Goal: Task Accomplishment & Management: Manage account settings

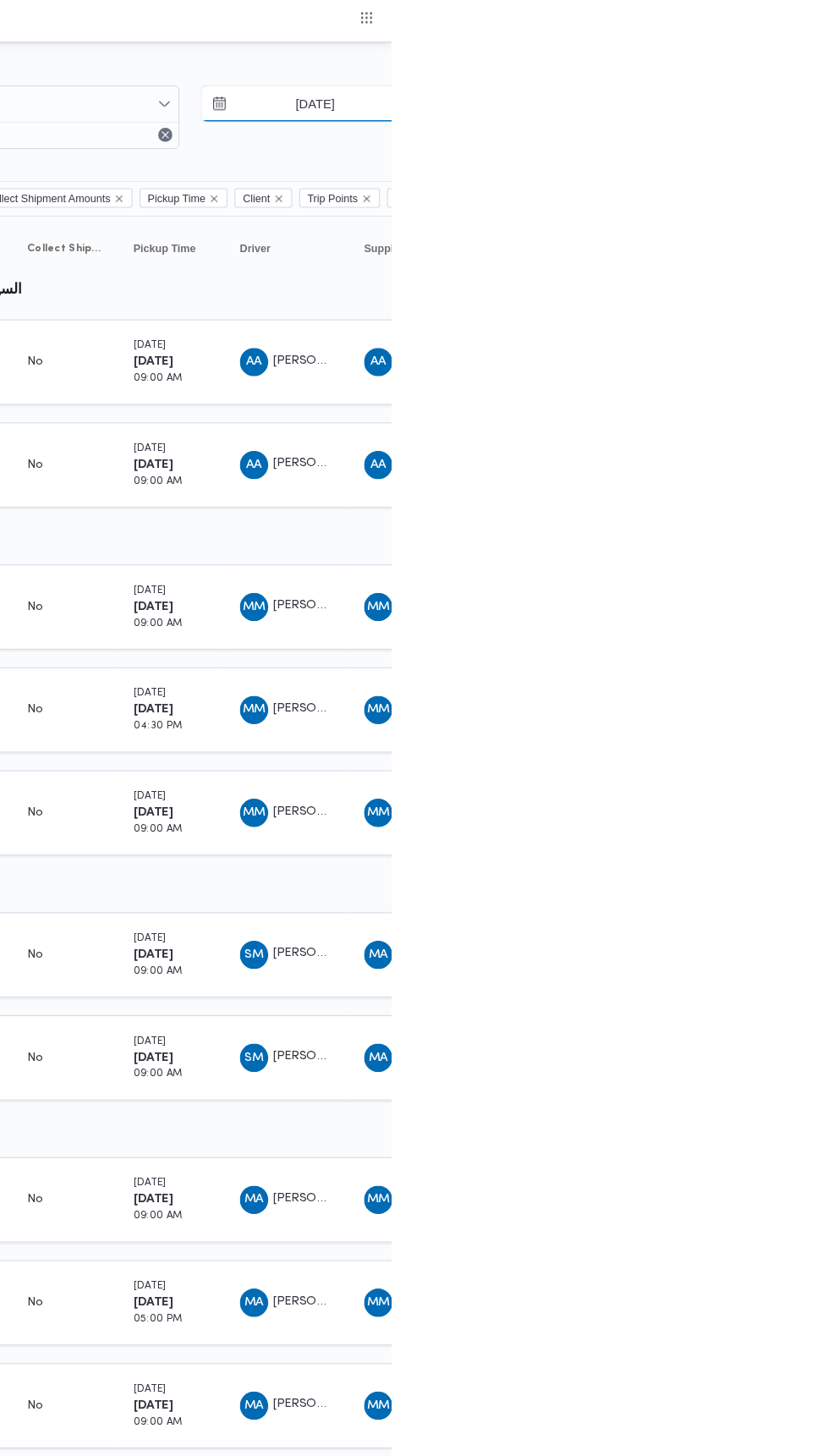
click at [753, 104] on input "1/10/2025" at bounding box center [743, 99] width 192 height 34
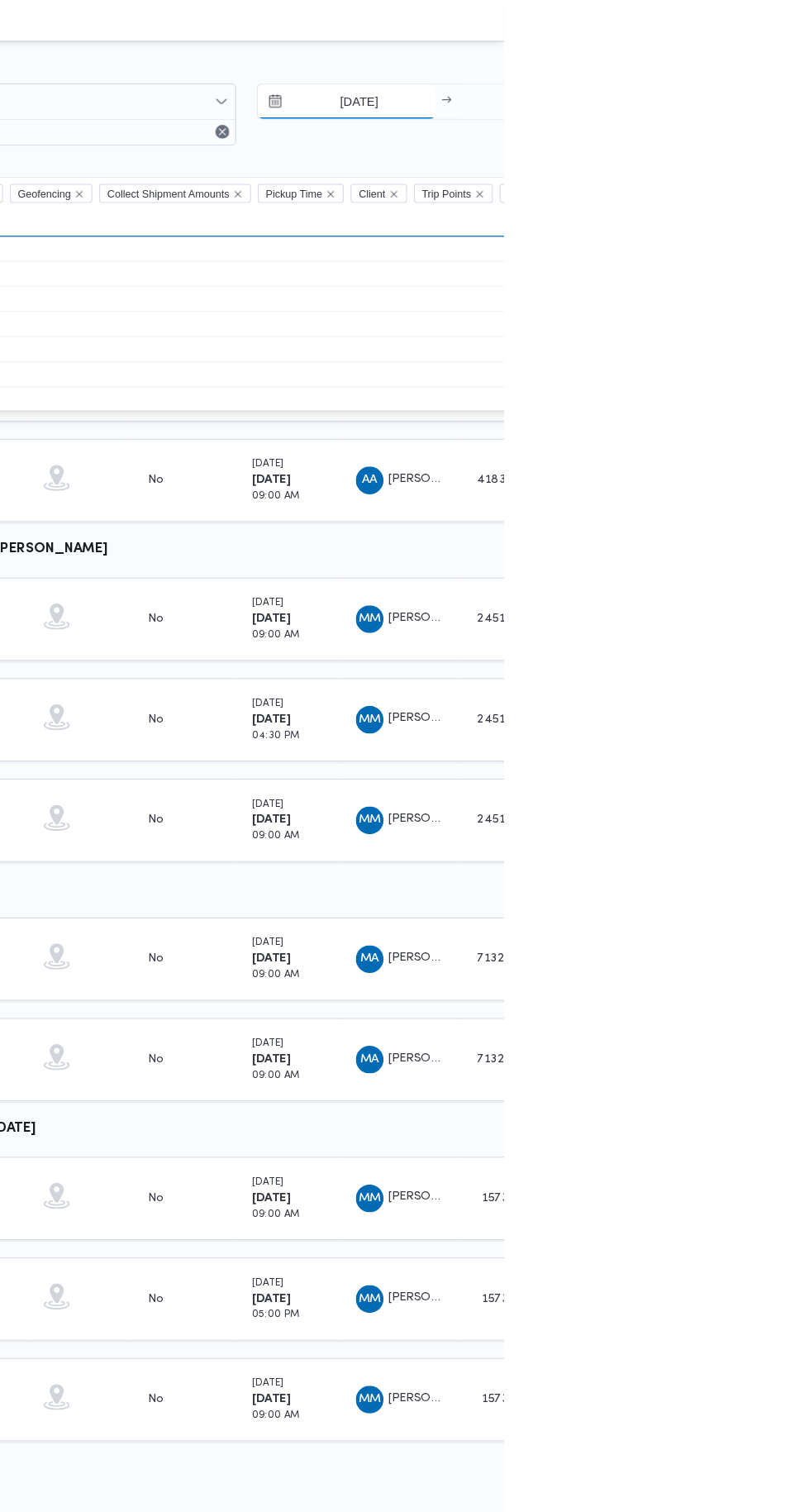
click at [654, 90] on input "1/10/2025" at bounding box center [659, 96] width 169 height 33
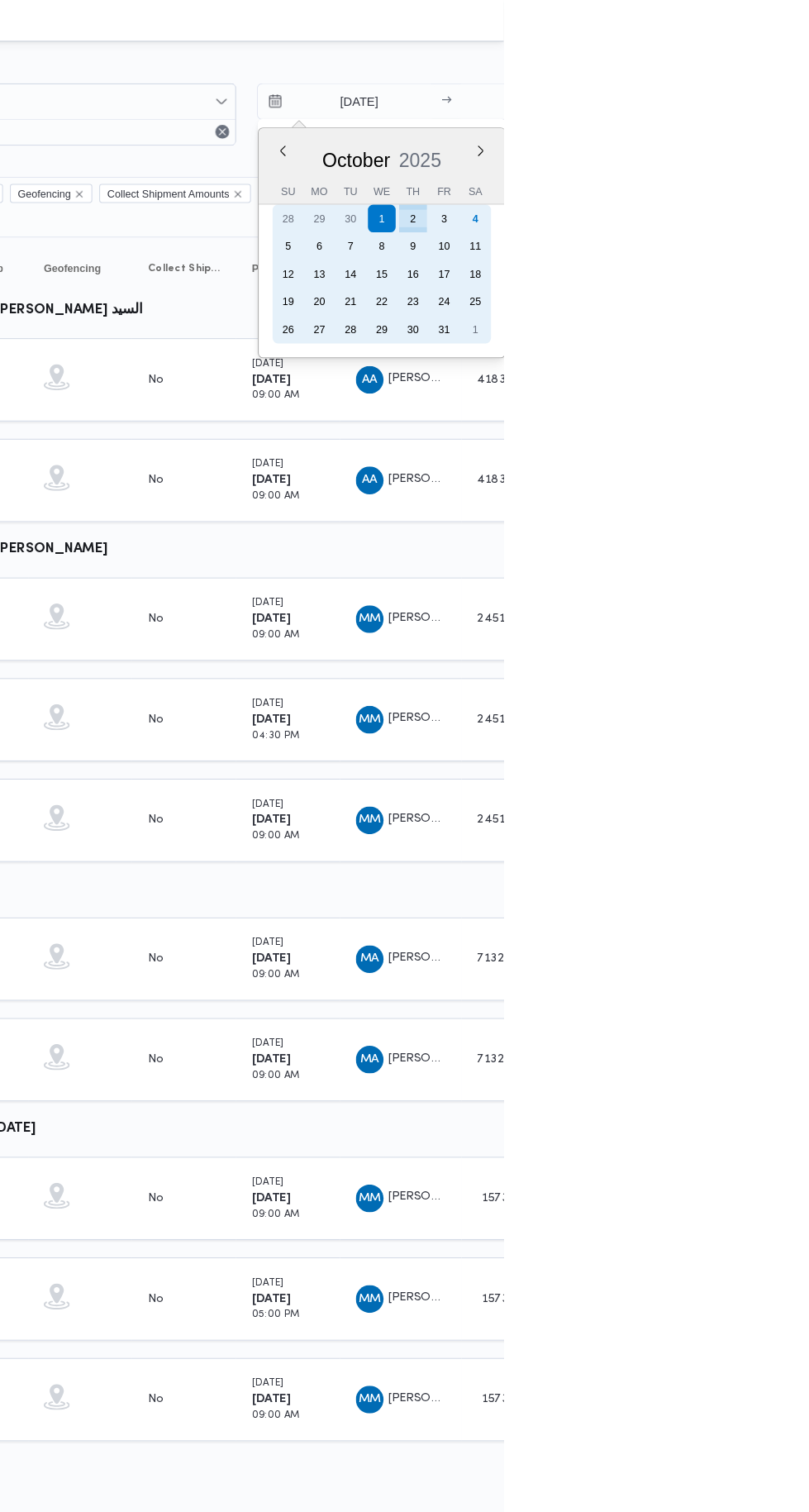
click at [779, 208] on div "4" at bounding box center [781, 208] width 26 height 26
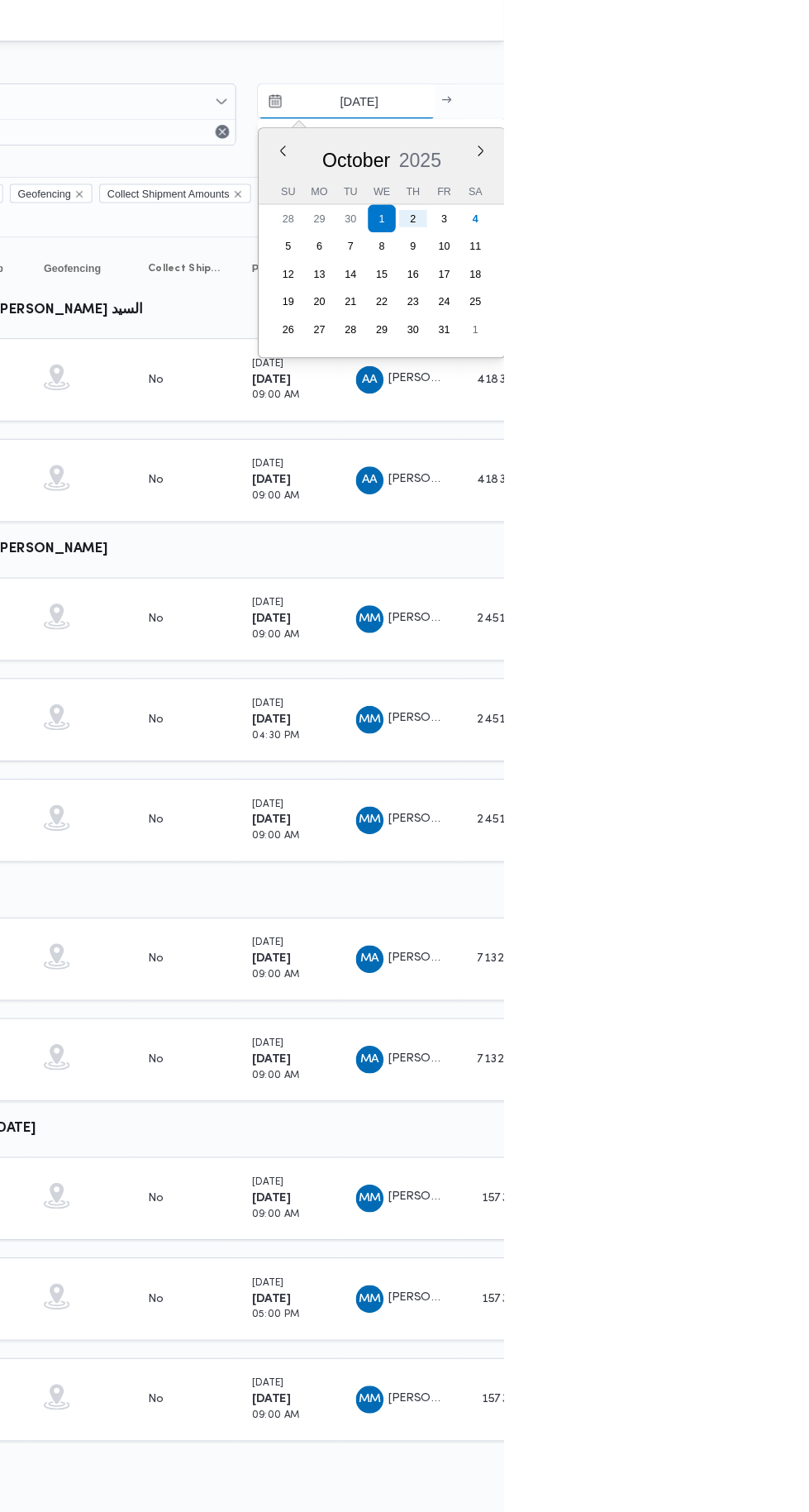
type input "4/10/2025"
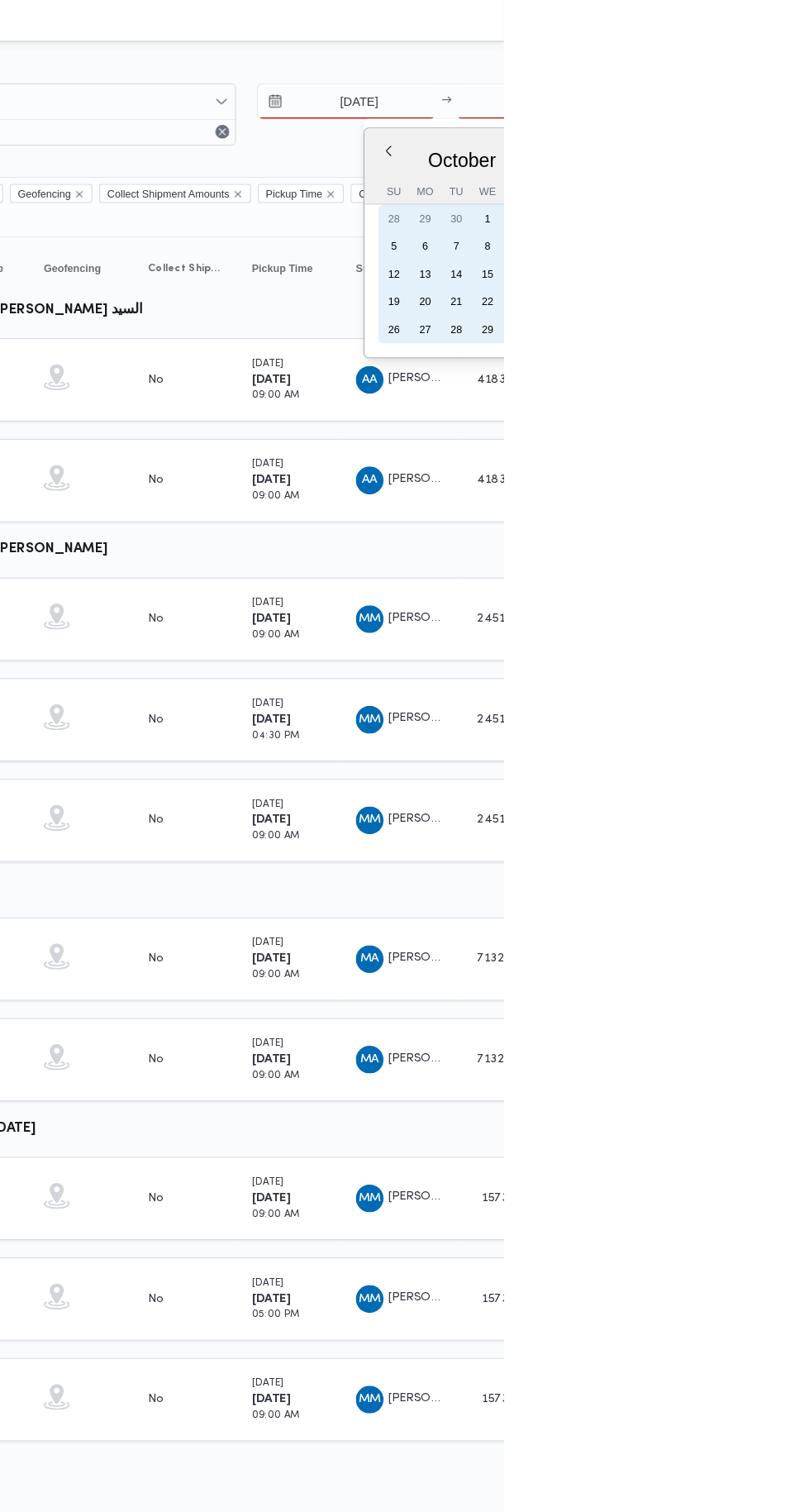
type input "4/10/2025"
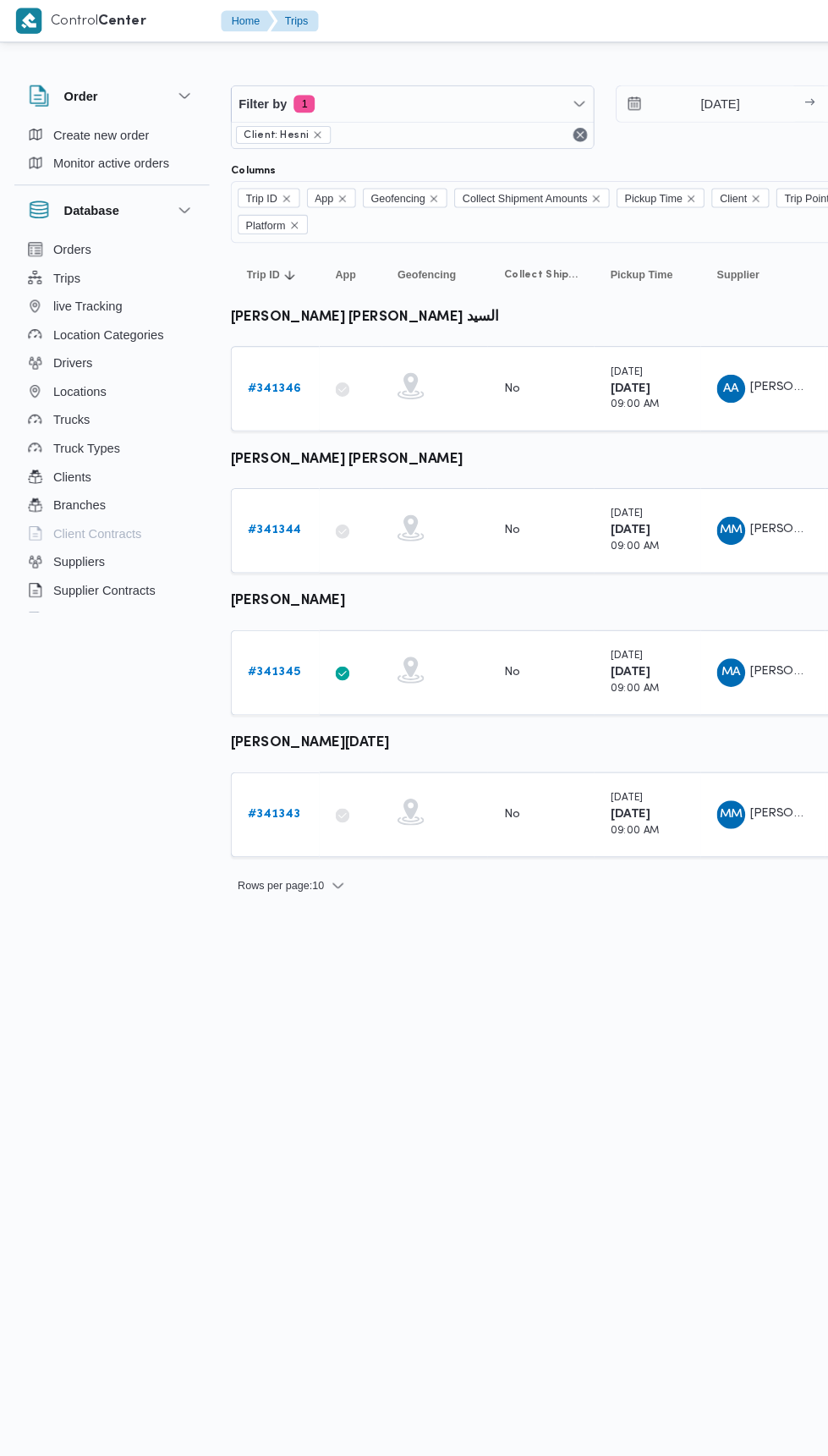
click at [284, 368] on b "# 341346" at bounding box center [262, 370] width 52 height 11
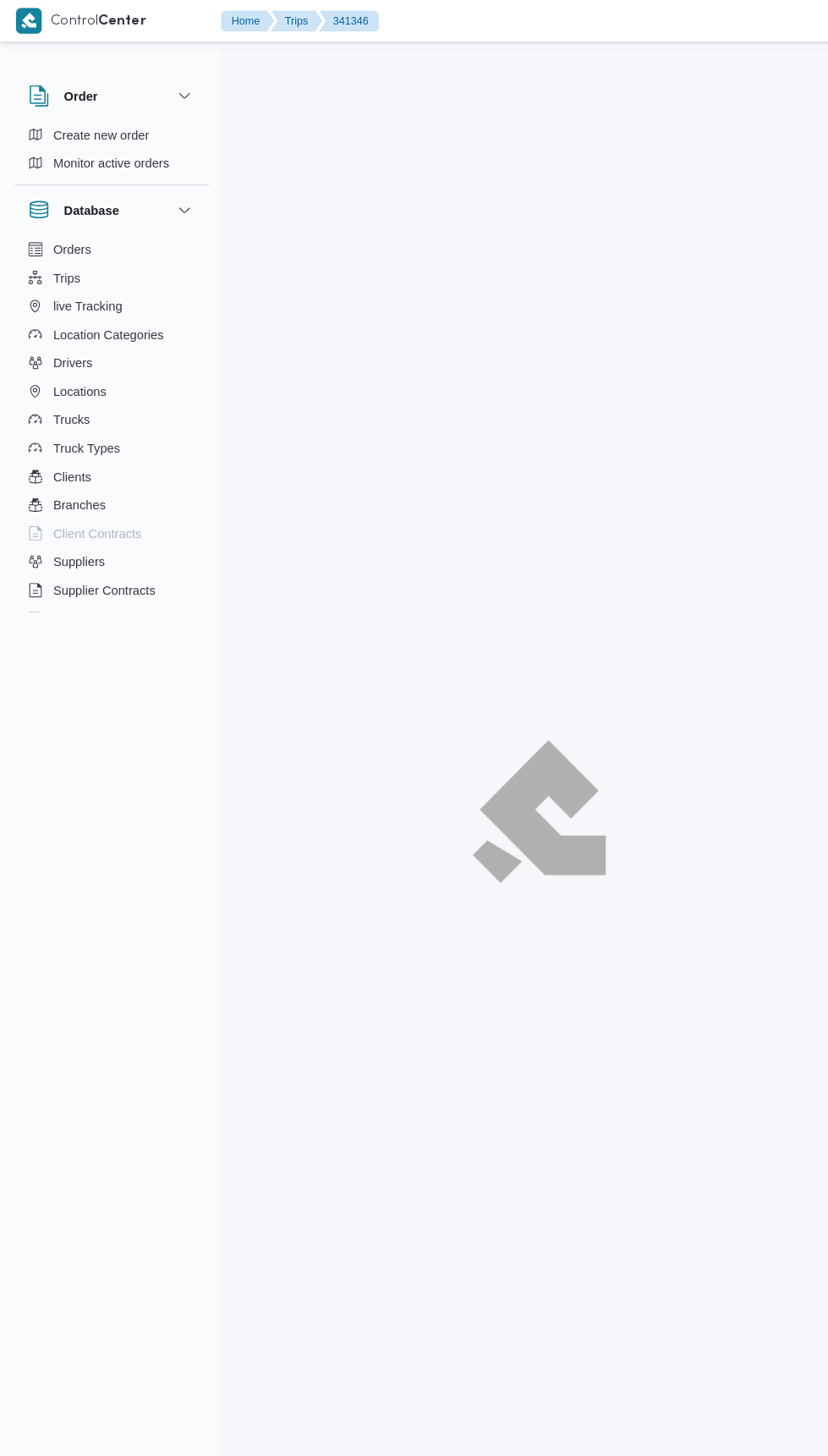
click at [277, 370] on div at bounding box center [514, 773] width 605 height 1456
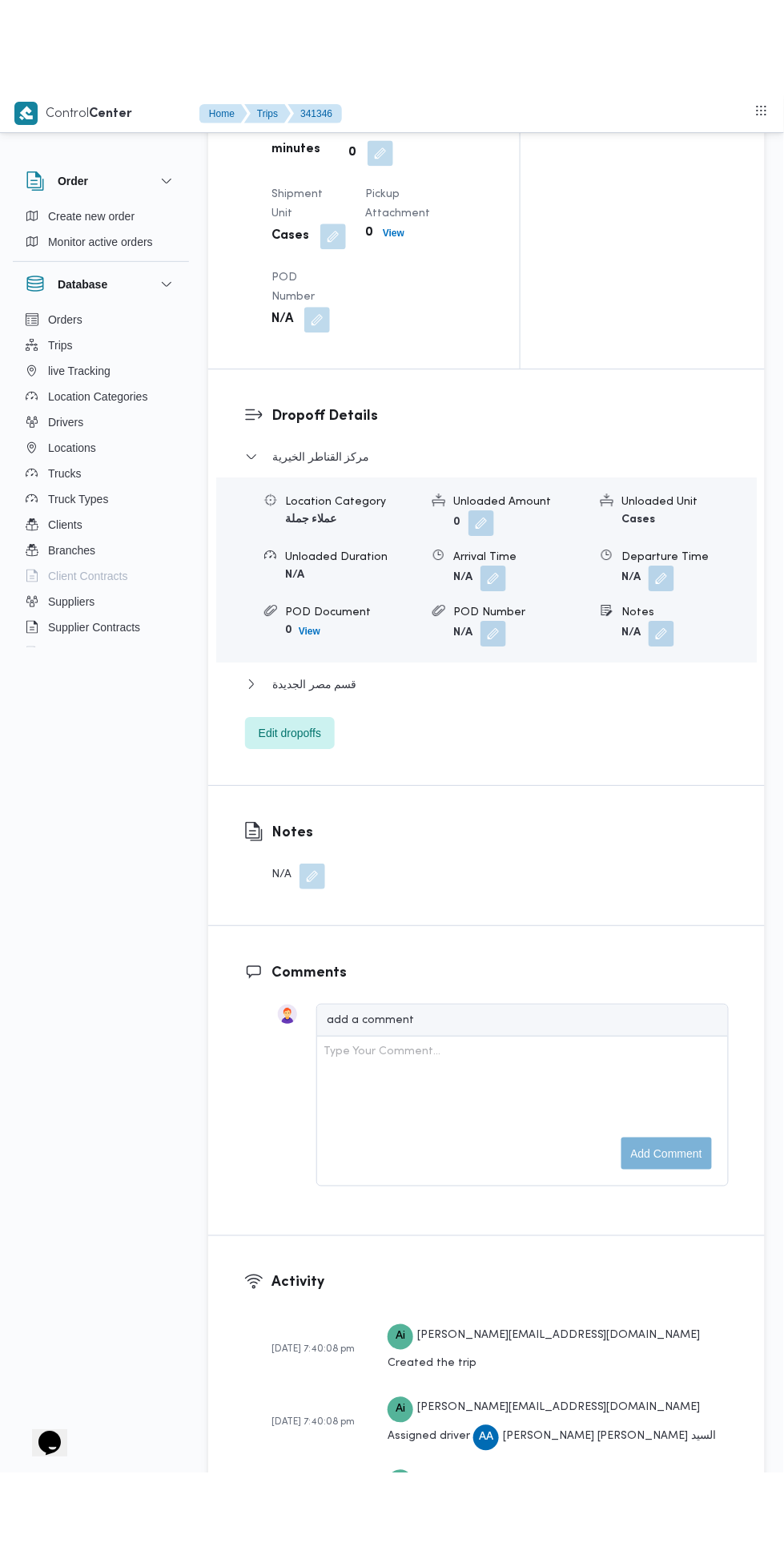
scroll to position [1967, 0]
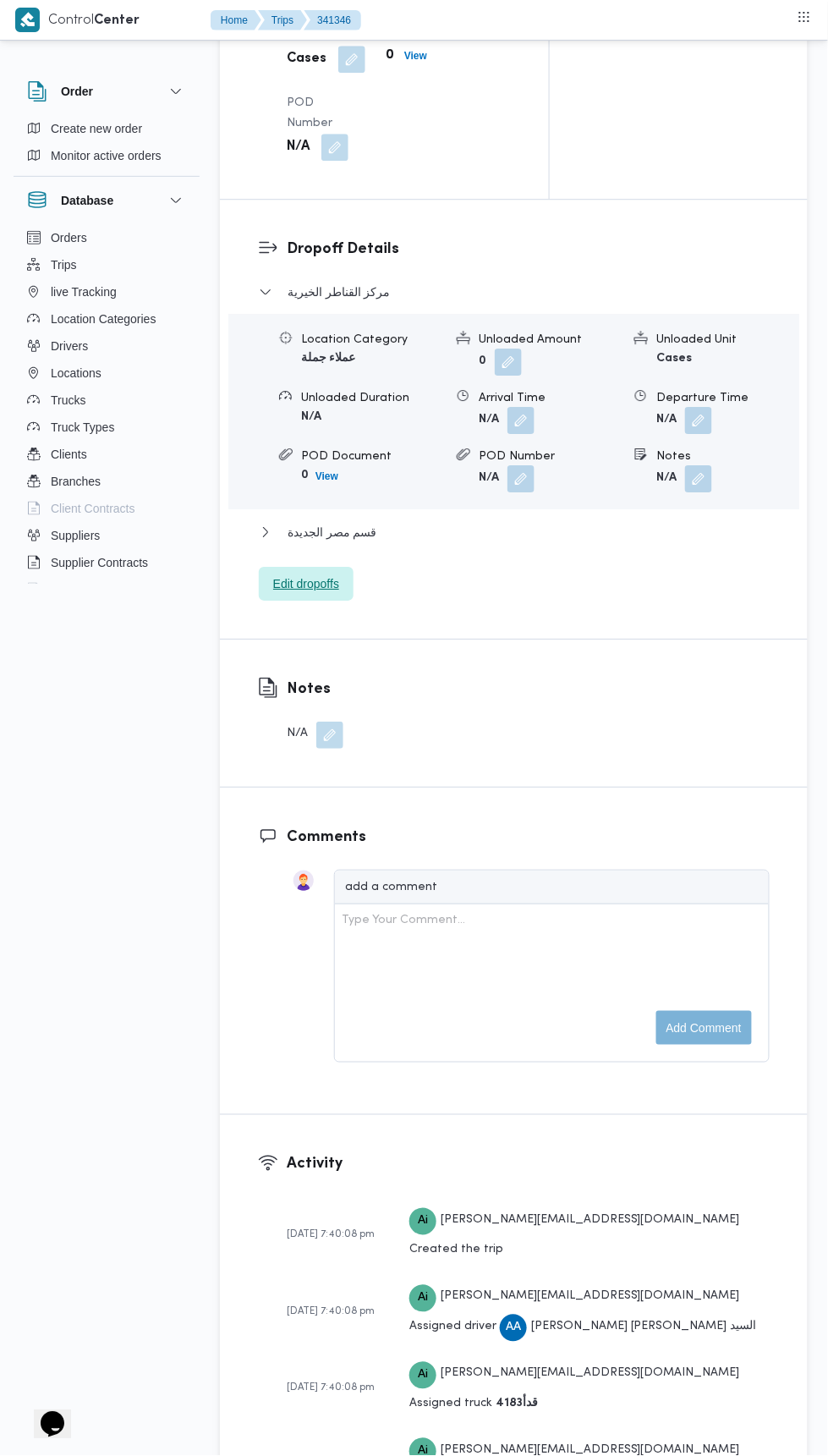
click at [330, 593] on span "Edit dropoffs" at bounding box center [307, 584] width 66 height 20
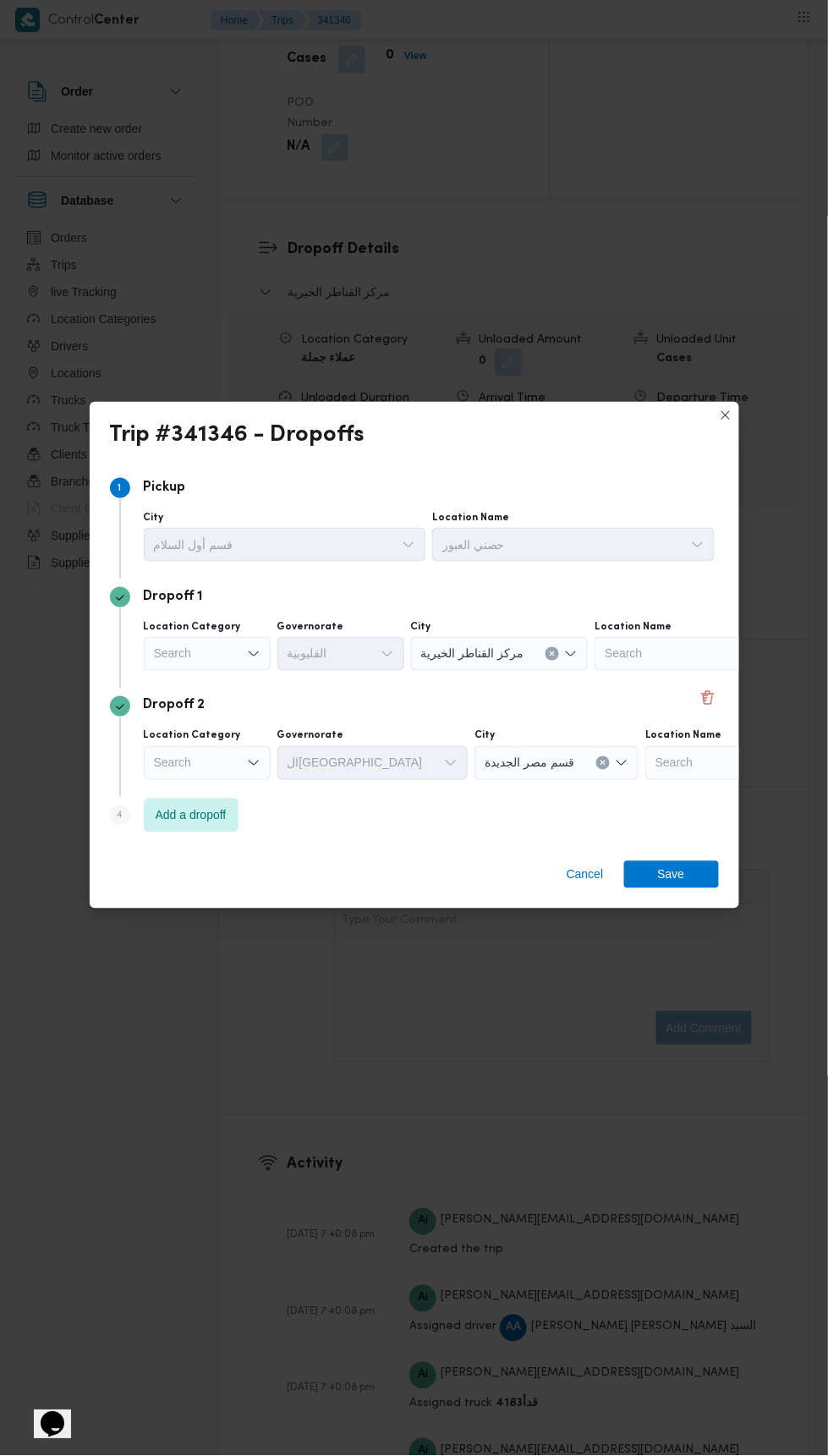
click at [253, 661] on icon "Open list of options" at bounding box center [253, 653] width 13 height 13
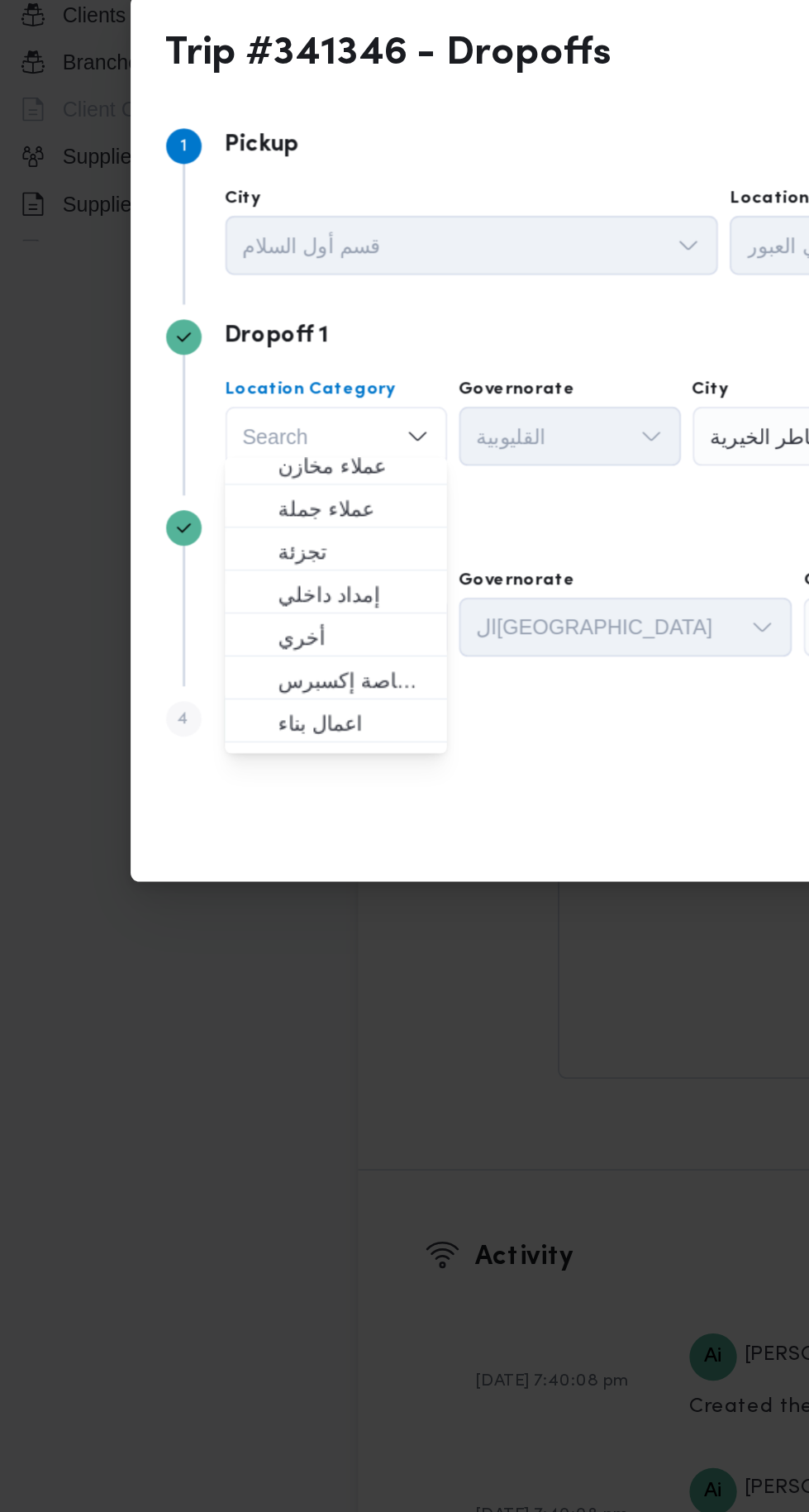
scroll to position [0, 0]
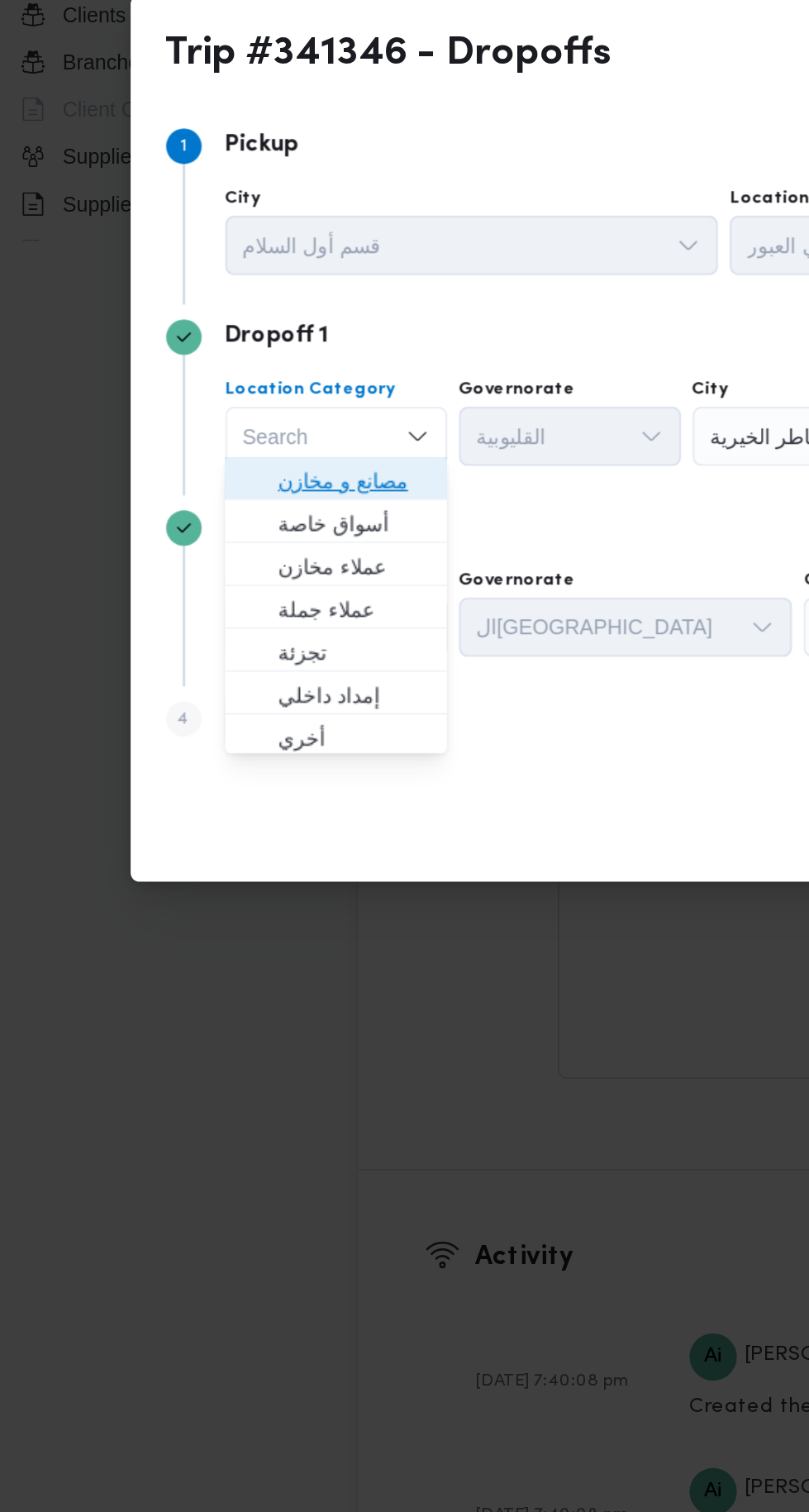
click at [233, 706] on span "مصانع و مخازن" at bounding box center [212, 704] width 84 height 20
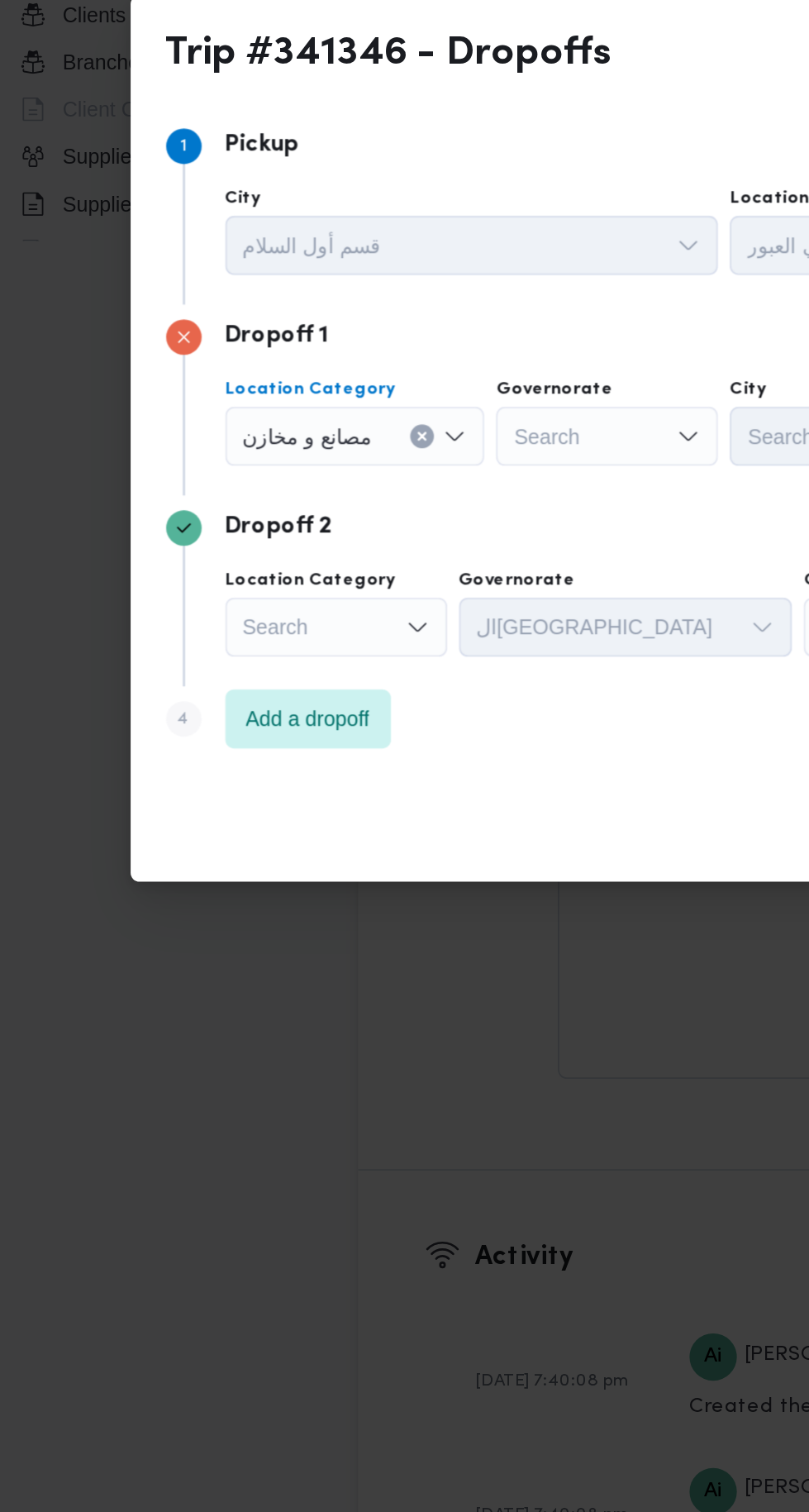
click at [233, 778] on div "Search" at bounding box center [202, 786] width 124 height 33
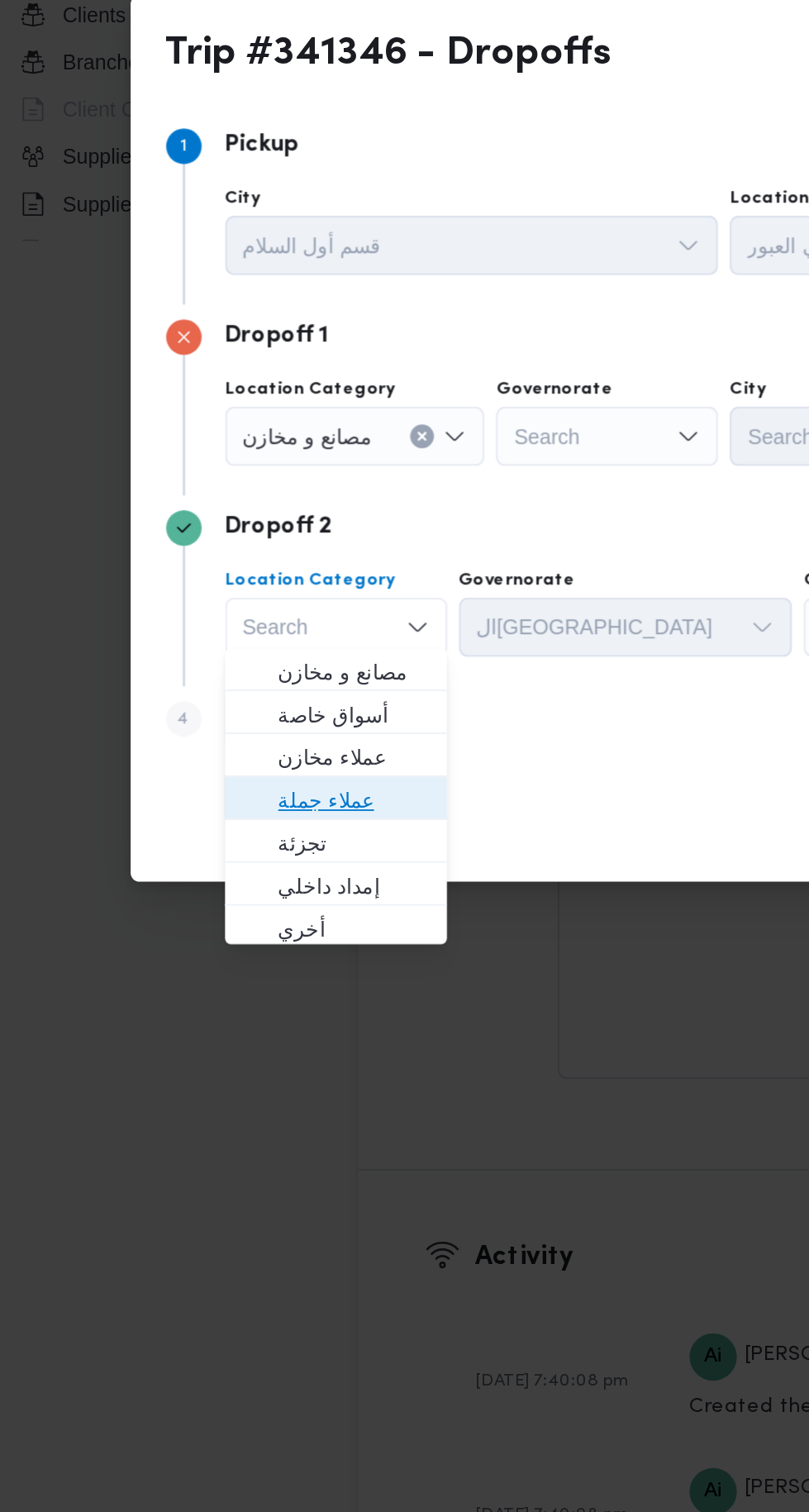
click at [230, 877] on span "عملاء جملة" at bounding box center [212, 882] width 84 height 20
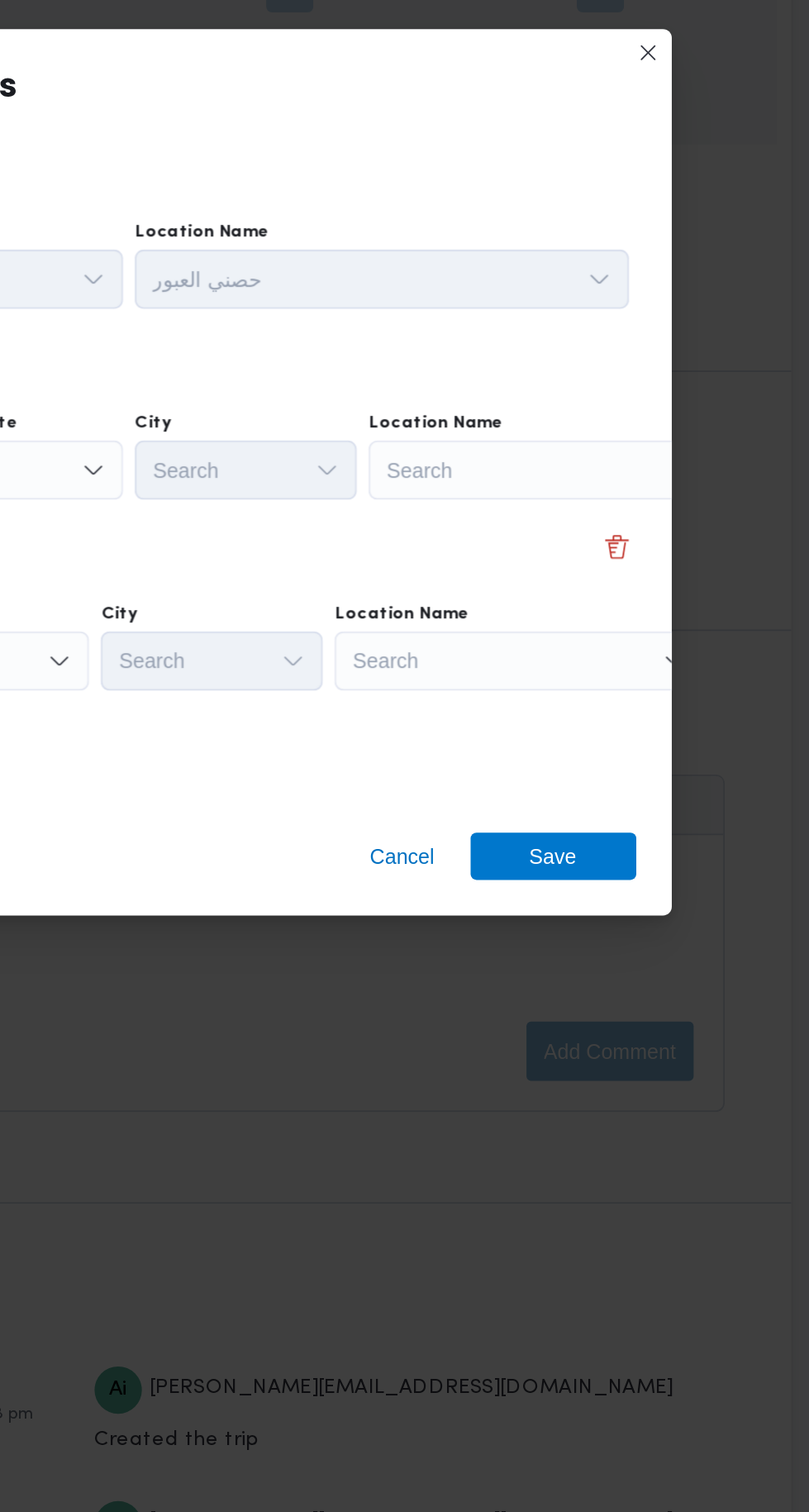
scroll to position [2030, 0]
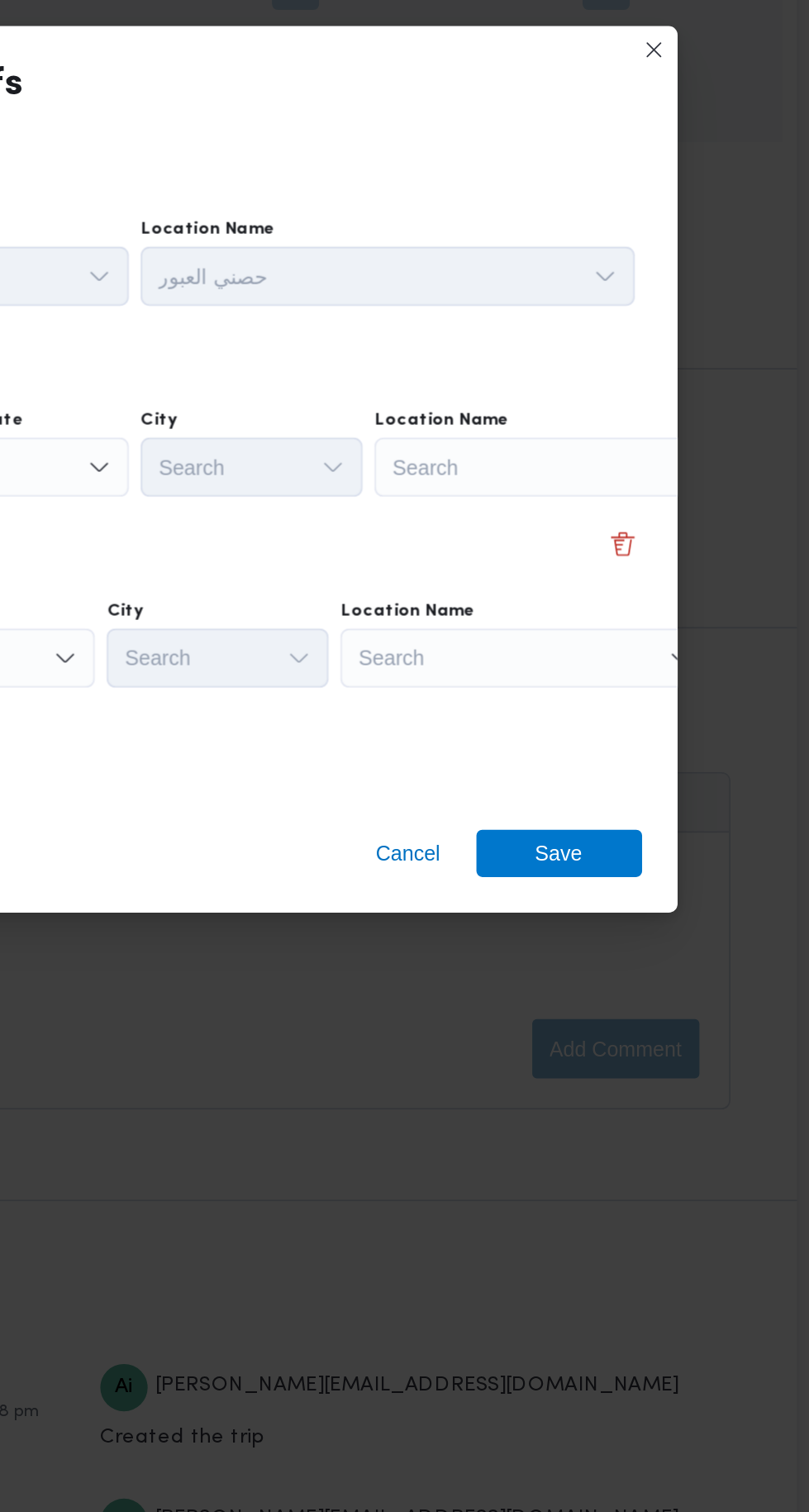
click at [674, 677] on div "Search" at bounding box center [656, 680] width 207 height 33
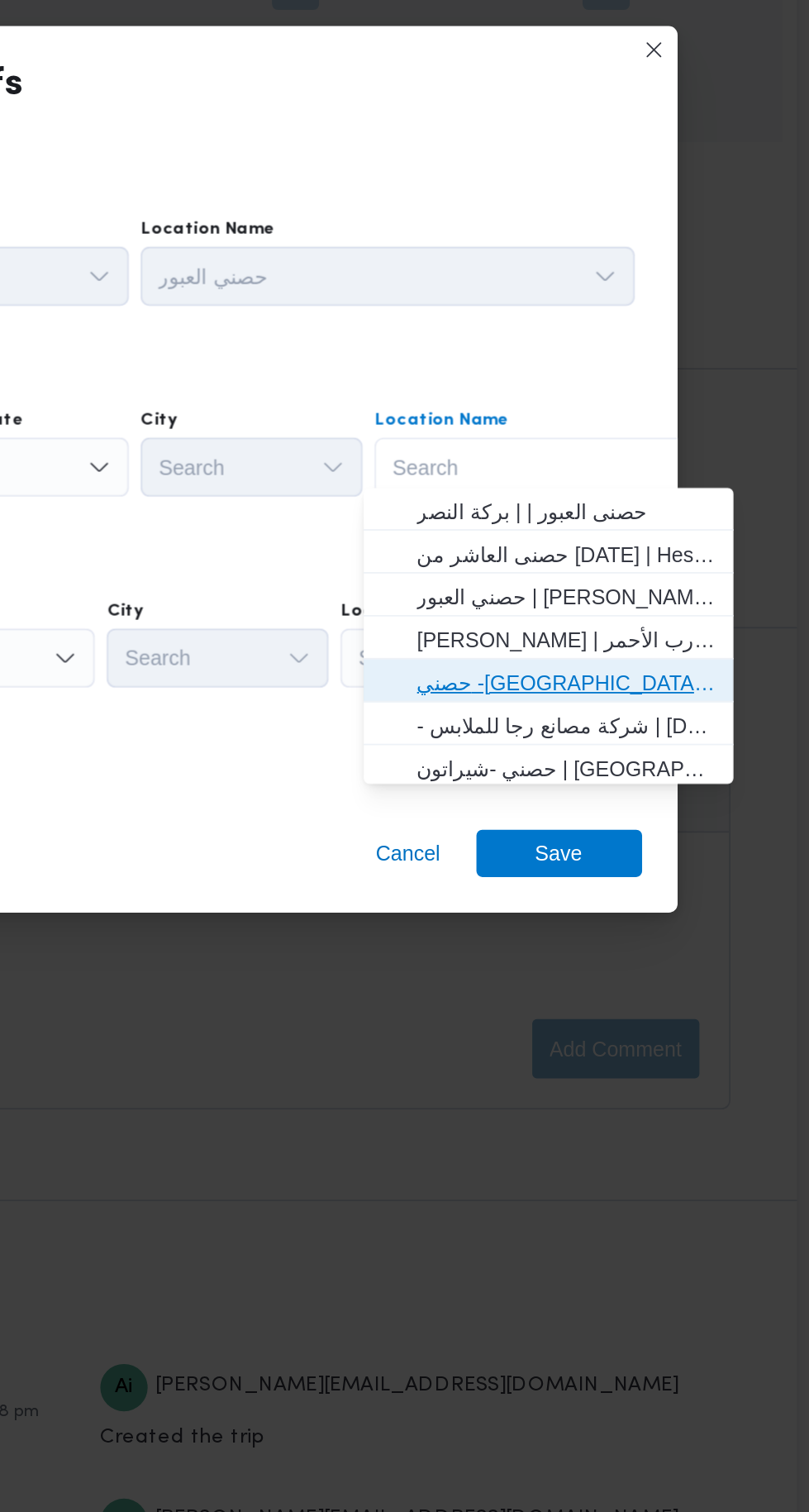
click at [698, 803] on span "حصني -جسر السويس | جسر السويس | المنتزه" at bounding box center [661, 800] width 167 height 20
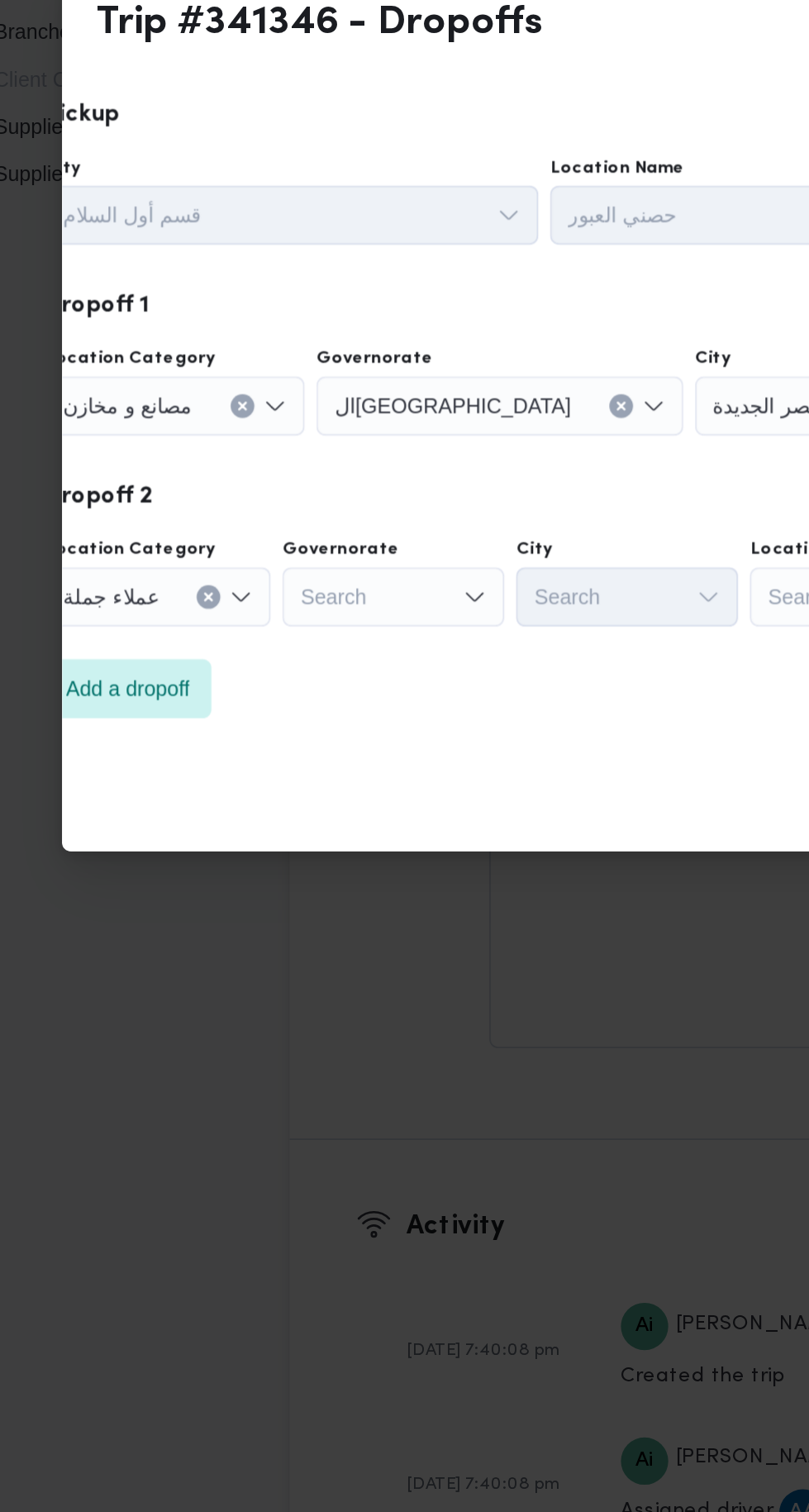
click at [312, 780] on icon "Open list of options" at bounding box center [318, 786] width 13 height 13
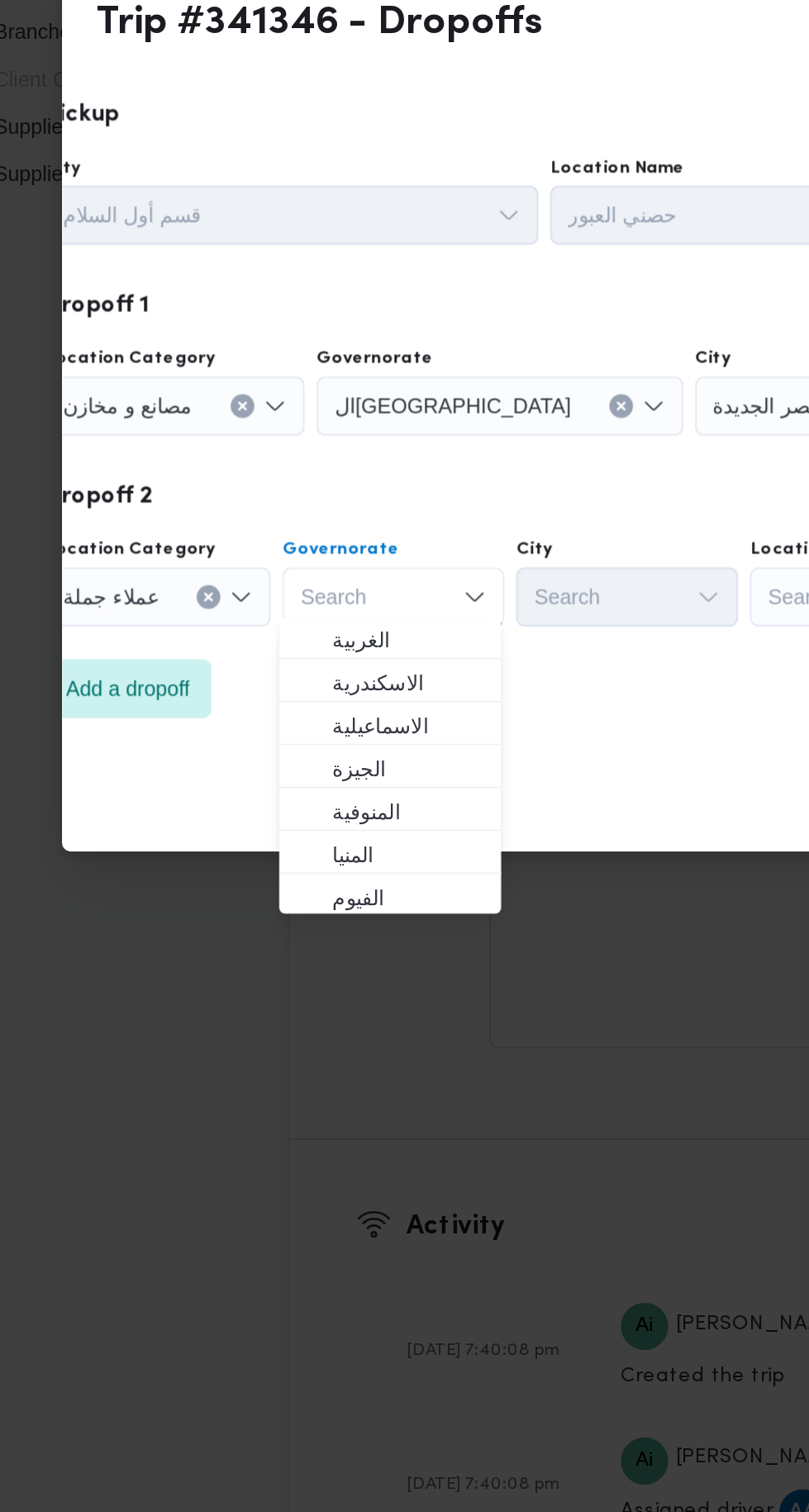
scroll to position [75, 0]
click at [310, 873] on span "الجيزة" at bounding box center [280, 881] width 84 height 20
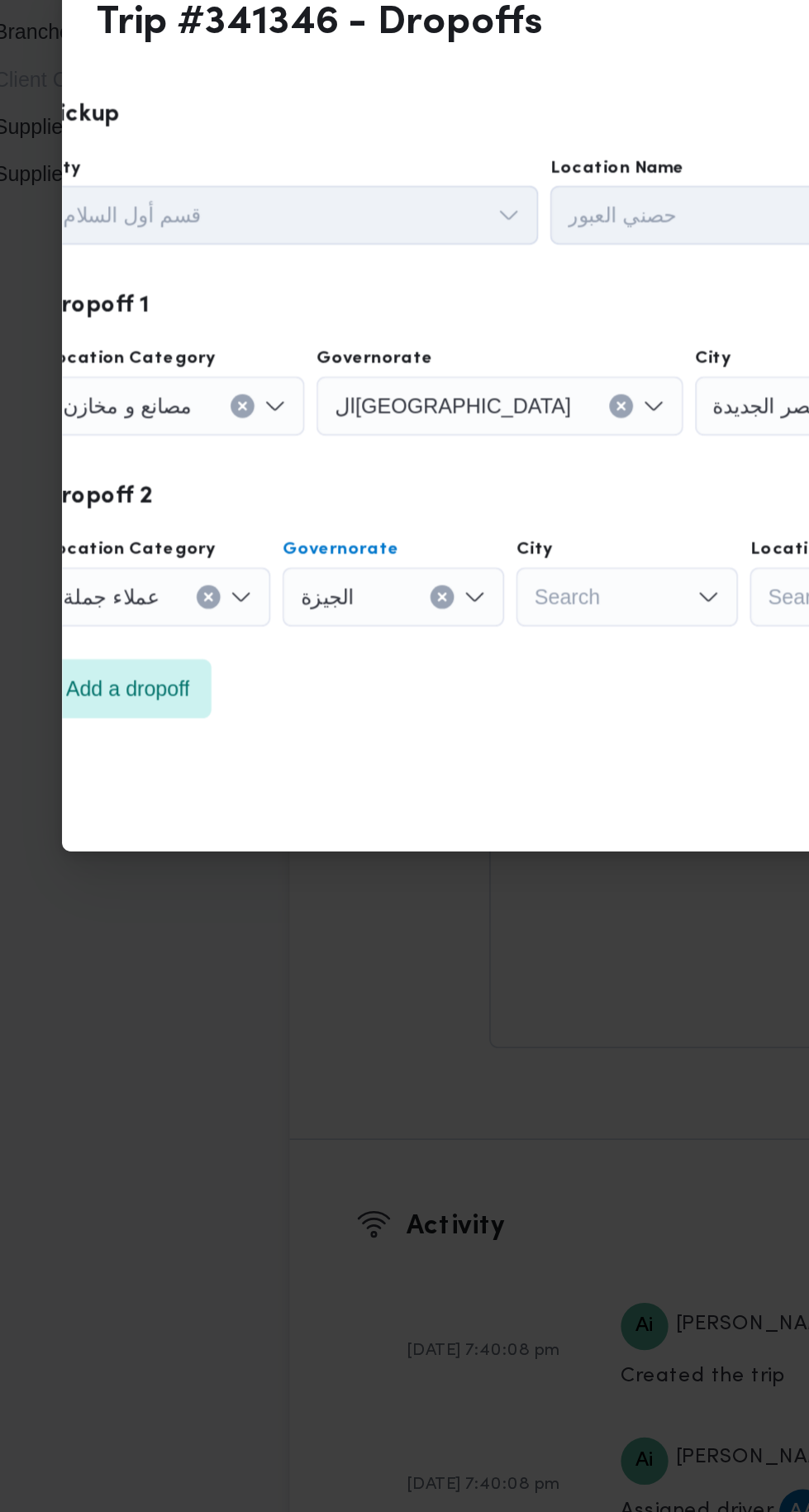
click at [405, 790] on div "Search" at bounding box center [403, 786] width 124 height 33
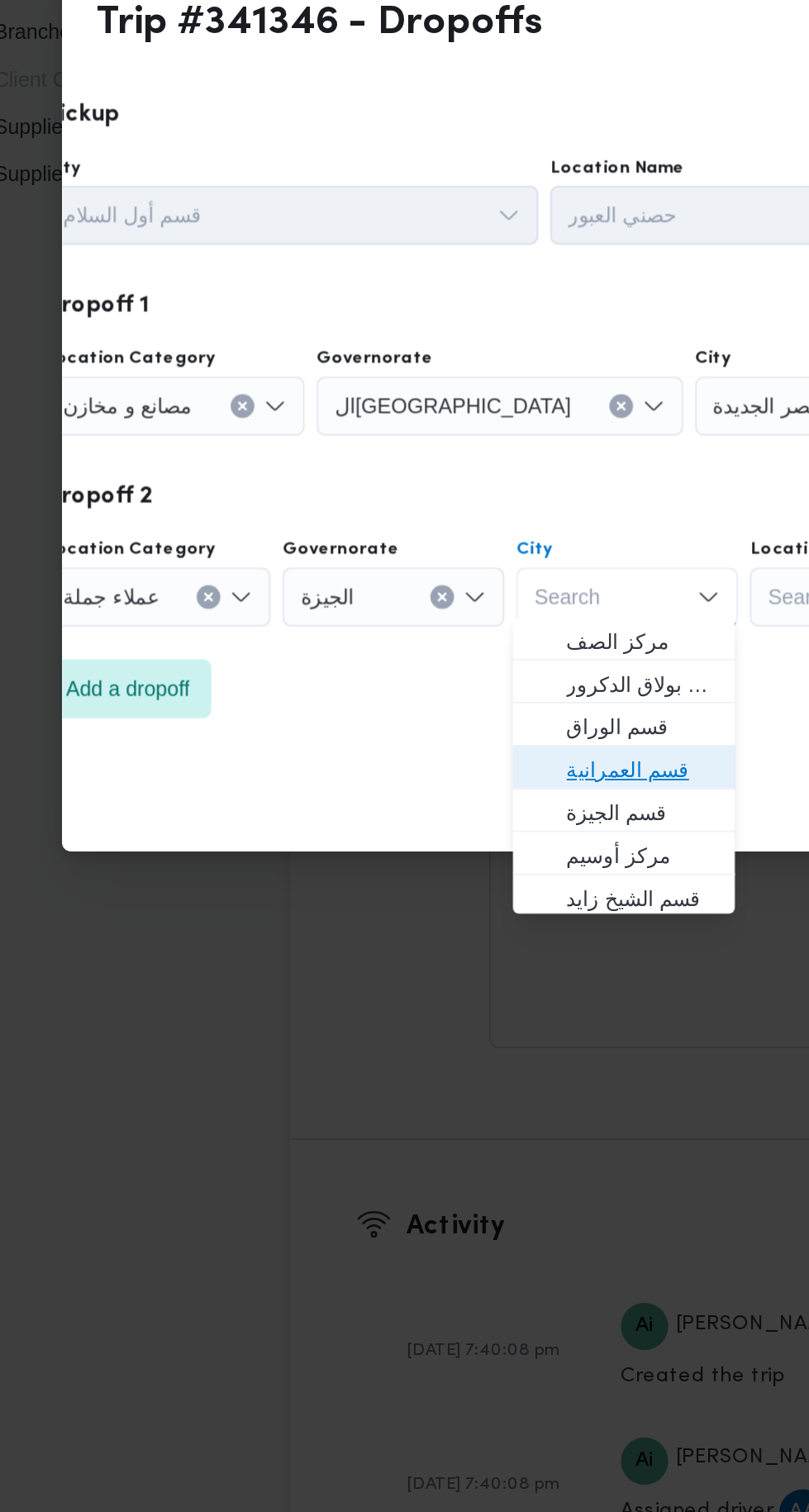
click at [426, 878] on span "قسم العمرانية" at bounding box center [411, 882] width 84 height 20
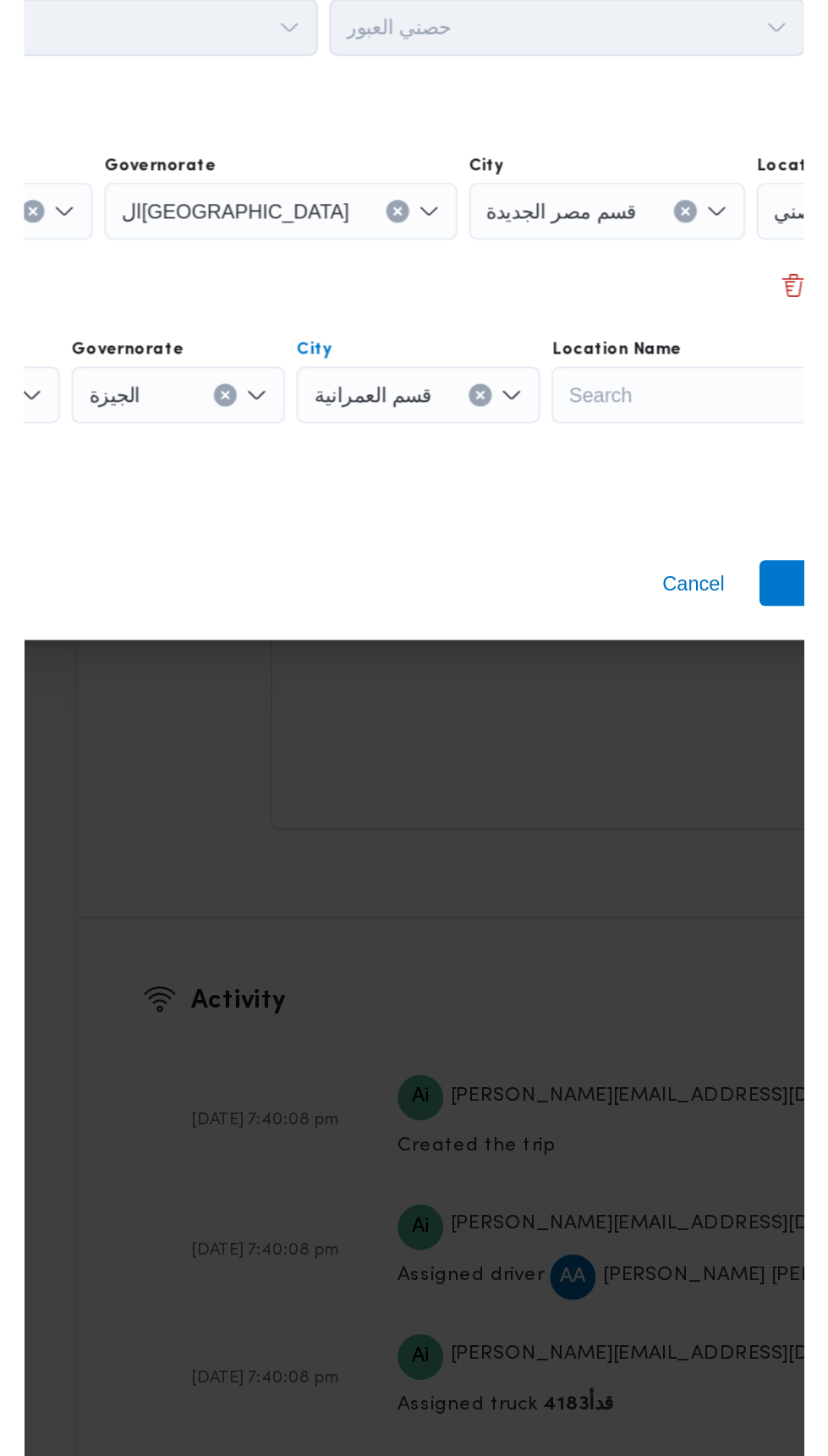
scroll to position [2076, 0]
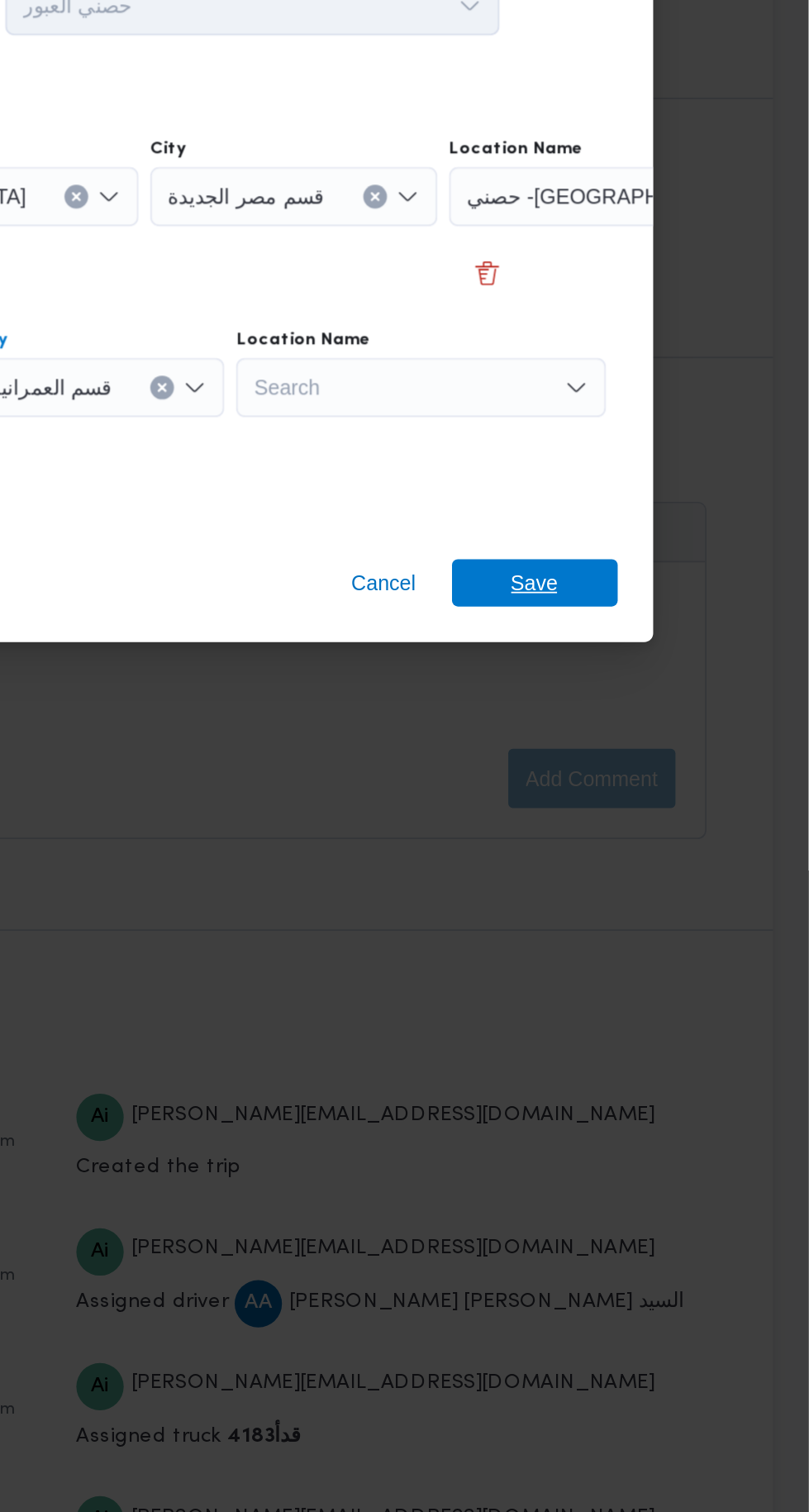
click at [666, 897] on span "Save" at bounding box center [656, 895] width 26 height 26
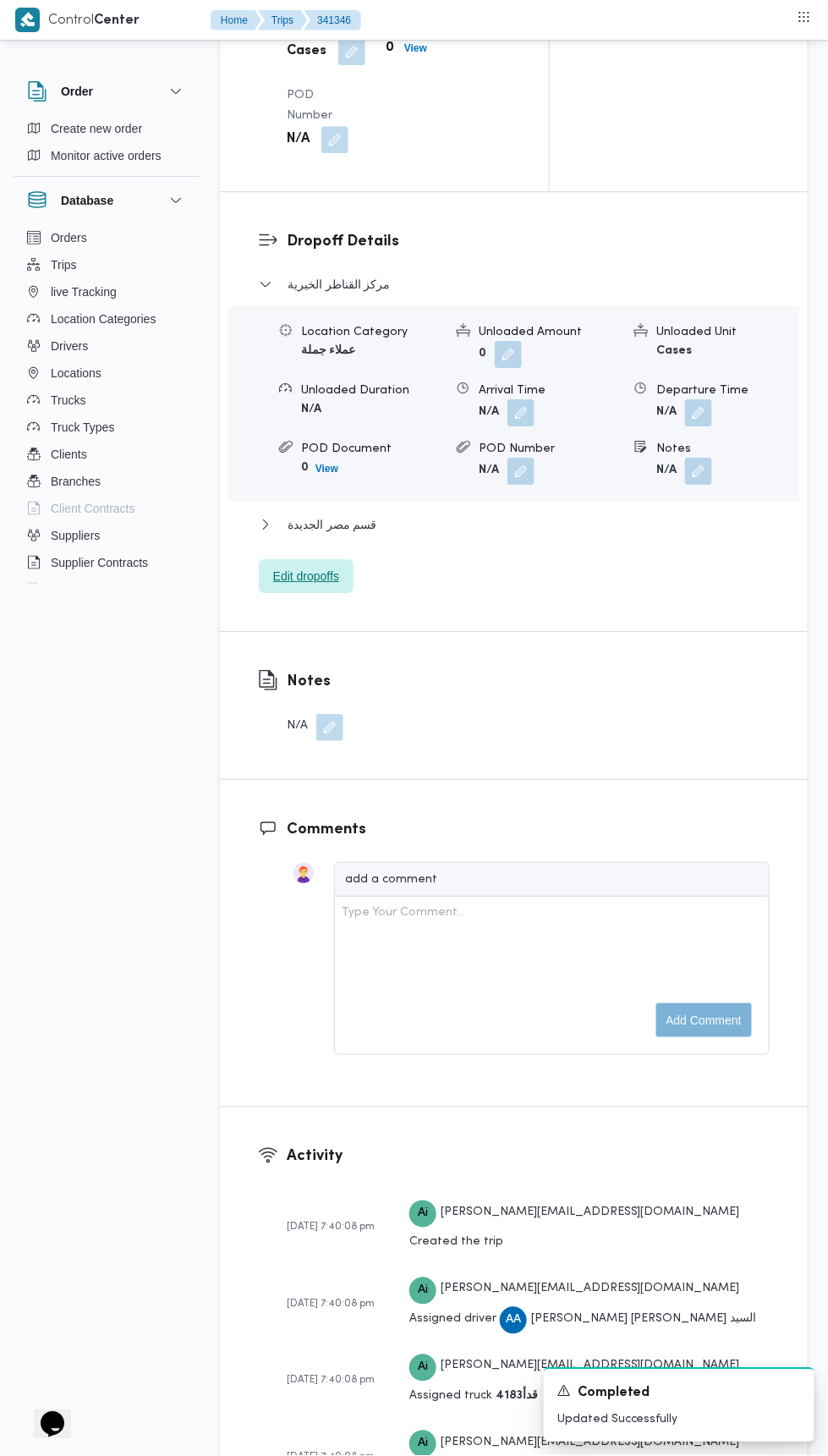
scroll to position [2033, 0]
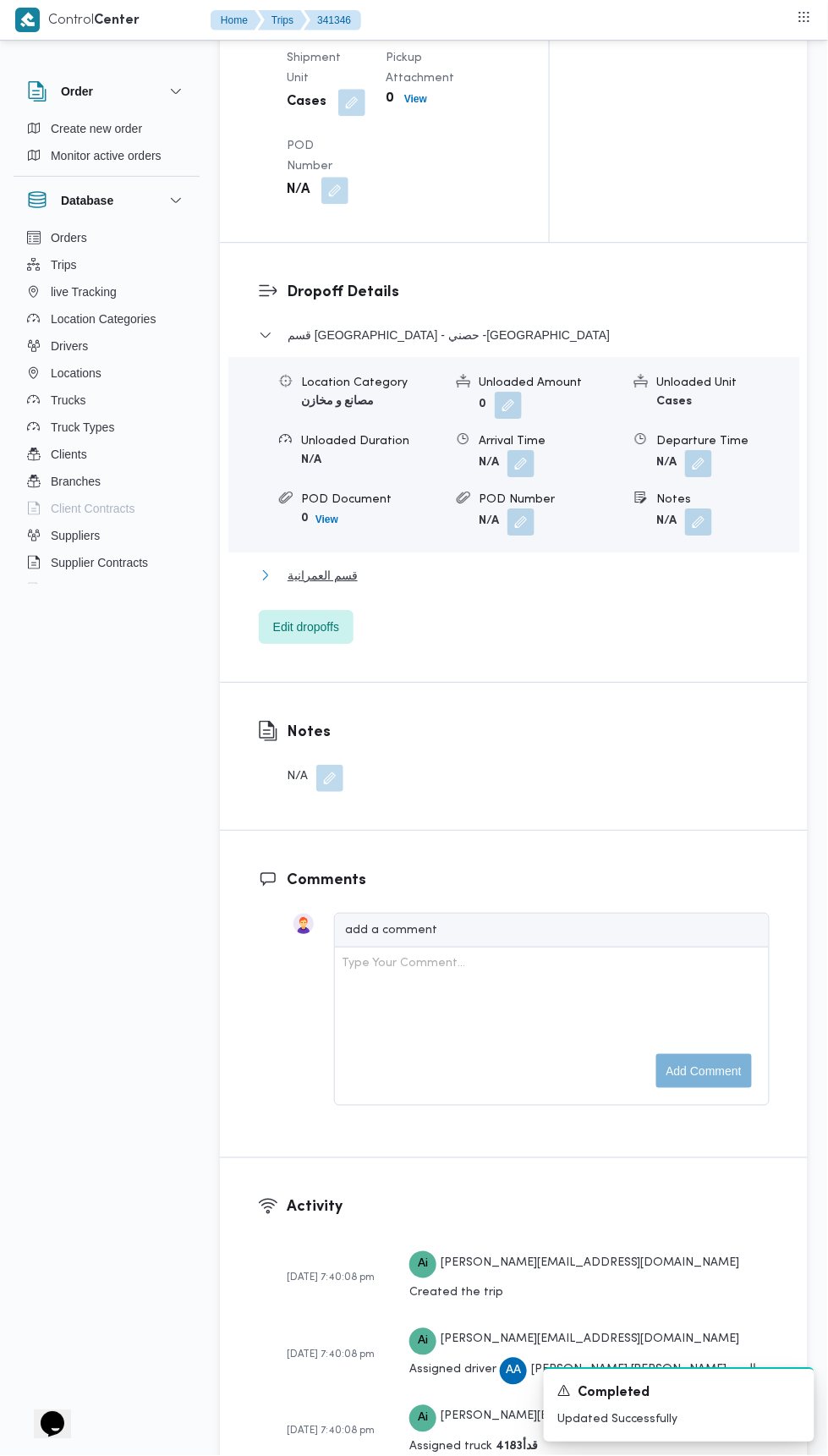
click at [538, 585] on button "قسم العمرانية" at bounding box center [514, 575] width 511 height 20
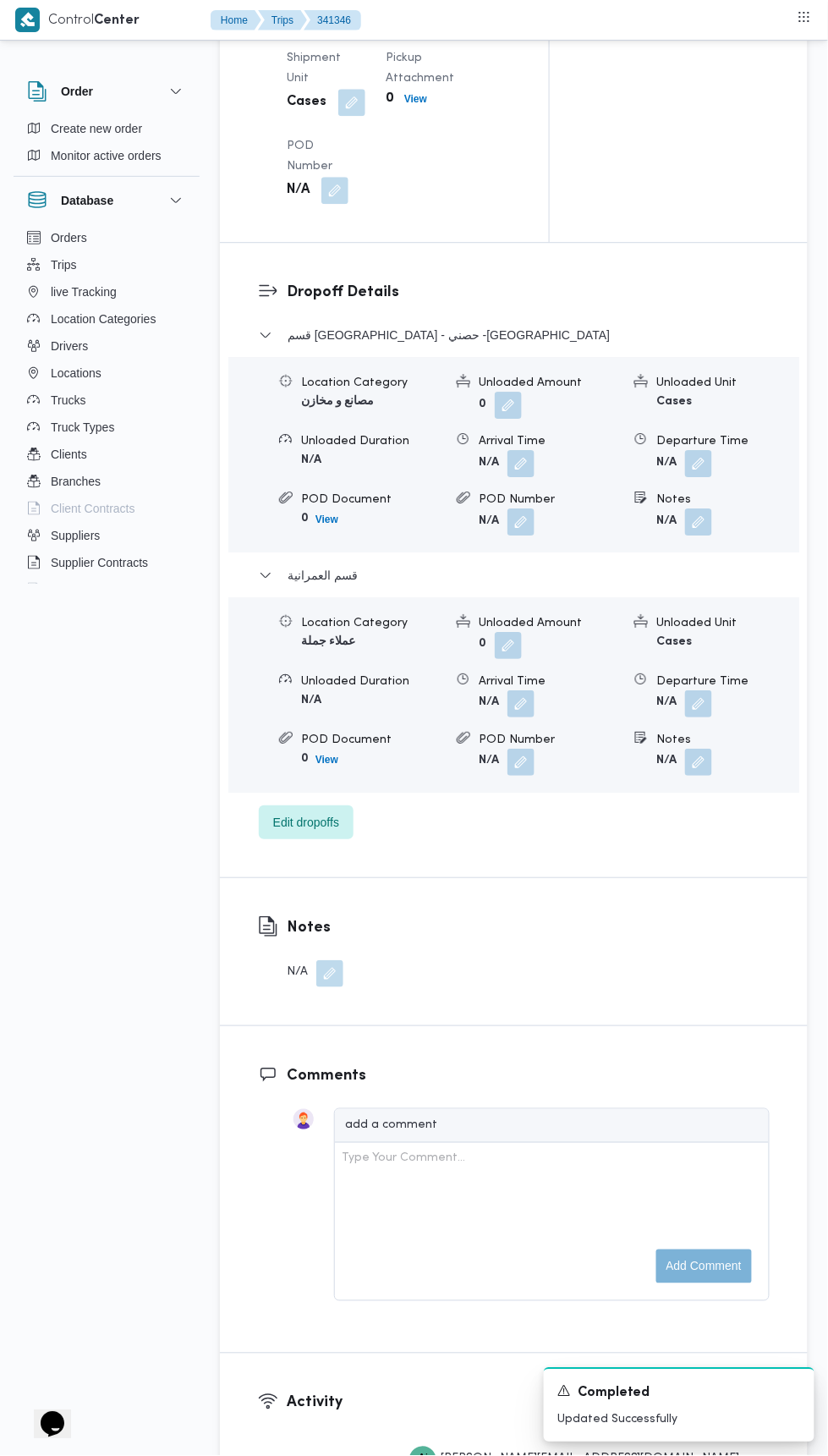
click at [699, 717] on button "button" at bounding box center [698, 704] width 27 height 27
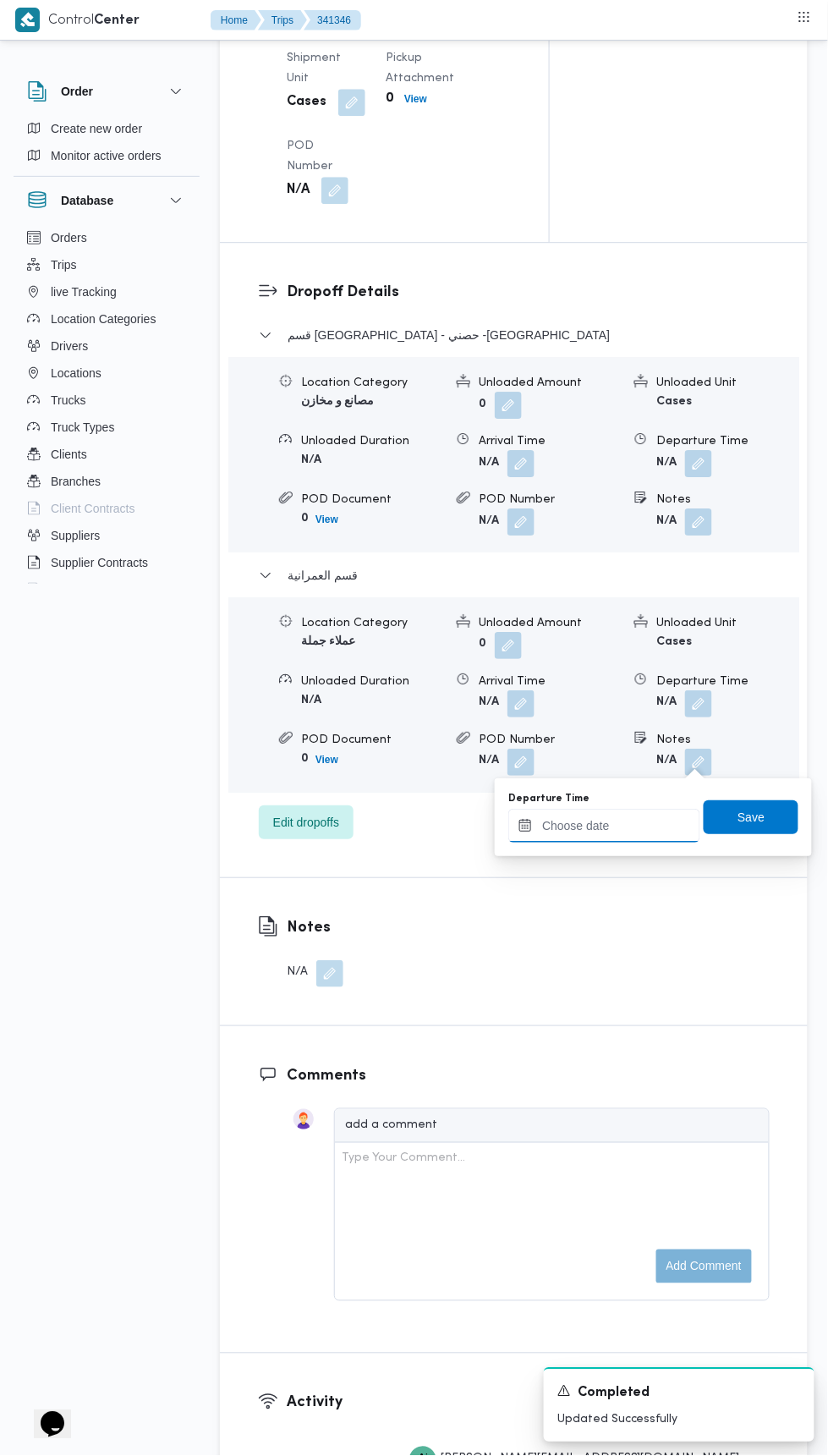
click at [630, 822] on input "Departure Time" at bounding box center [604, 825] width 192 height 34
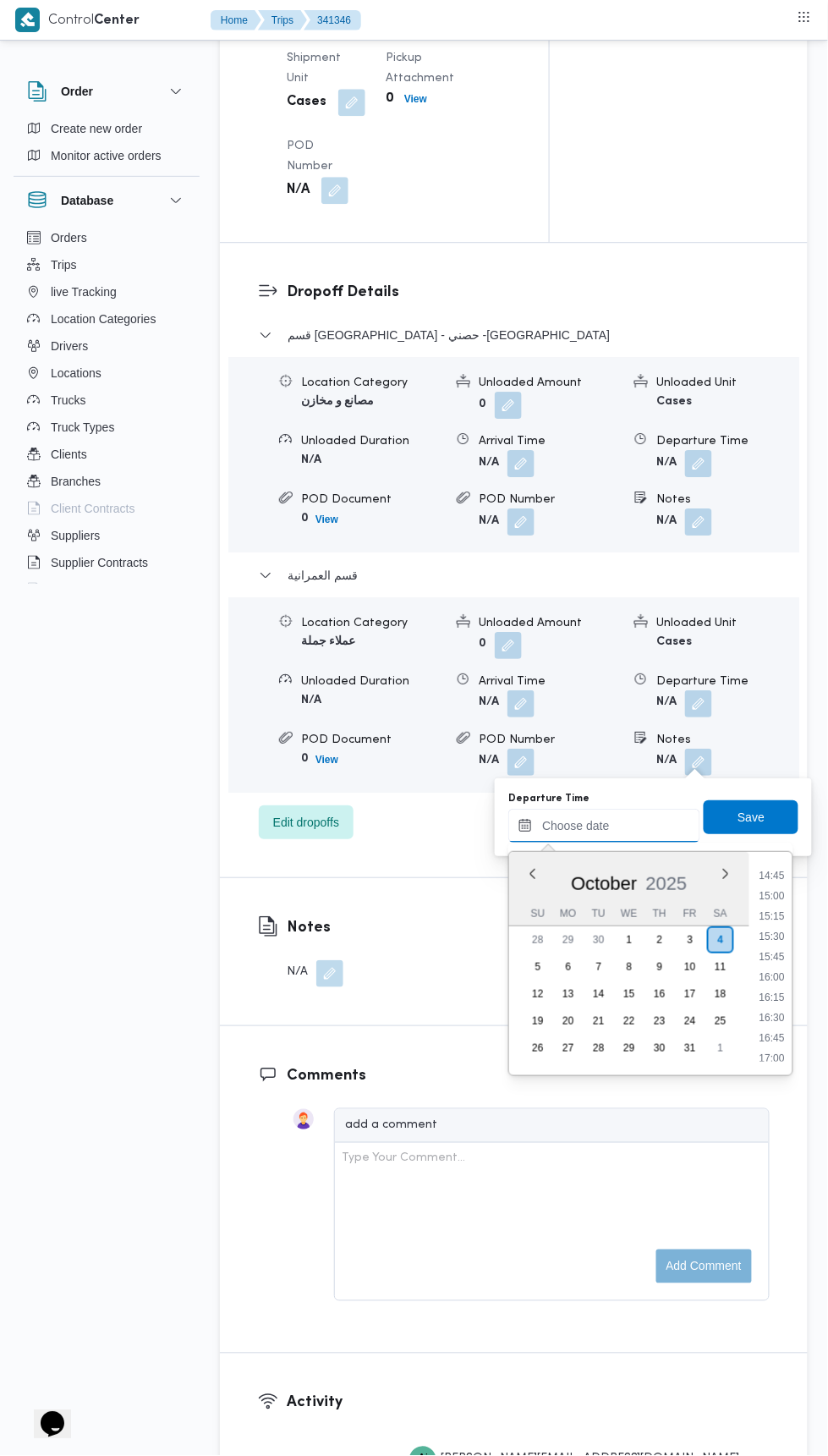
scroll to position [1195, 0]
click at [766, 978] on li "16:00" at bounding box center [773, 977] width 39 height 17
type input "04/10/2025 16:00"
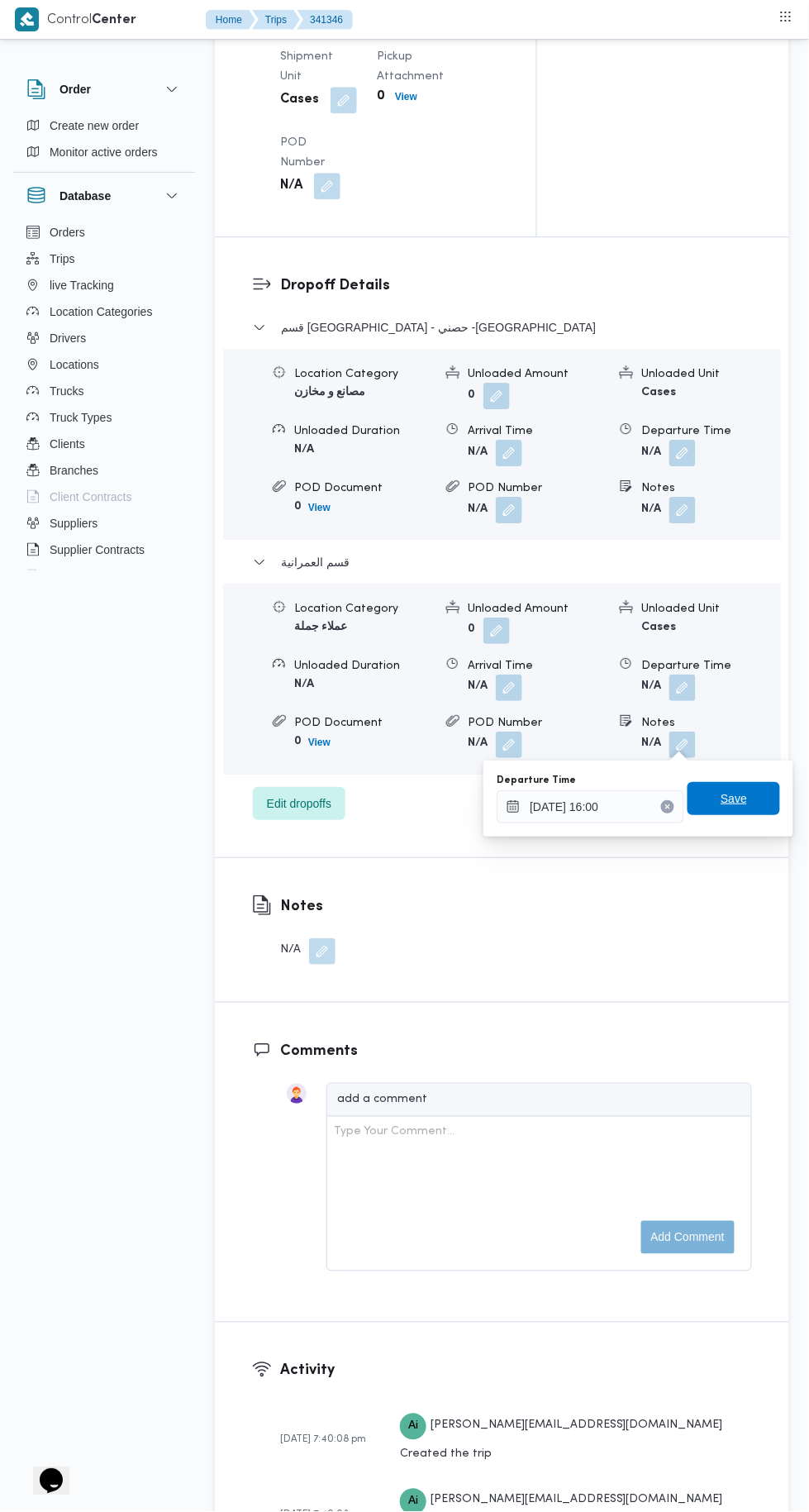
click at [756, 789] on span "Save" at bounding box center [733, 799] width 93 height 33
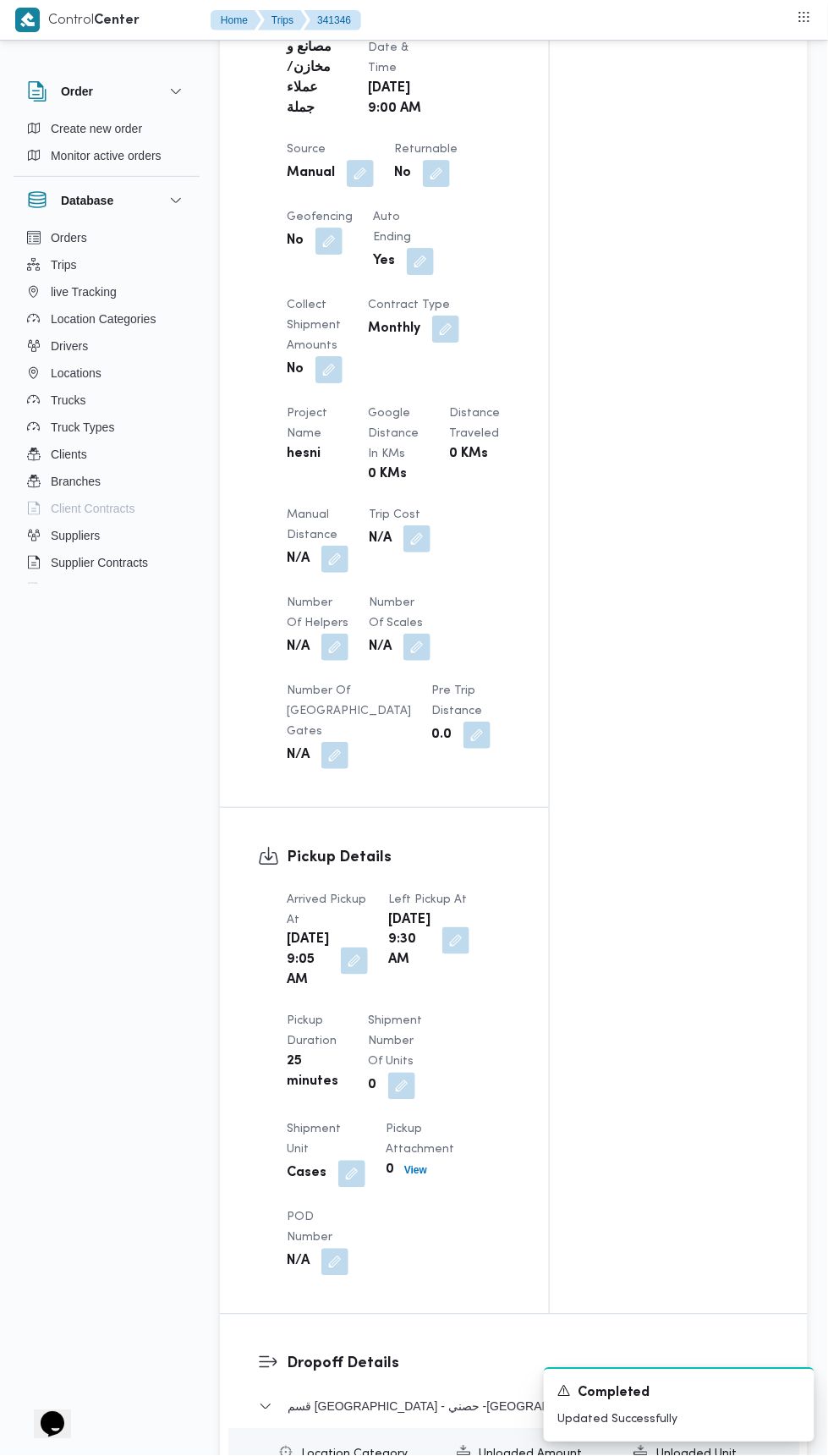
scroll to position [961, 0]
click at [344, 570] on button "button" at bounding box center [335, 560] width 27 height 27
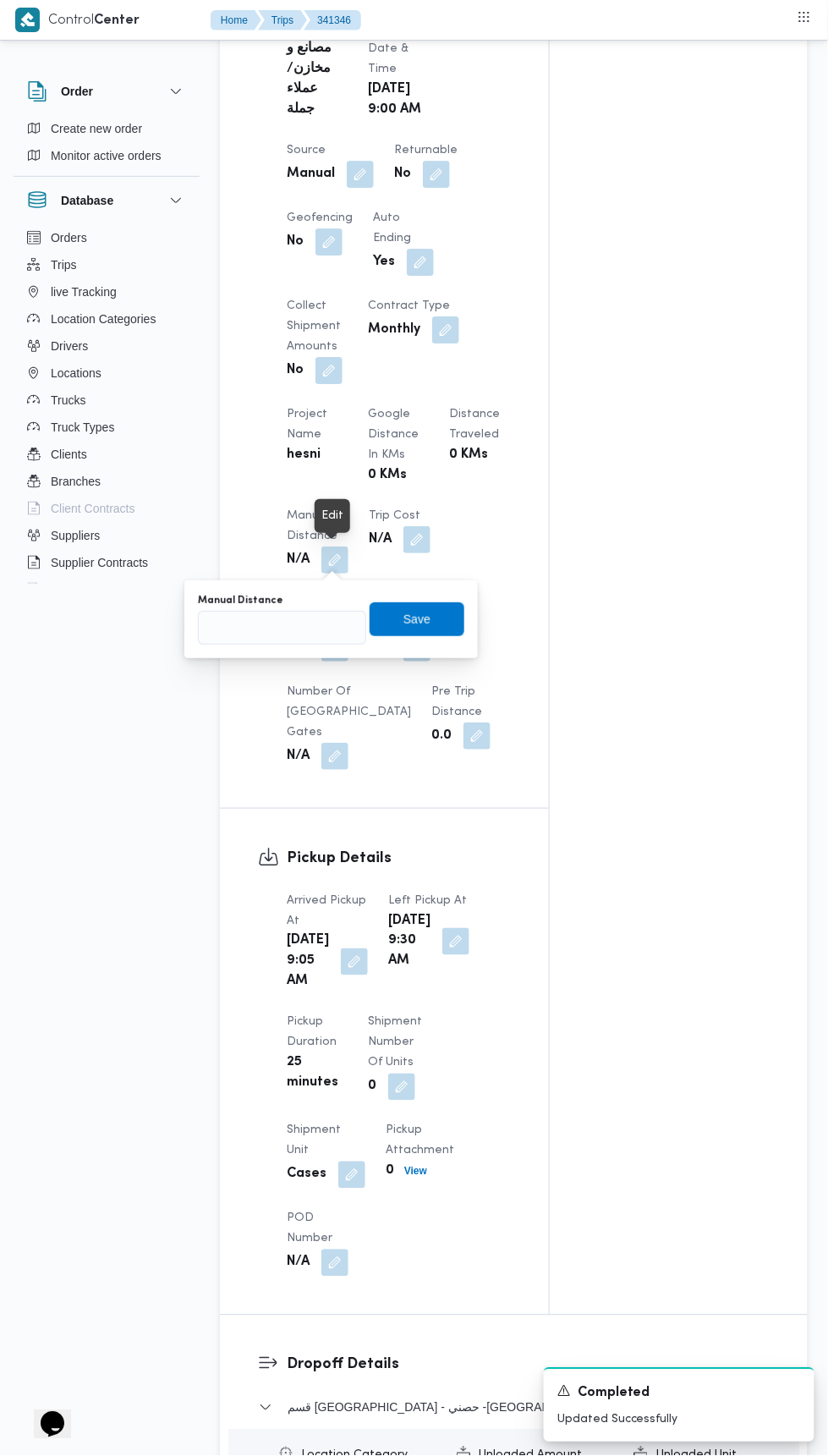
click at [348, 647] on div "You are in a dialog. To close this dialog, hit escape. Manual Distance Save" at bounding box center [331, 619] width 293 height 78
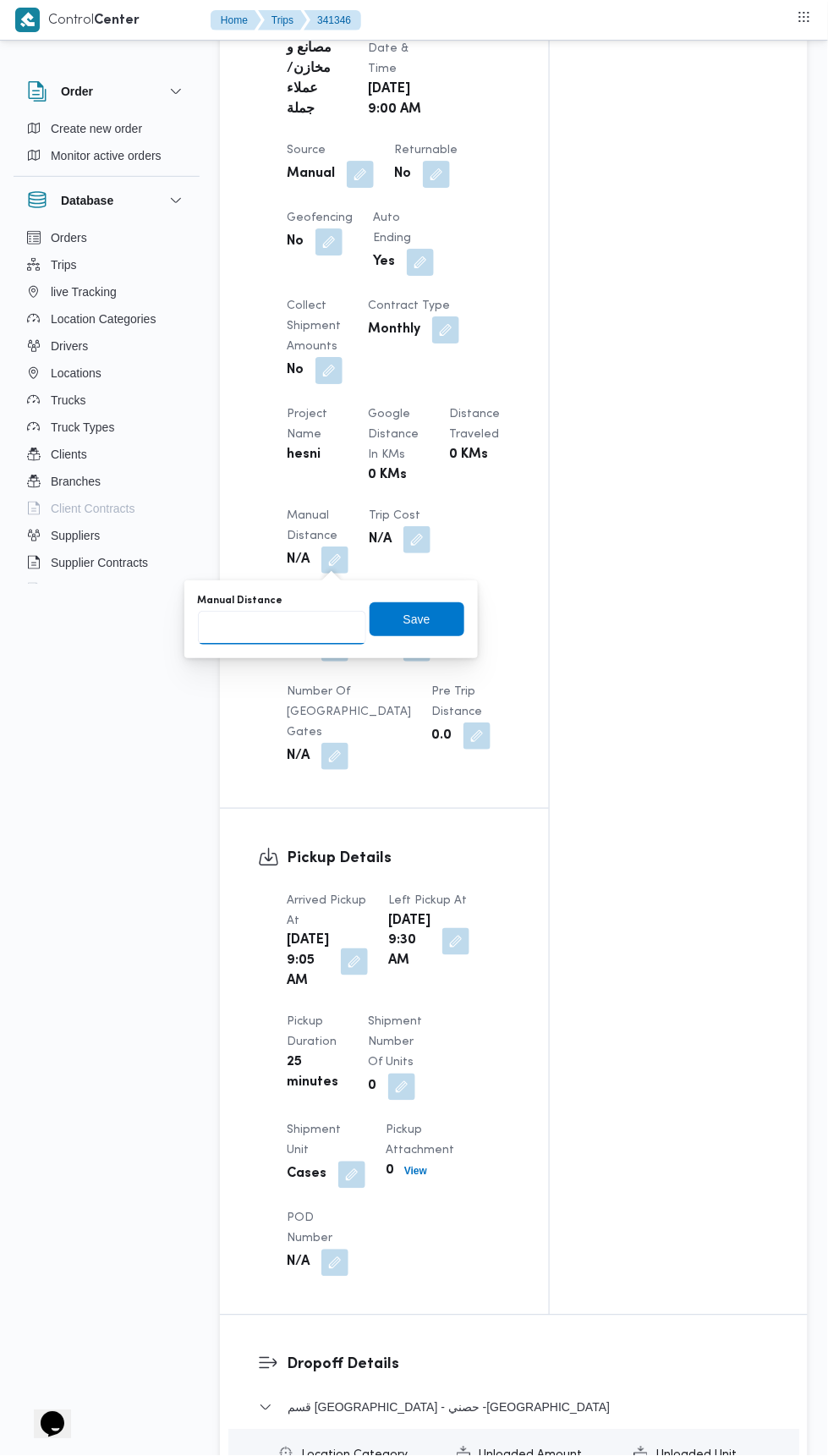
click at [308, 623] on input "Manual Distance" at bounding box center [282, 627] width 168 height 34
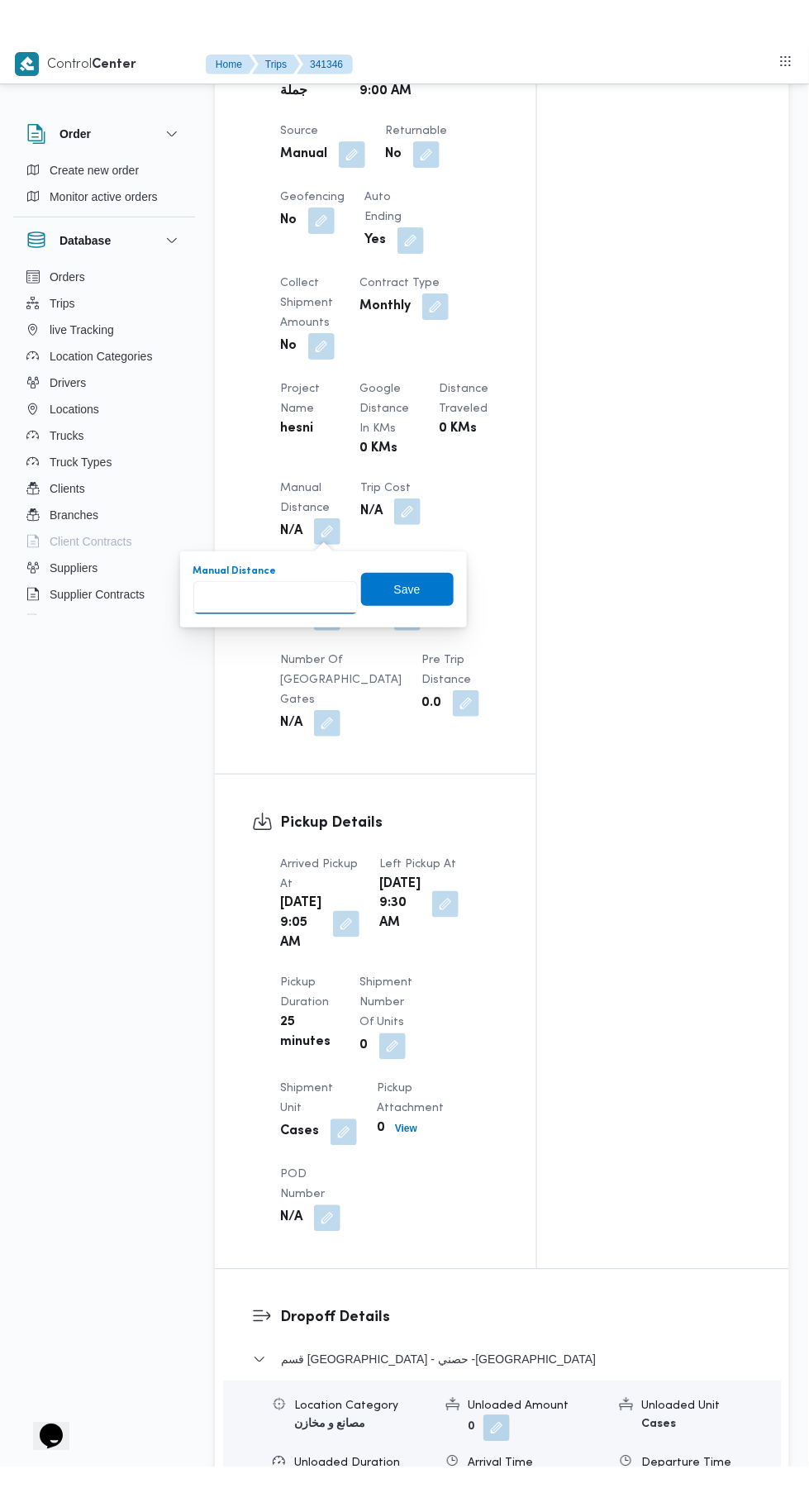
scroll to position [1027, 0]
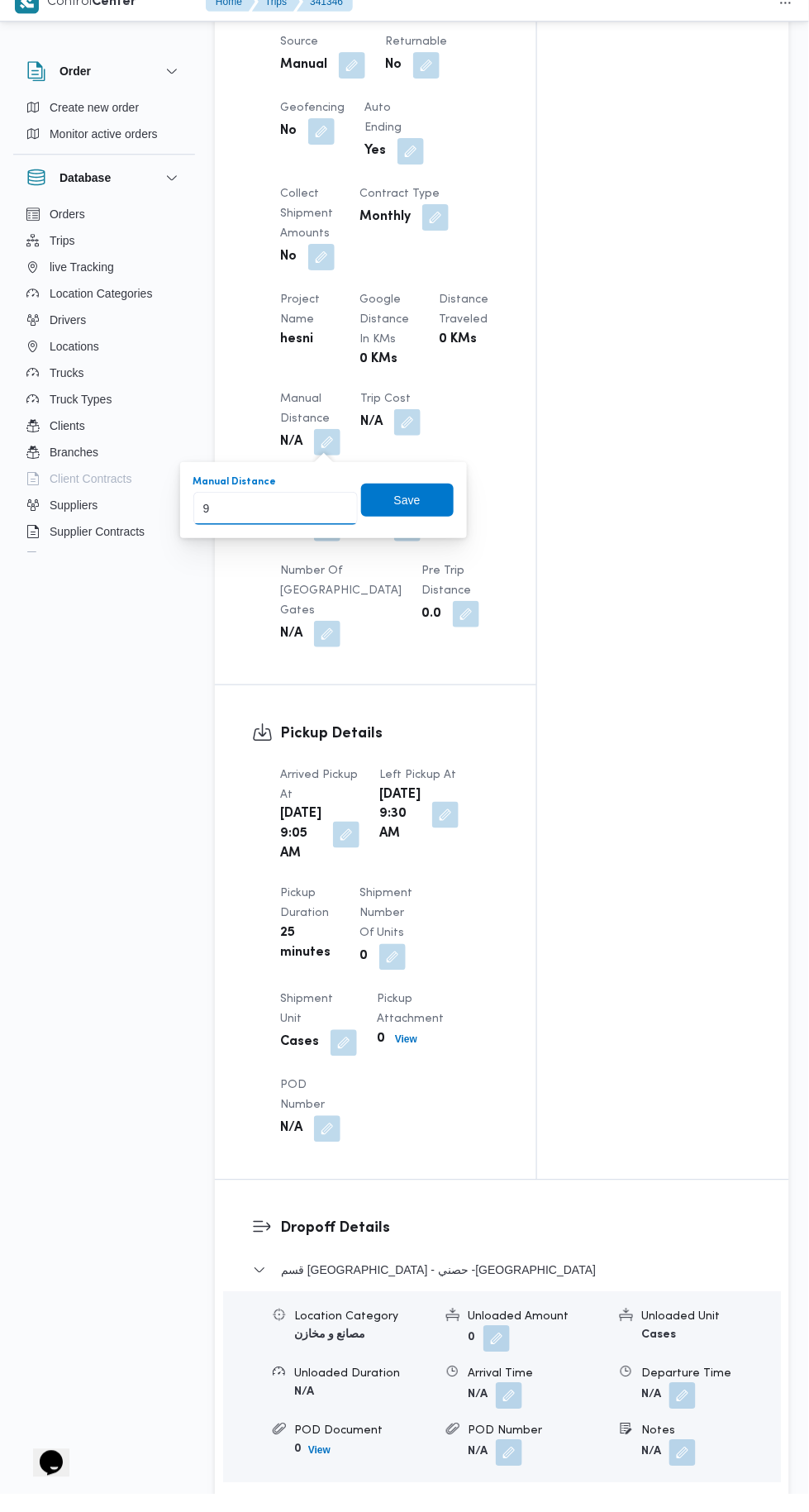
type input "90"
click at [415, 520] on span "Save" at bounding box center [407, 518] width 26 height 20
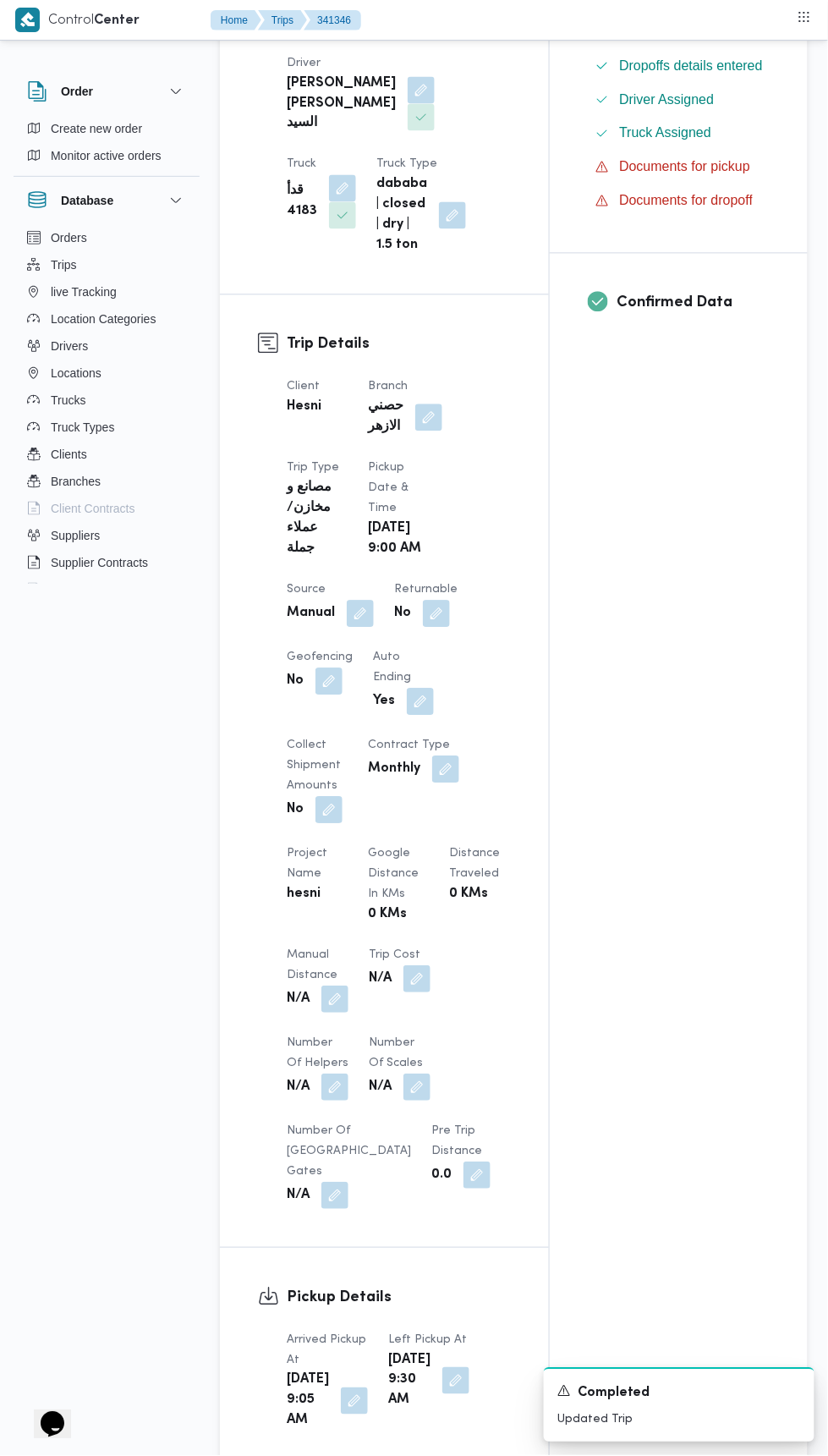
scroll to position [0, 0]
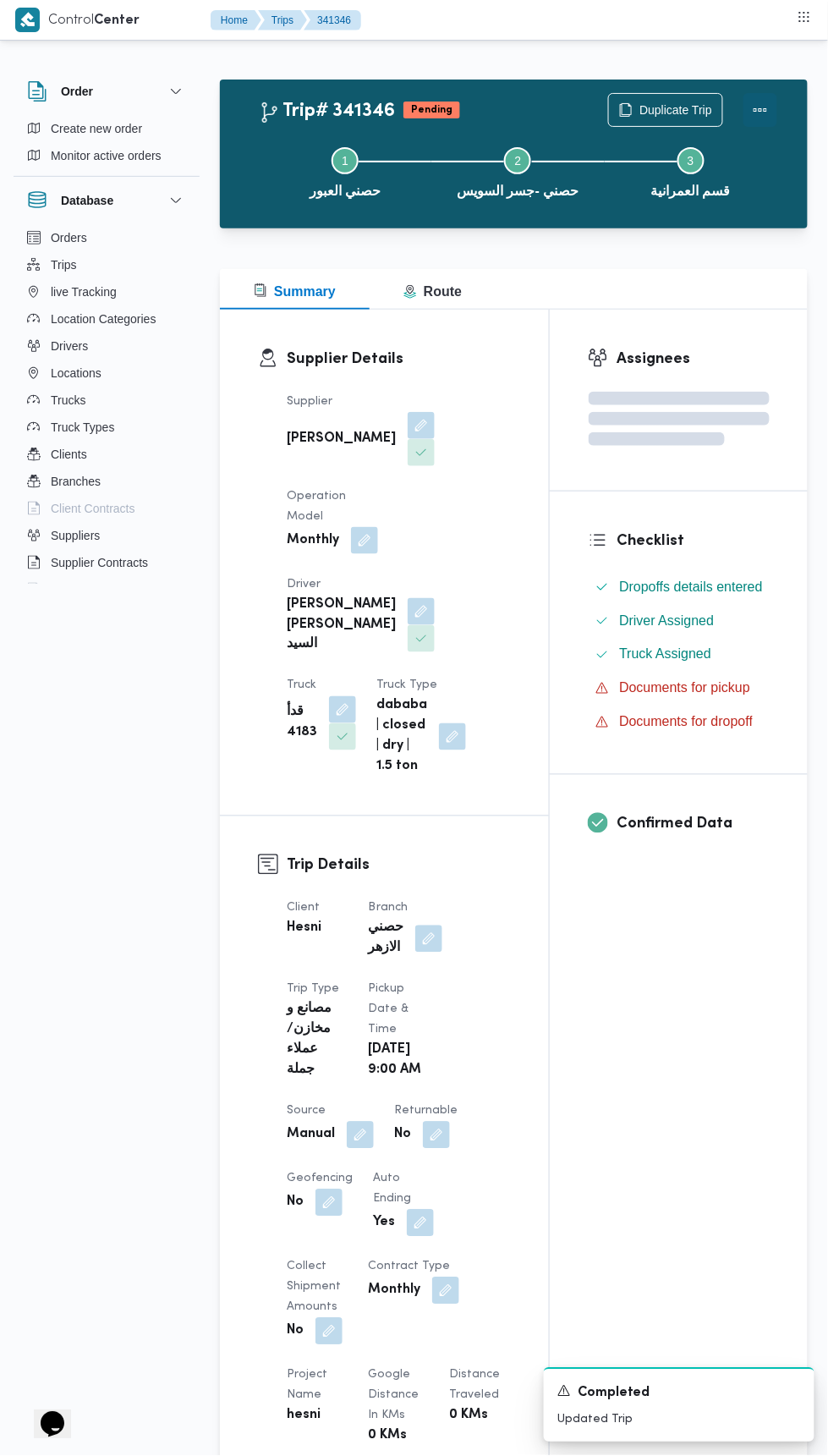
click at [768, 102] on button "Actions" at bounding box center [760, 110] width 34 height 34
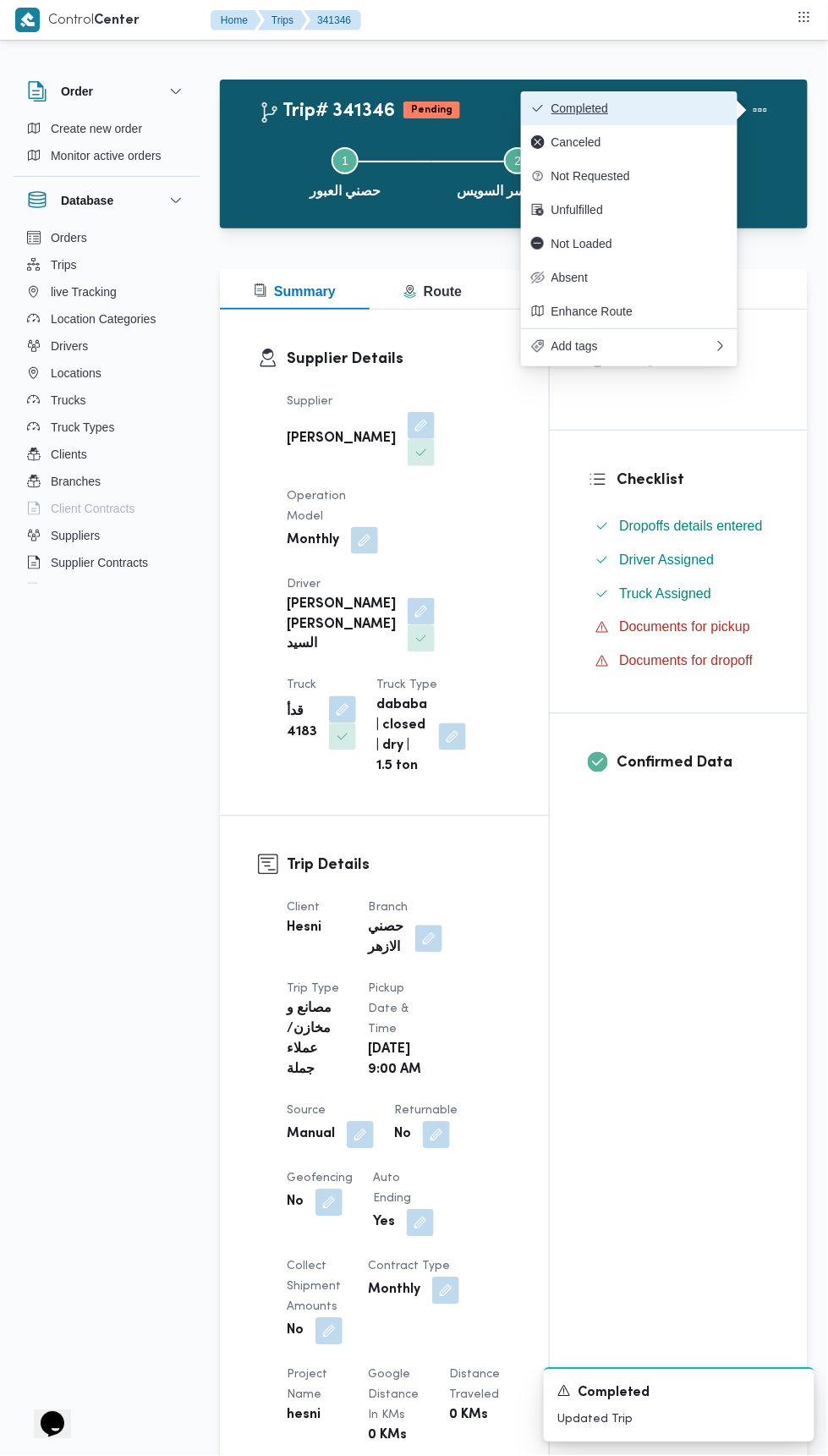
click at [696, 107] on span "Completed" at bounding box center [640, 107] width 176 height 13
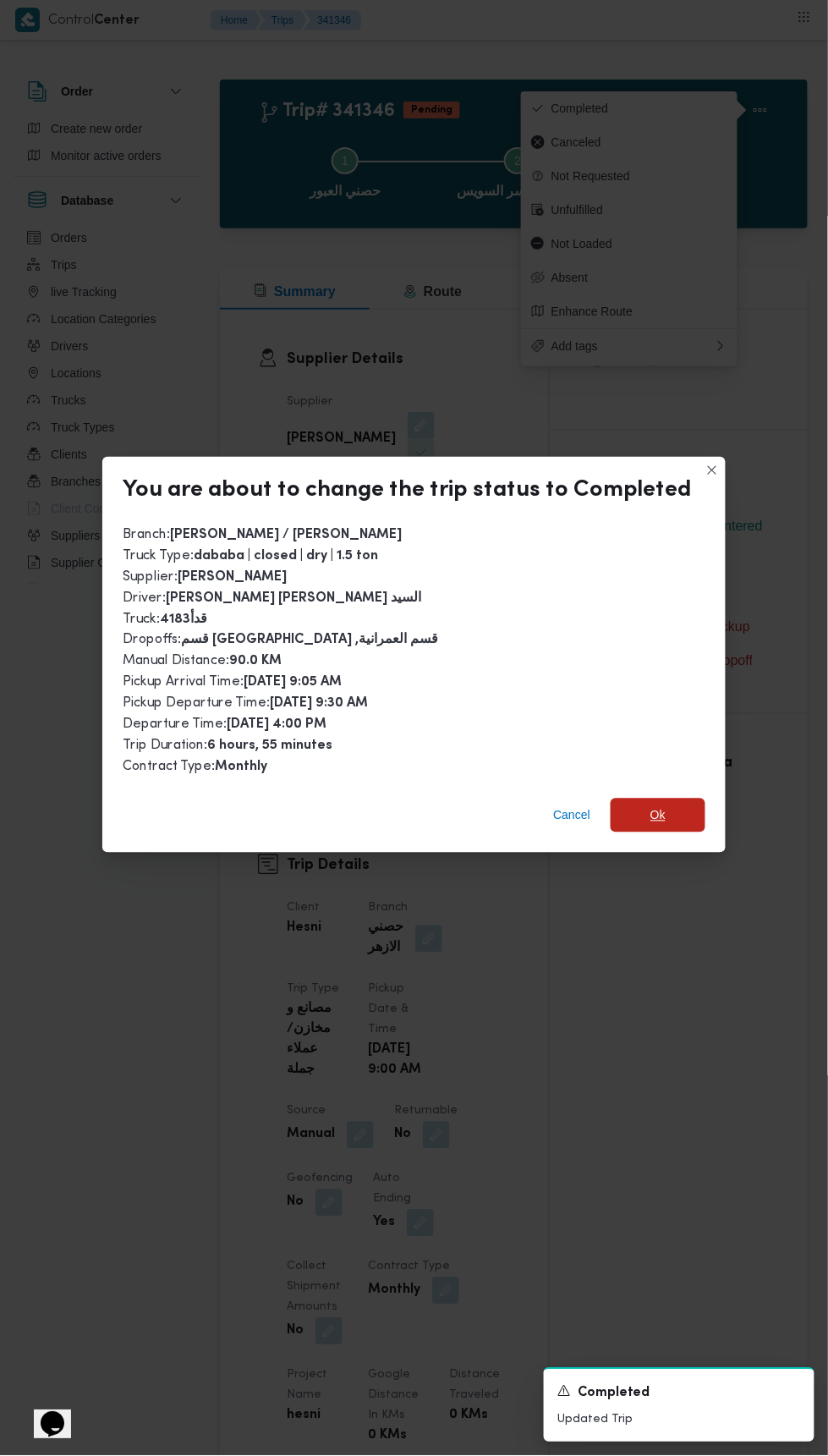
click at [654, 805] on span "Ok" at bounding box center [657, 815] width 15 height 20
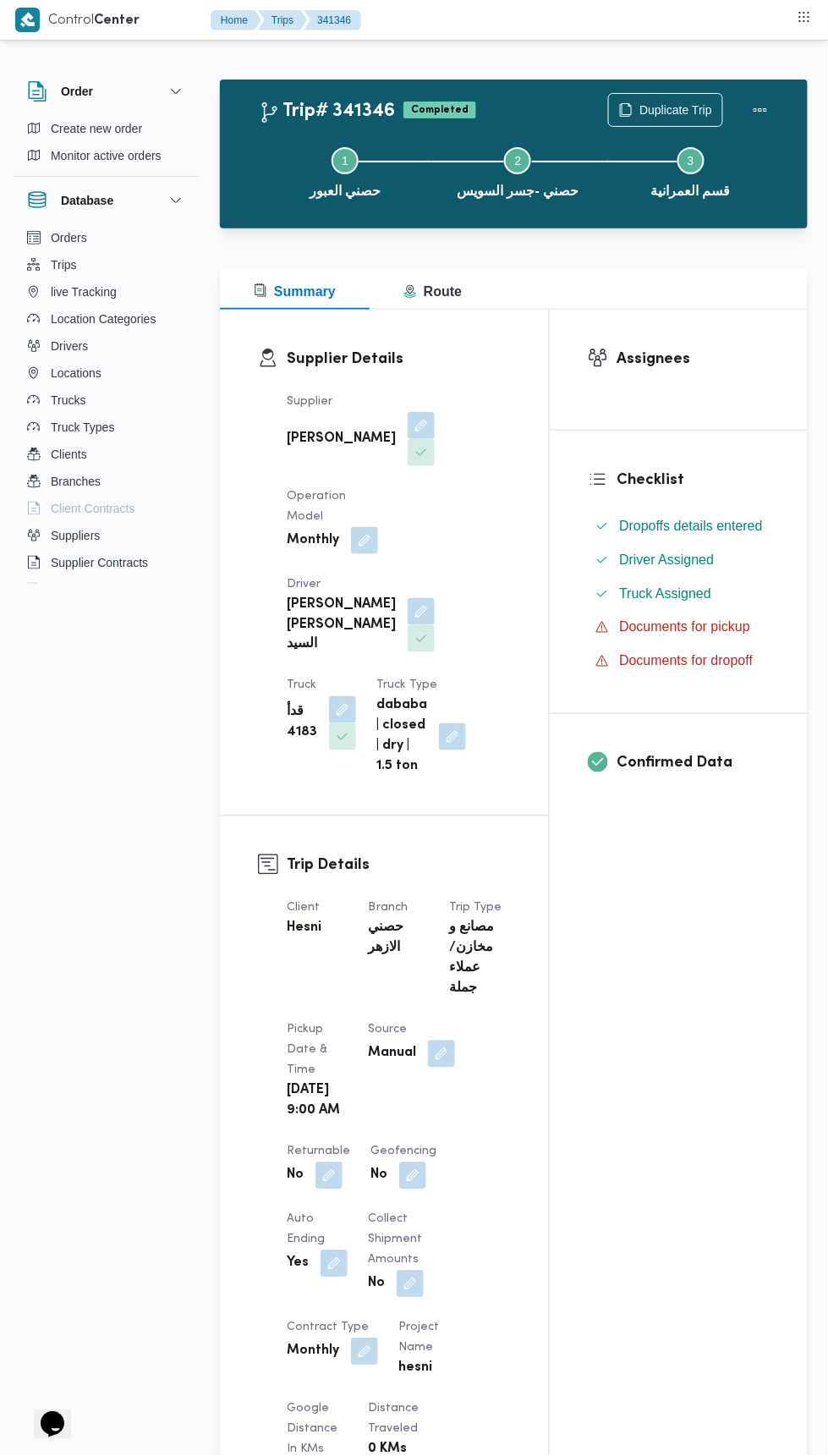
click at [691, 979] on div "Assignees Checklist Dropoffs details entered Driver Assigned Truck Assigned Doc…" at bounding box center [679, 1309] width 258 height 2000
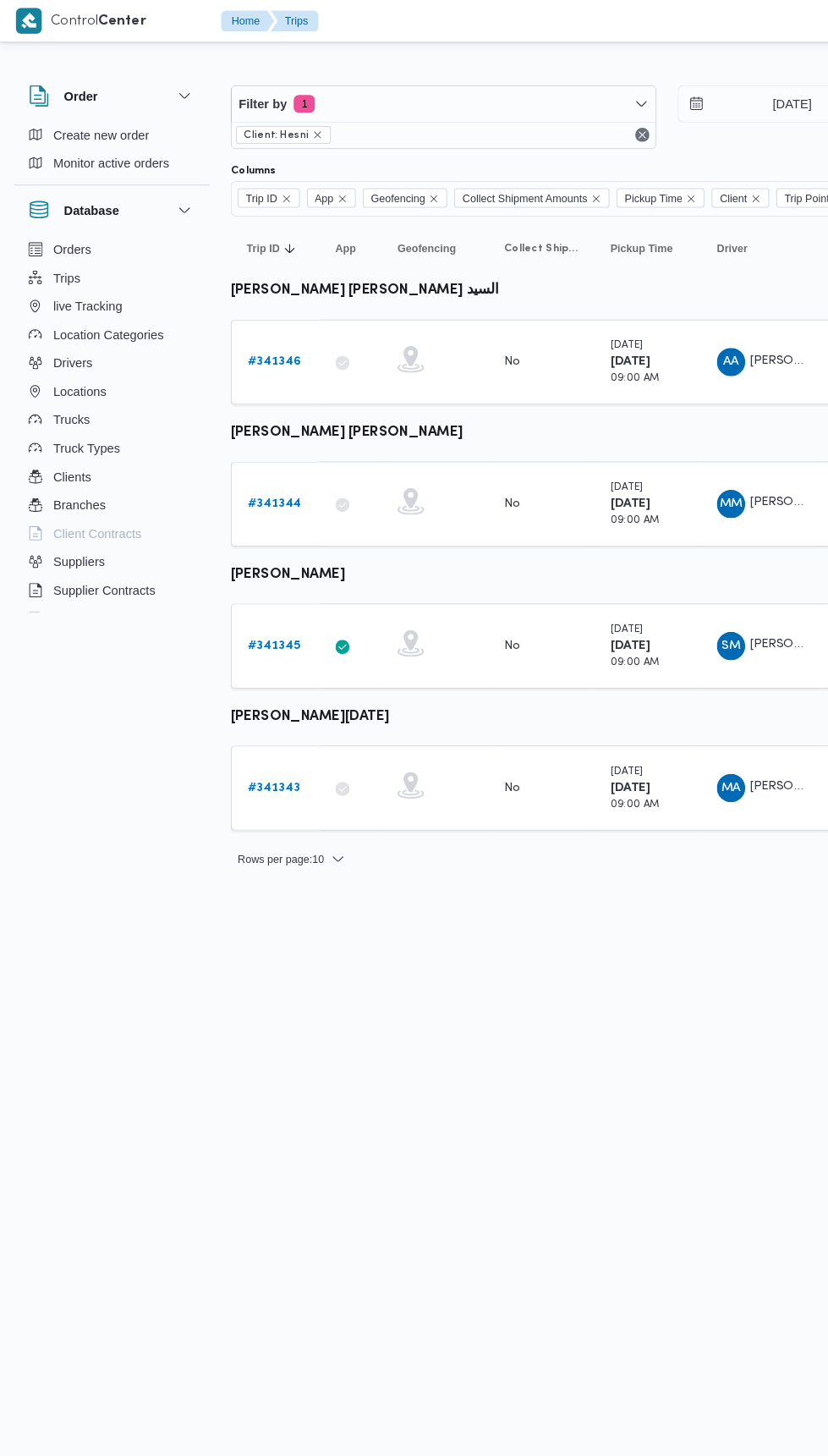
click at [270, 606] on link "# 341345" at bounding box center [261, 616] width 51 height 20
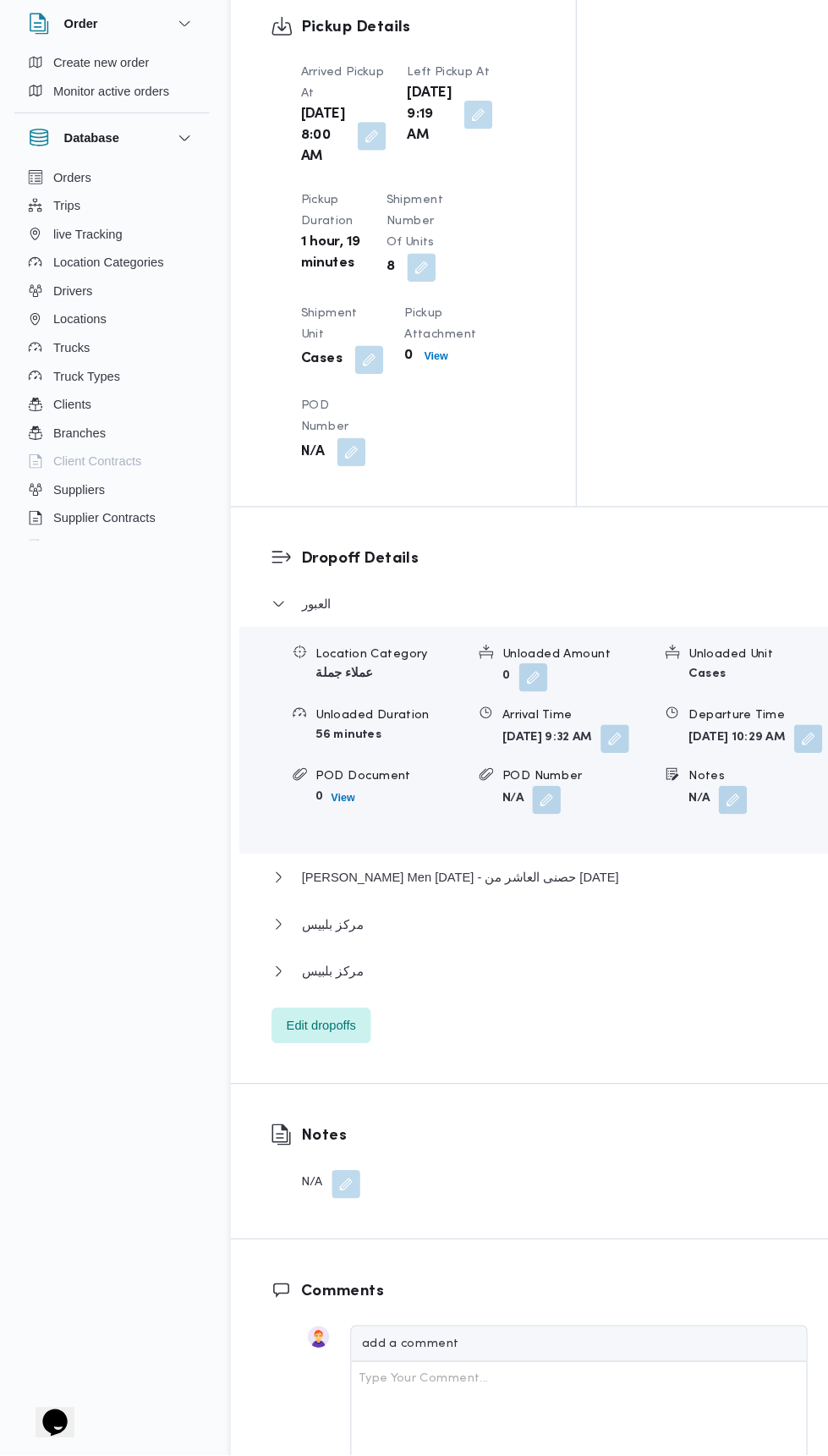
scroll to position [1916, 0]
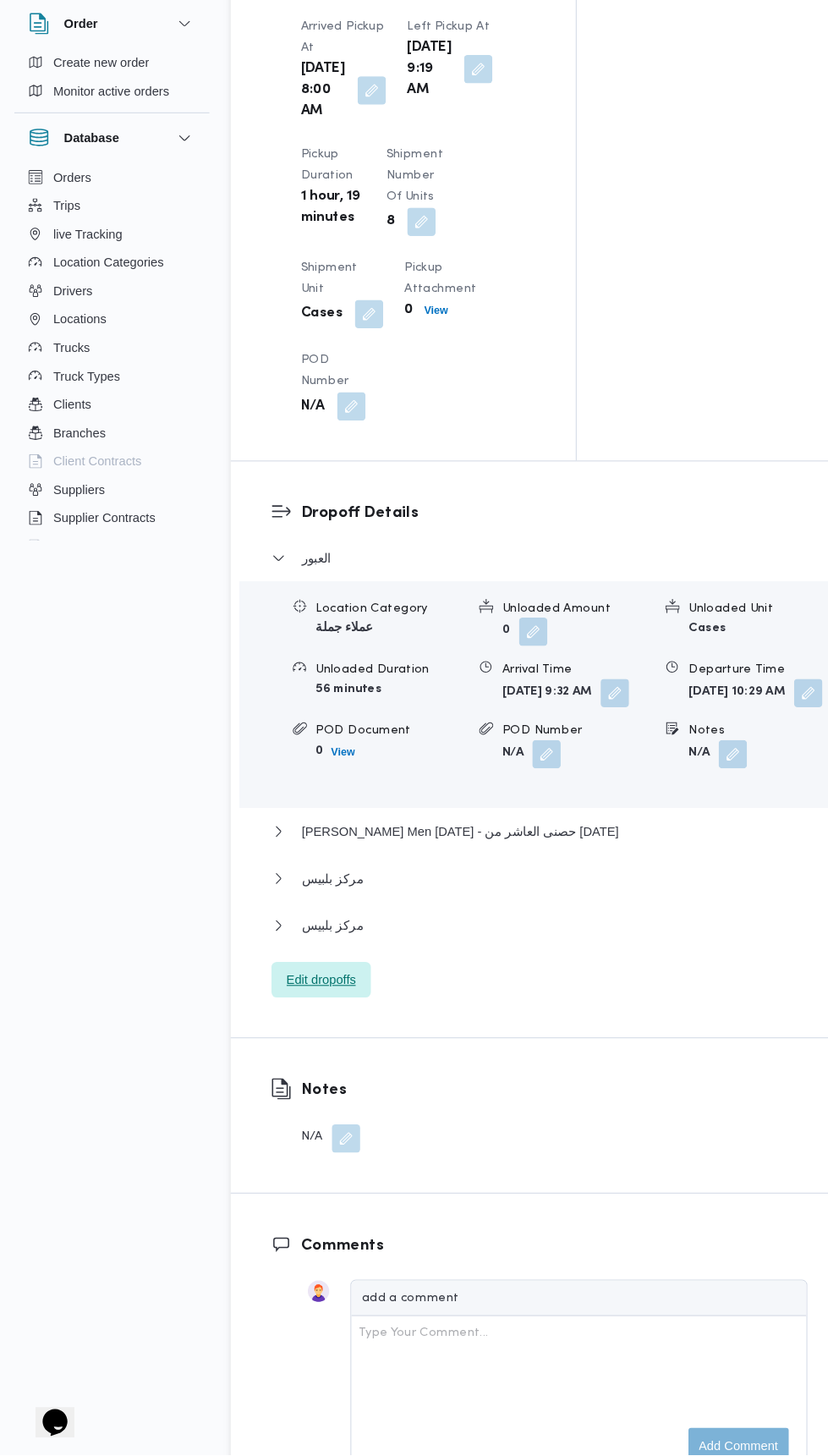
click at [330, 1013] on span "Edit dropoffs" at bounding box center [307, 1002] width 66 height 20
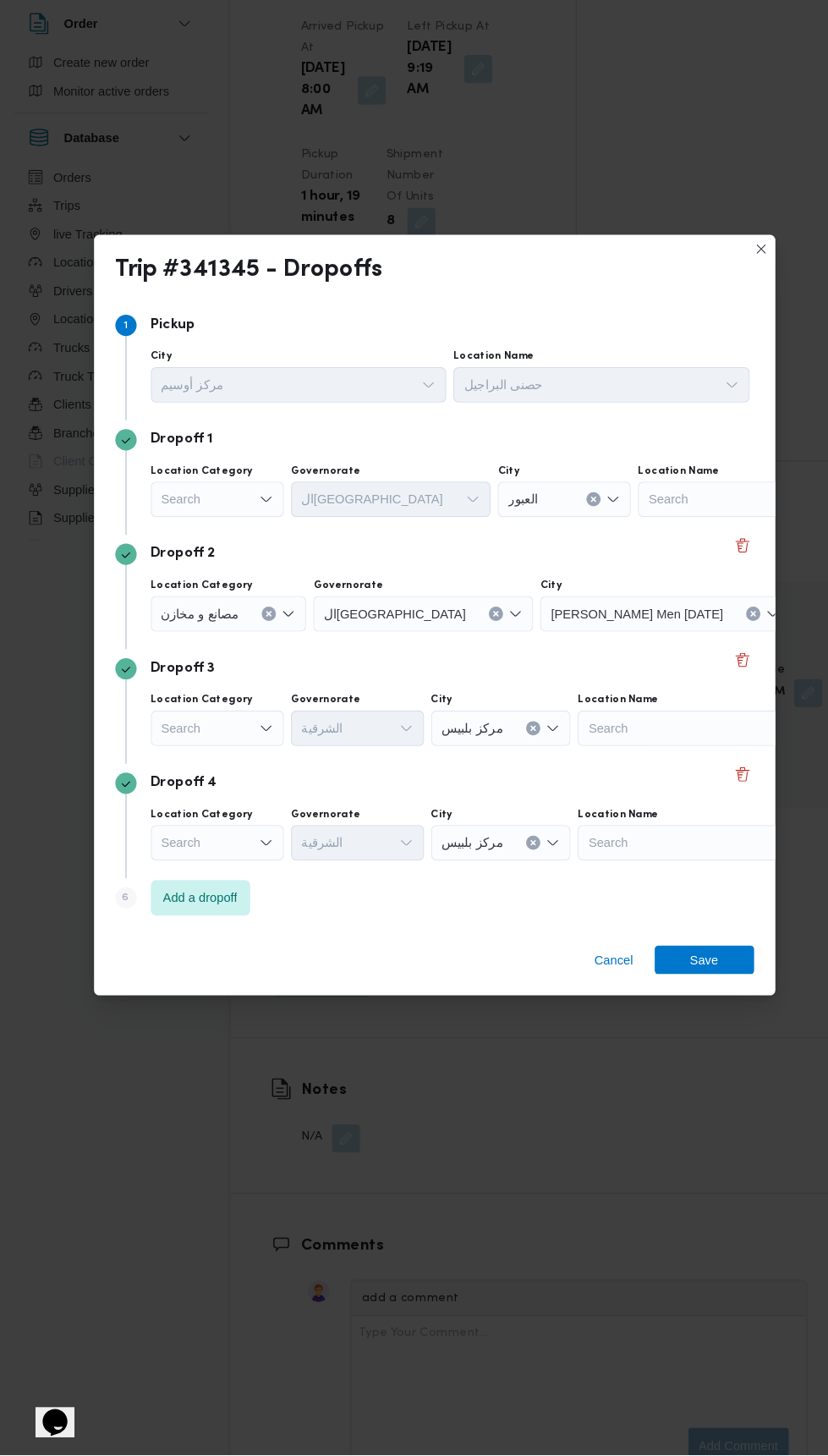
click at [237, 746] on div "Search" at bounding box center [207, 763] width 127 height 34
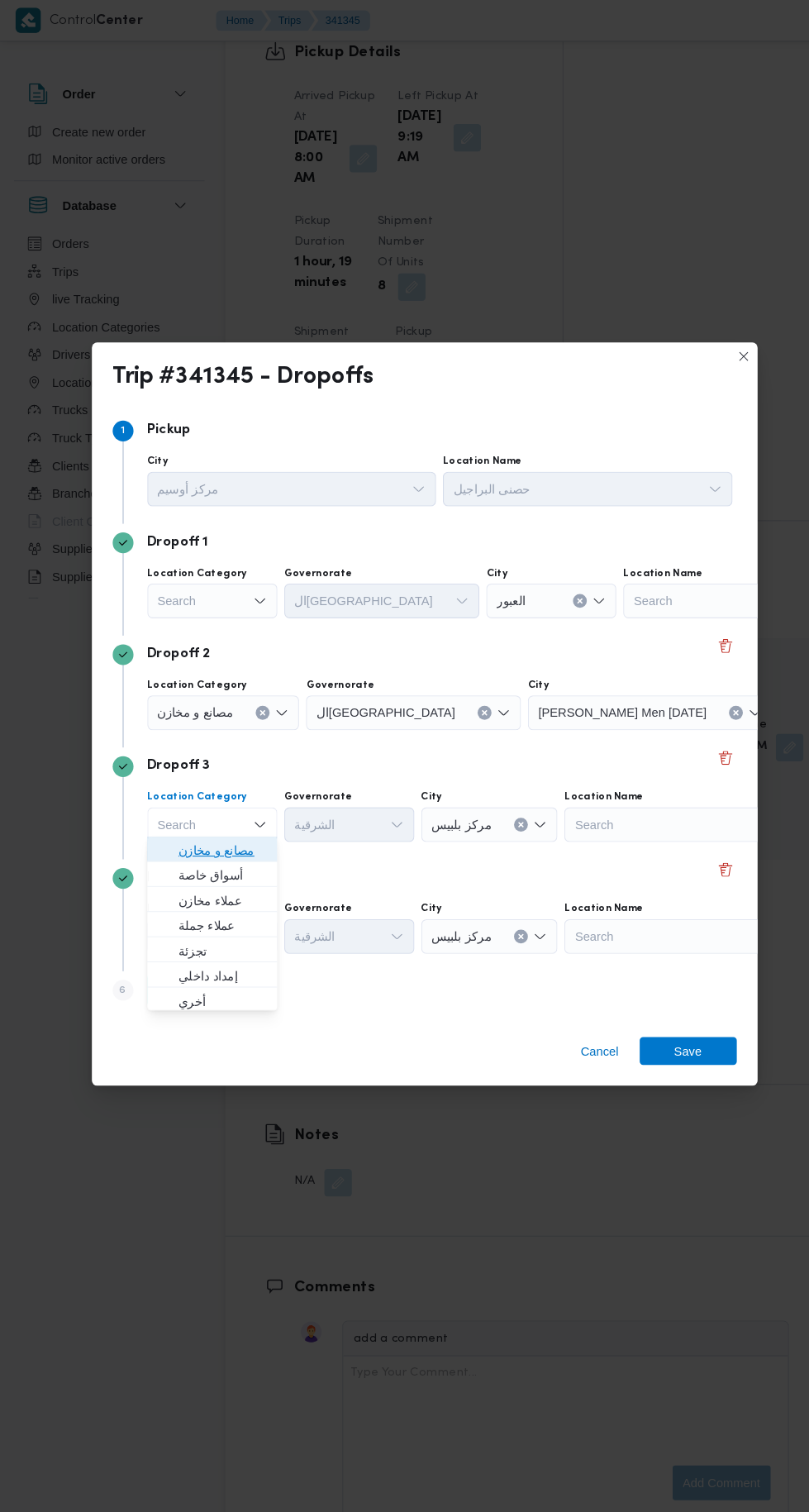
click at [247, 808] on span "مصانع و مخازن" at bounding box center [212, 811] width 84 height 20
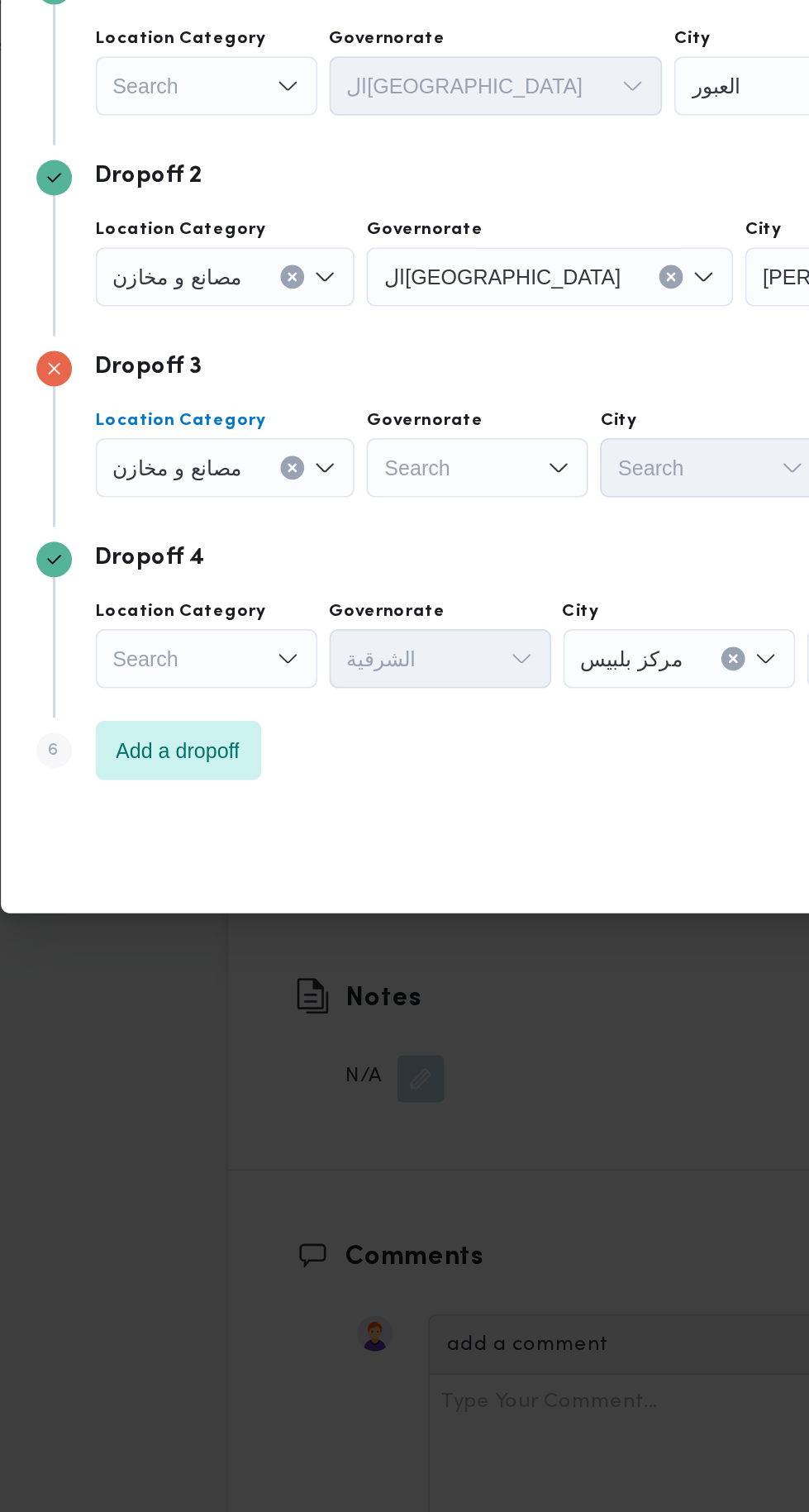
click at [223, 975] on div "Cancel Save" at bounding box center [404, 1005] width 635 height 60
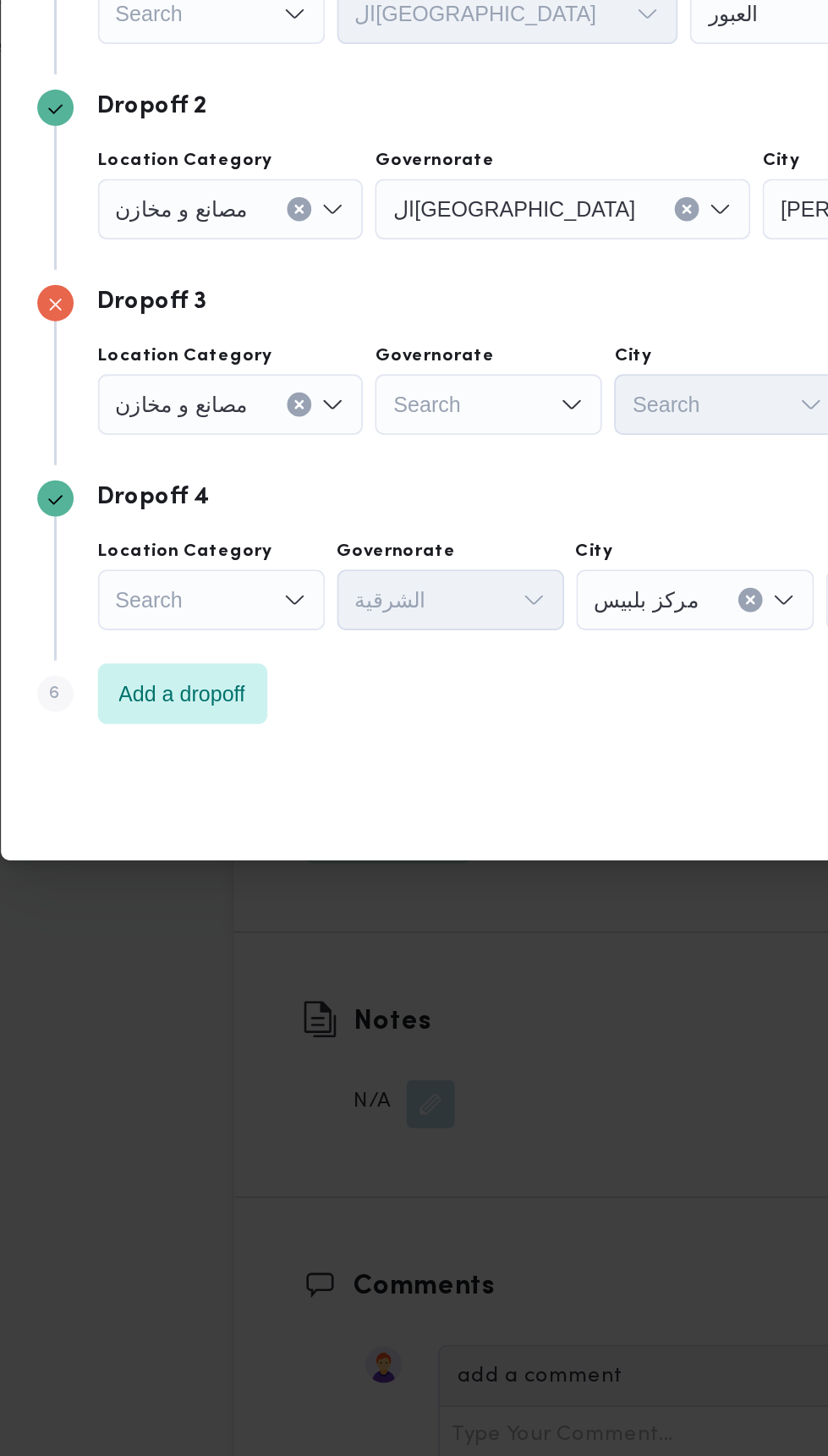
click at [236, 873] on div "Search" at bounding box center [207, 872] width 127 height 34
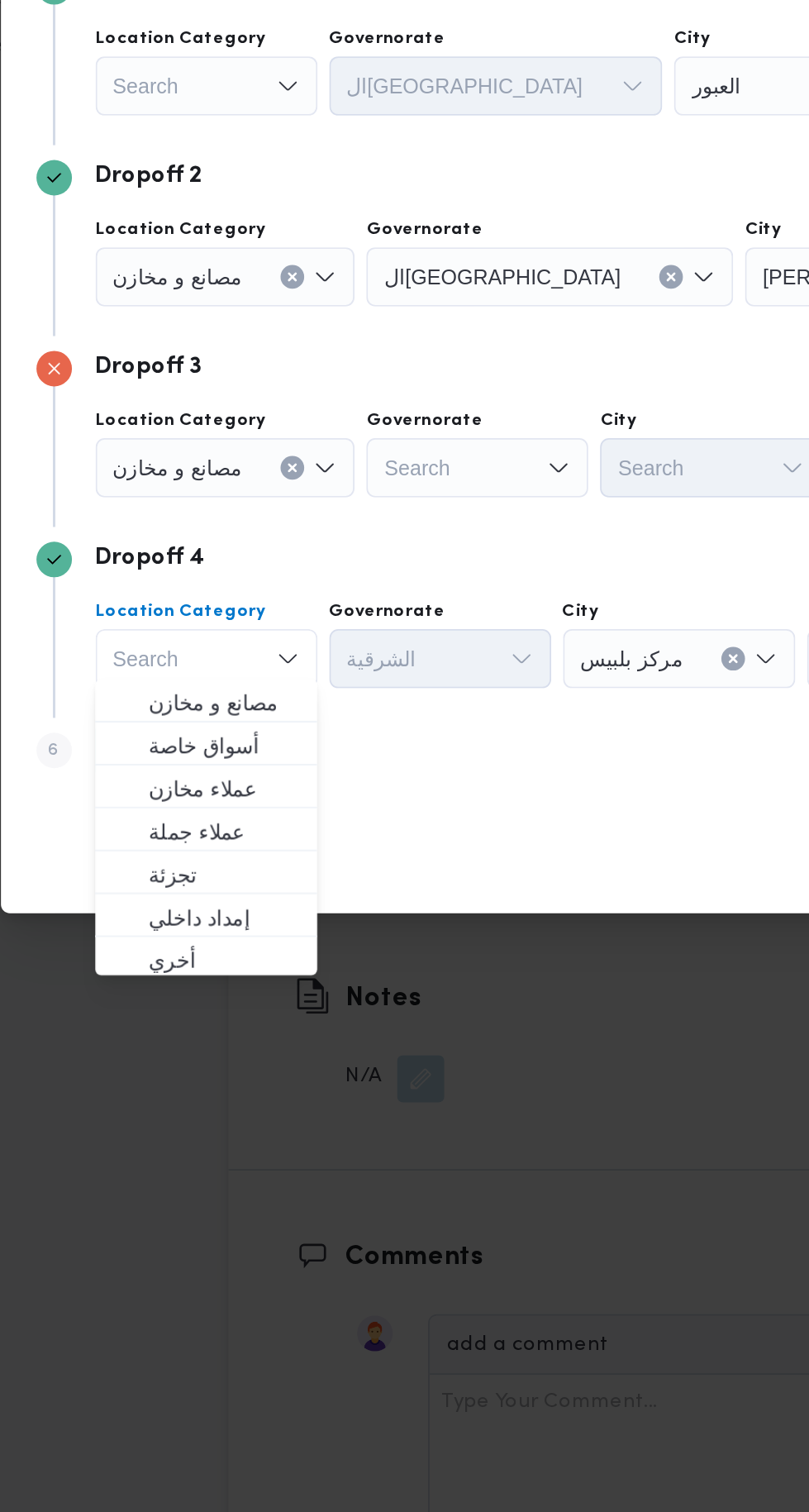
click at [222, 860] on label "Location Category" at bounding box center [187, 866] width 95 height 13
click at [152, 583] on input "Location Category" at bounding box center [151, 572] width 2 height 20
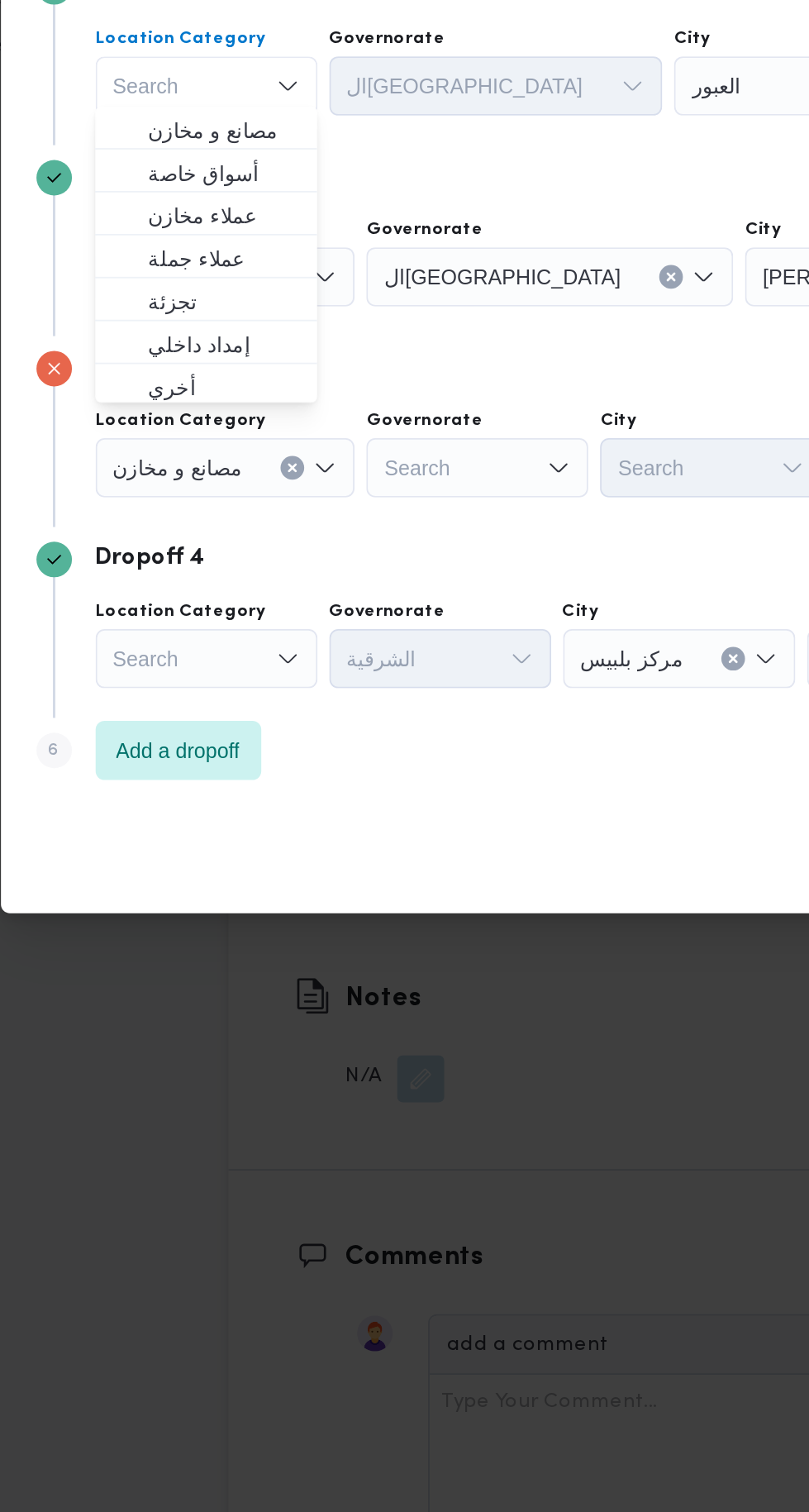
click at [227, 926] on div "Step 6 is disabled 6 Add a dropoff" at bounding box center [404, 947] width 595 height 43
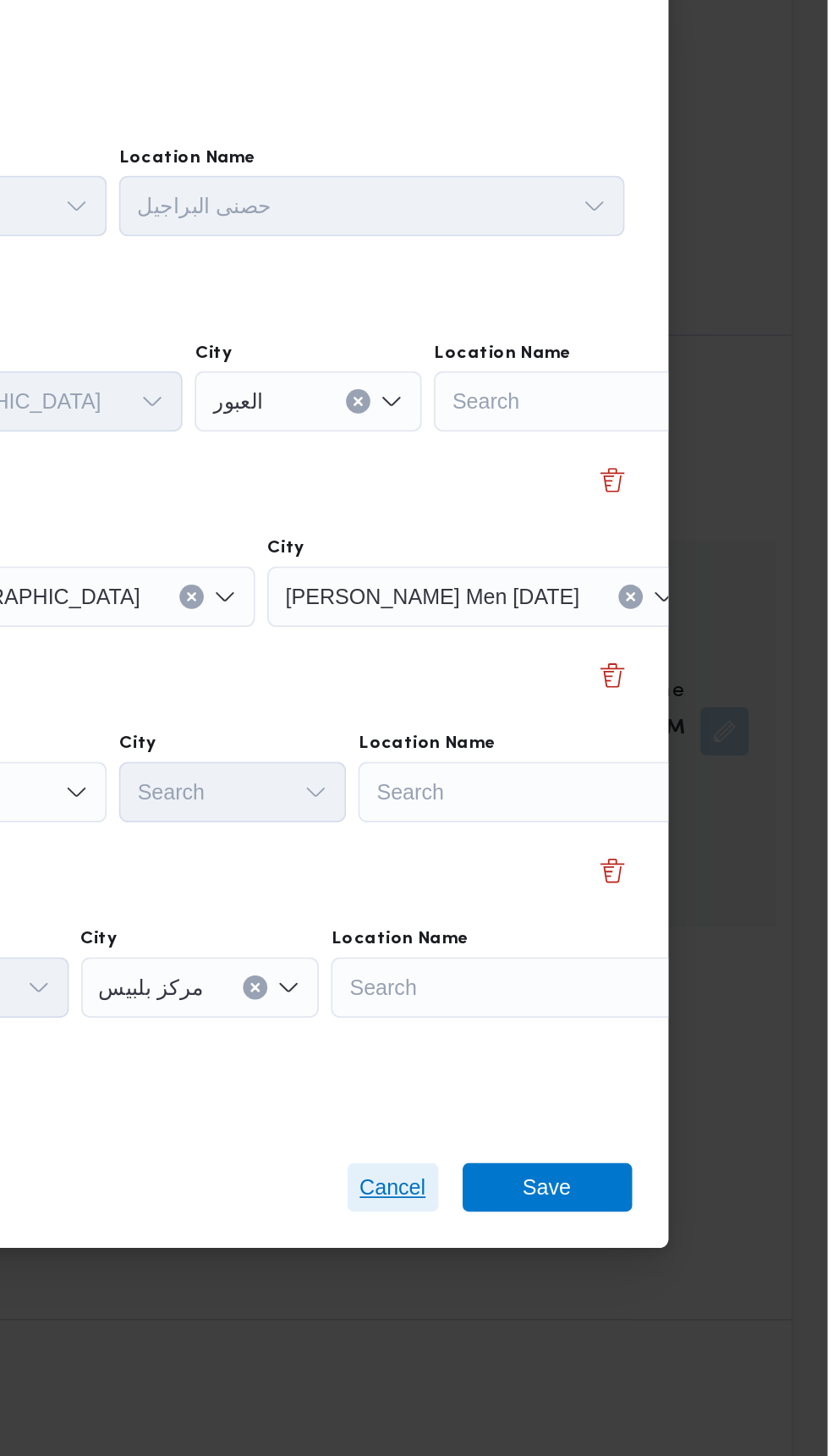
click at [580, 974] on span "Cancel" at bounding box center [585, 983] width 37 height 20
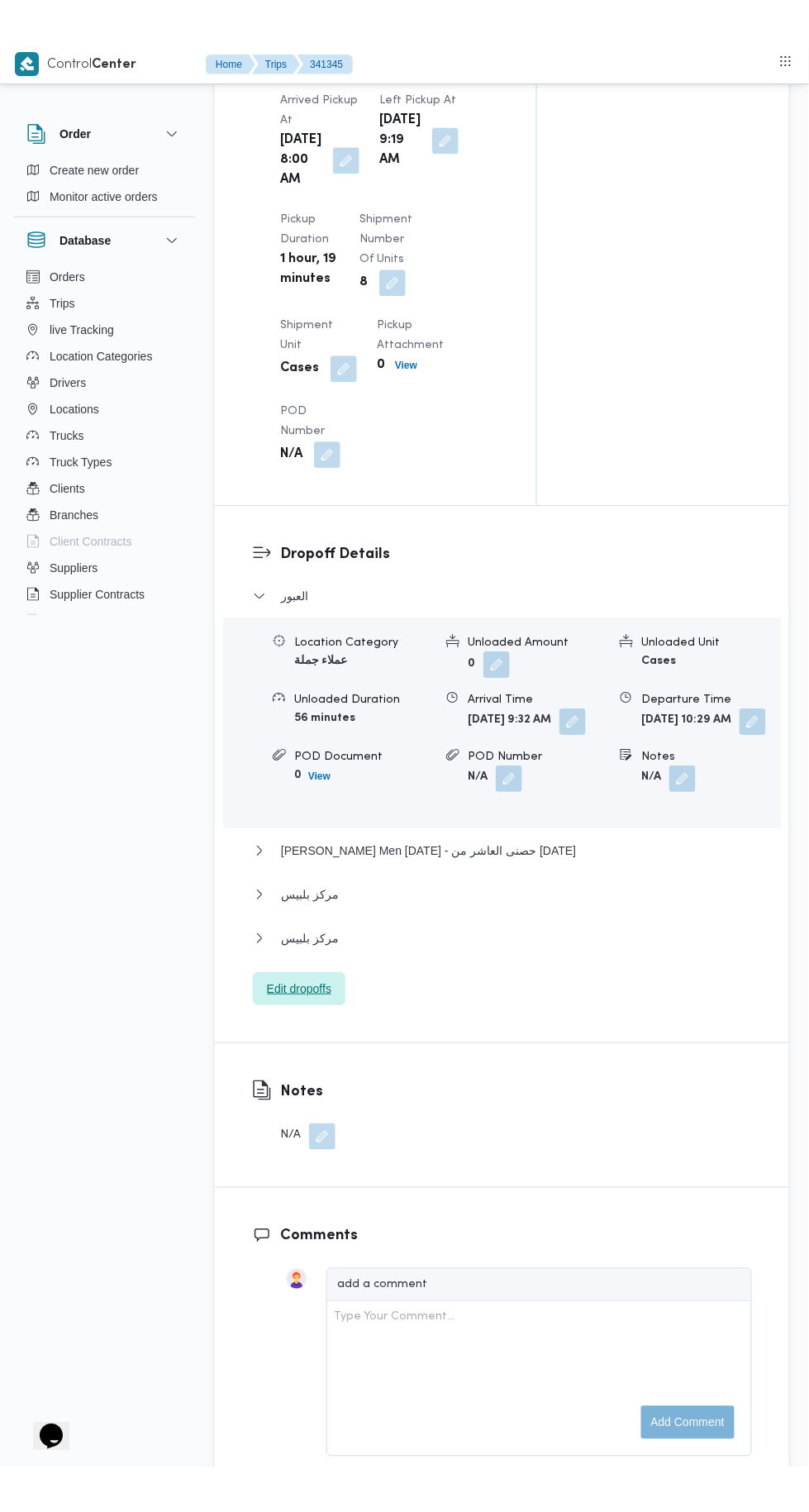
scroll to position [1913, 0]
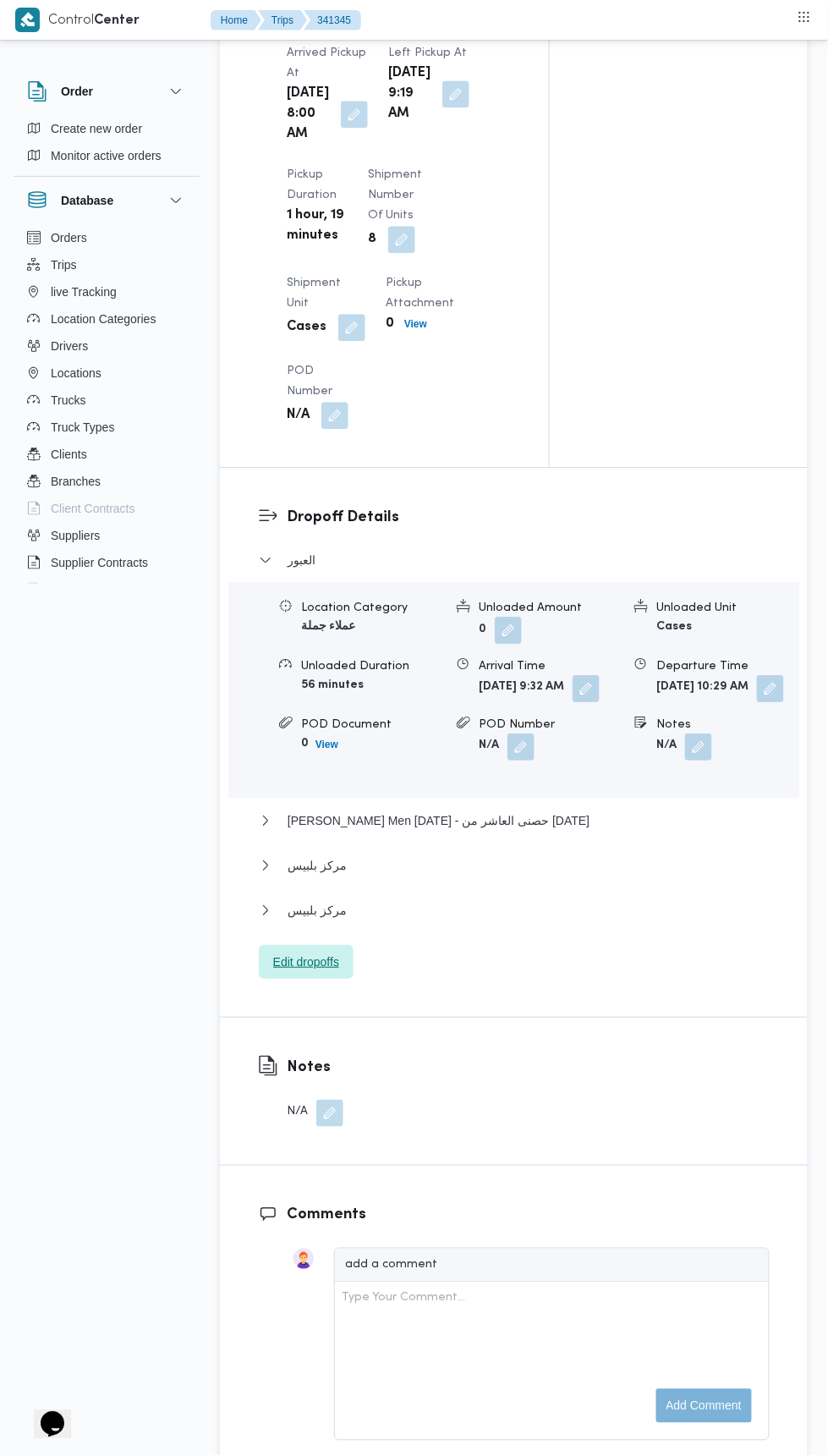
click at [323, 972] on span "Edit dropoffs" at bounding box center [307, 961] width 66 height 20
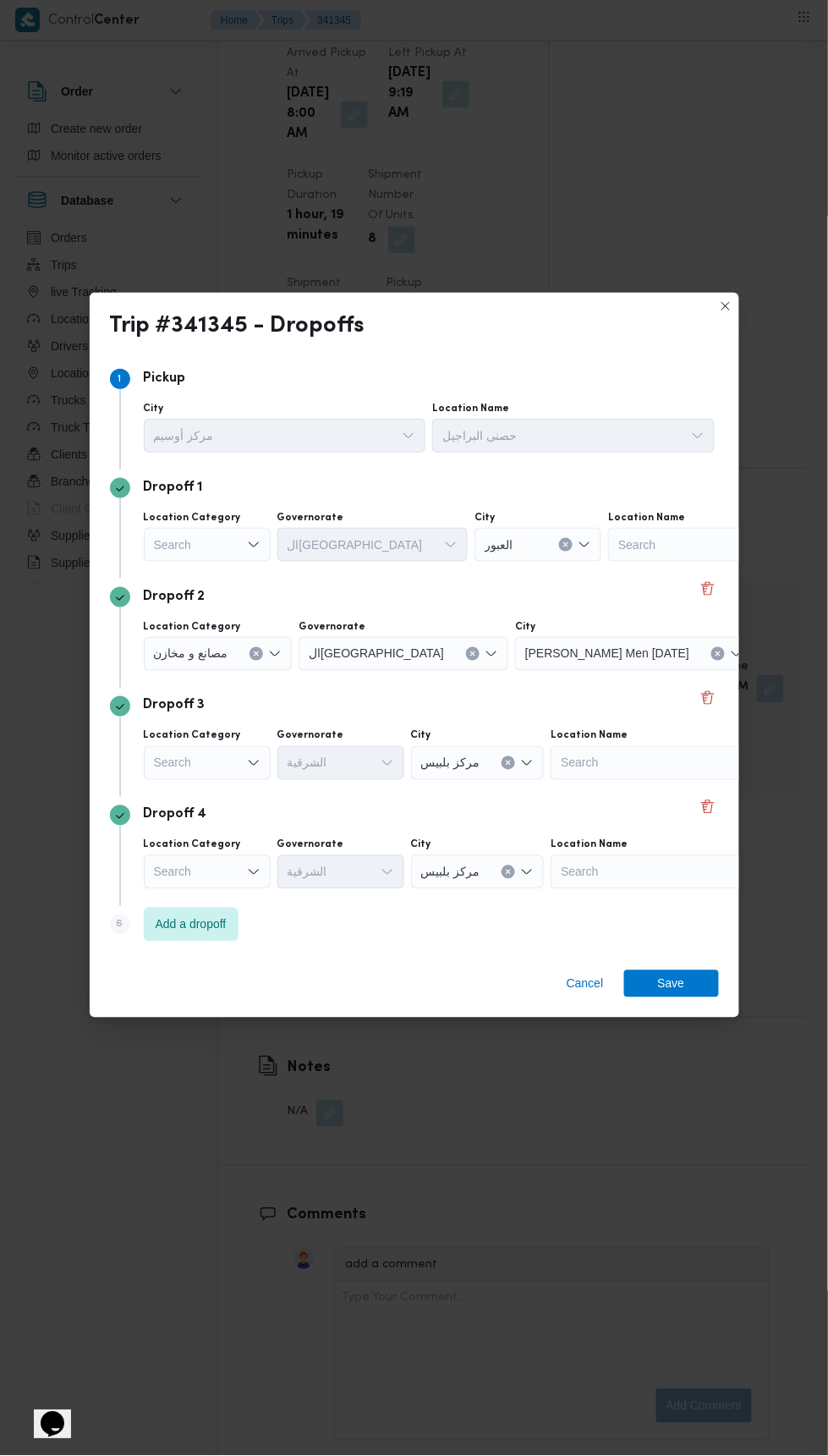
click at [253, 756] on icon "Open list of options" at bounding box center [253, 762] width 13 height 13
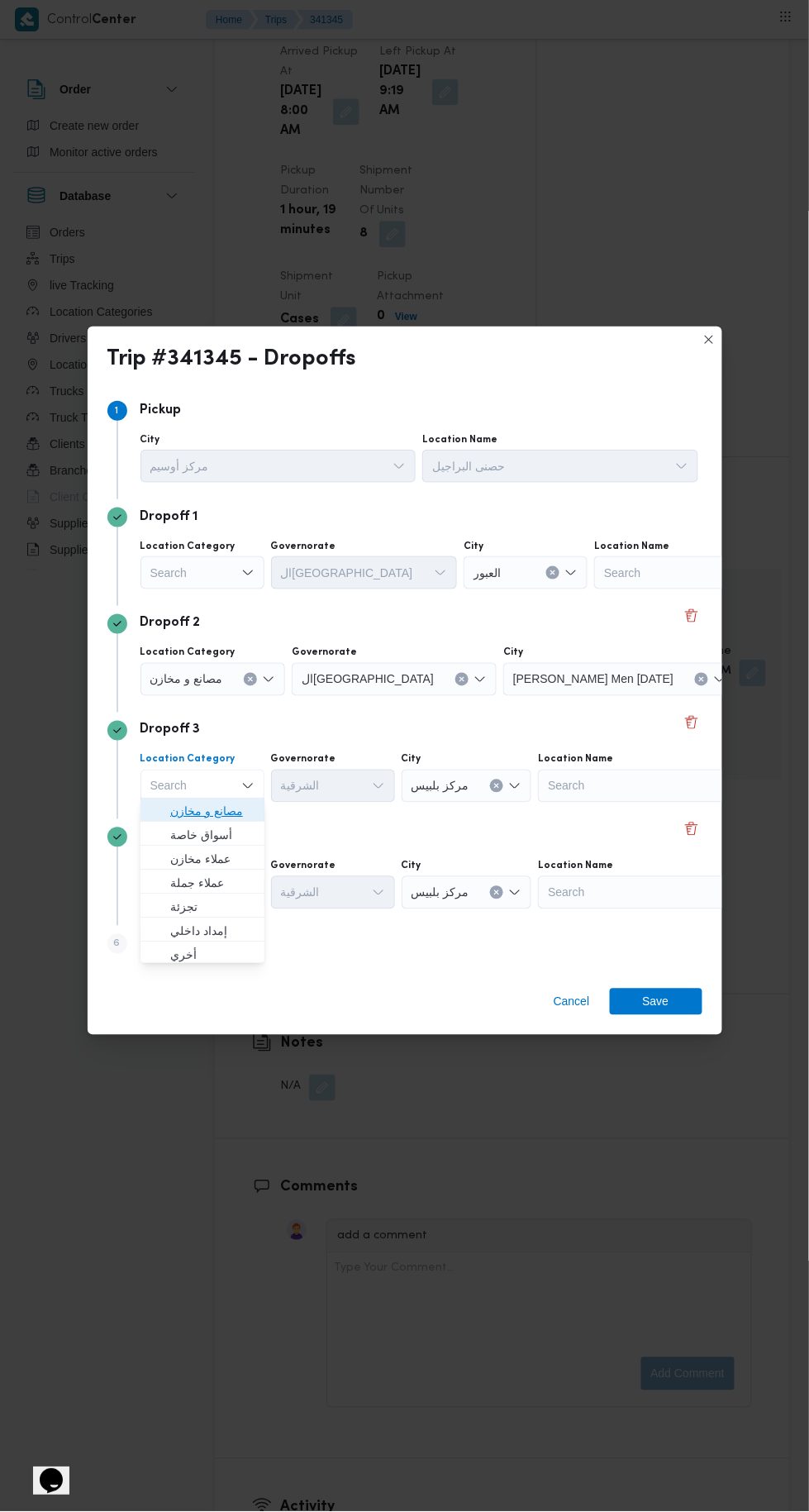
click at [249, 807] on span "مصانع و مخازن" at bounding box center [212, 811] width 84 height 20
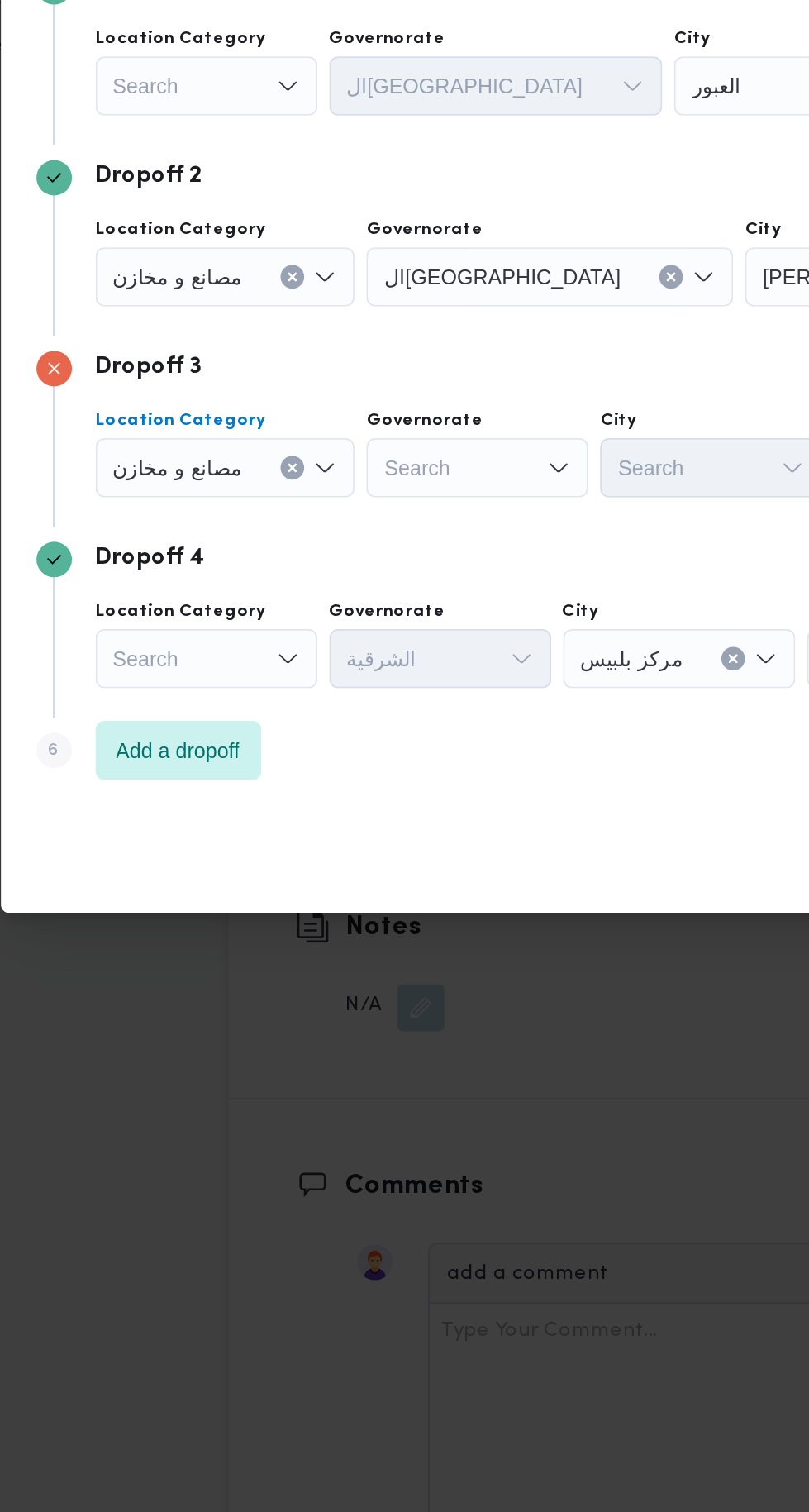
click at [243, 895] on div "Search" at bounding box center [202, 893] width 124 height 33
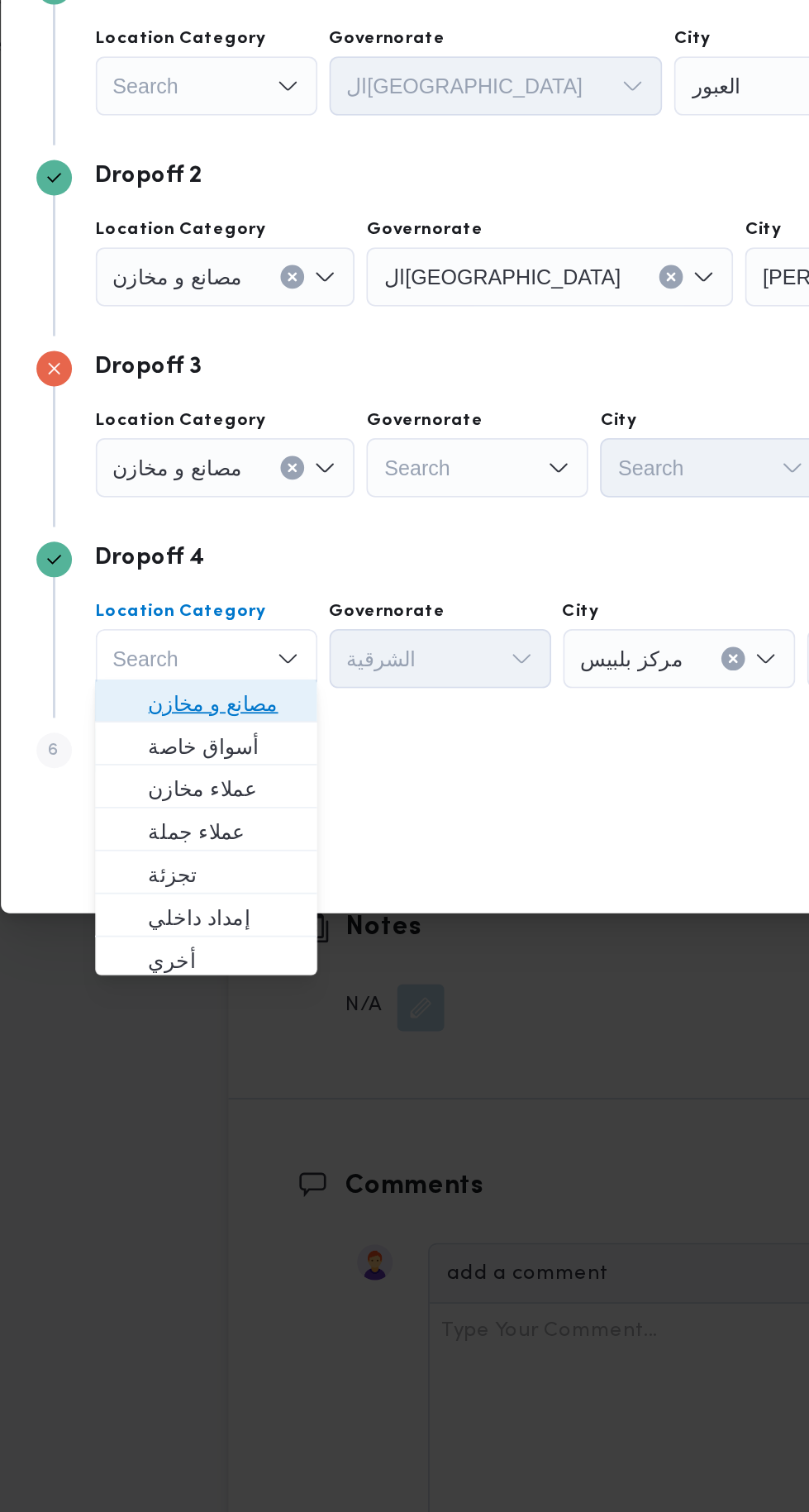
click at [231, 914] on span "مصانع و مخازن" at bounding box center [212, 917] width 84 height 20
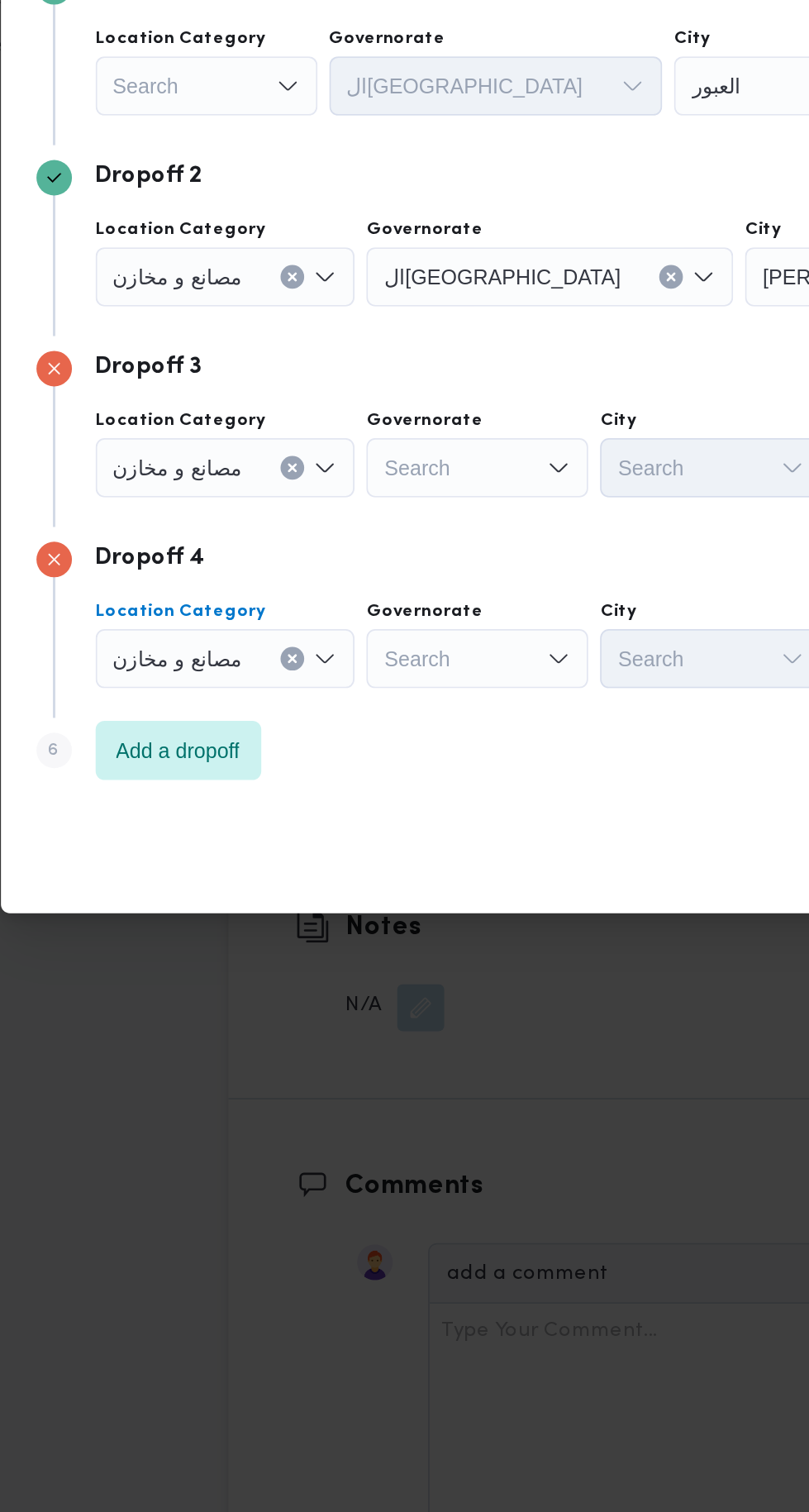
click at [245, 876] on div "مصانع و مخازن Combo box. Selected. مصانع و مخازن. Press Backspace to delete مصا…" at bounding box center [214, 893] width 146 height 33
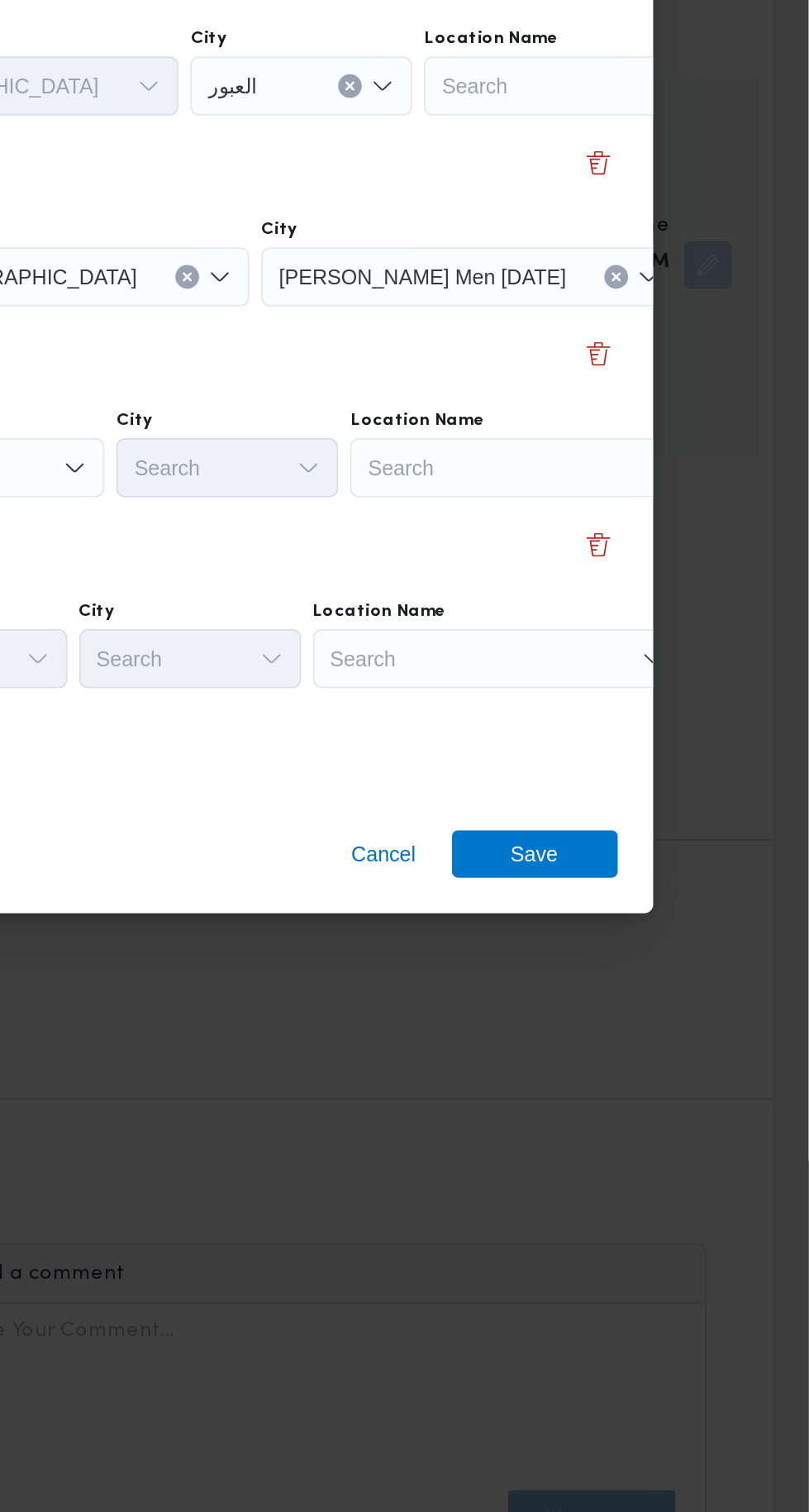
click at [670, 770] on div "Search" at bounding box center [656, 786] width 207 height 33
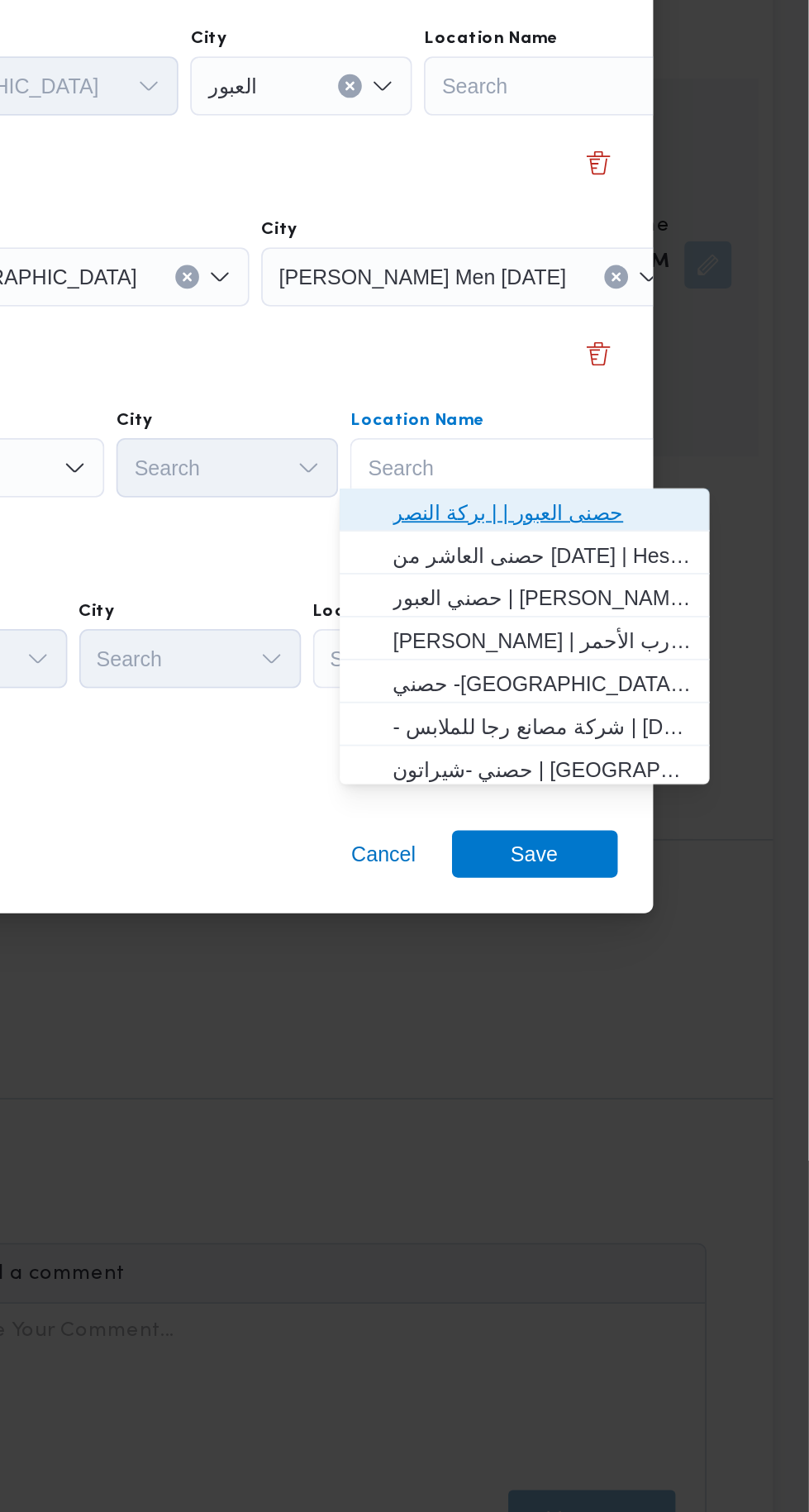
click at [675, 812] on span "حصنى العبور | | بركة النصر" at bounding box center [661, 811] width 167 height 20
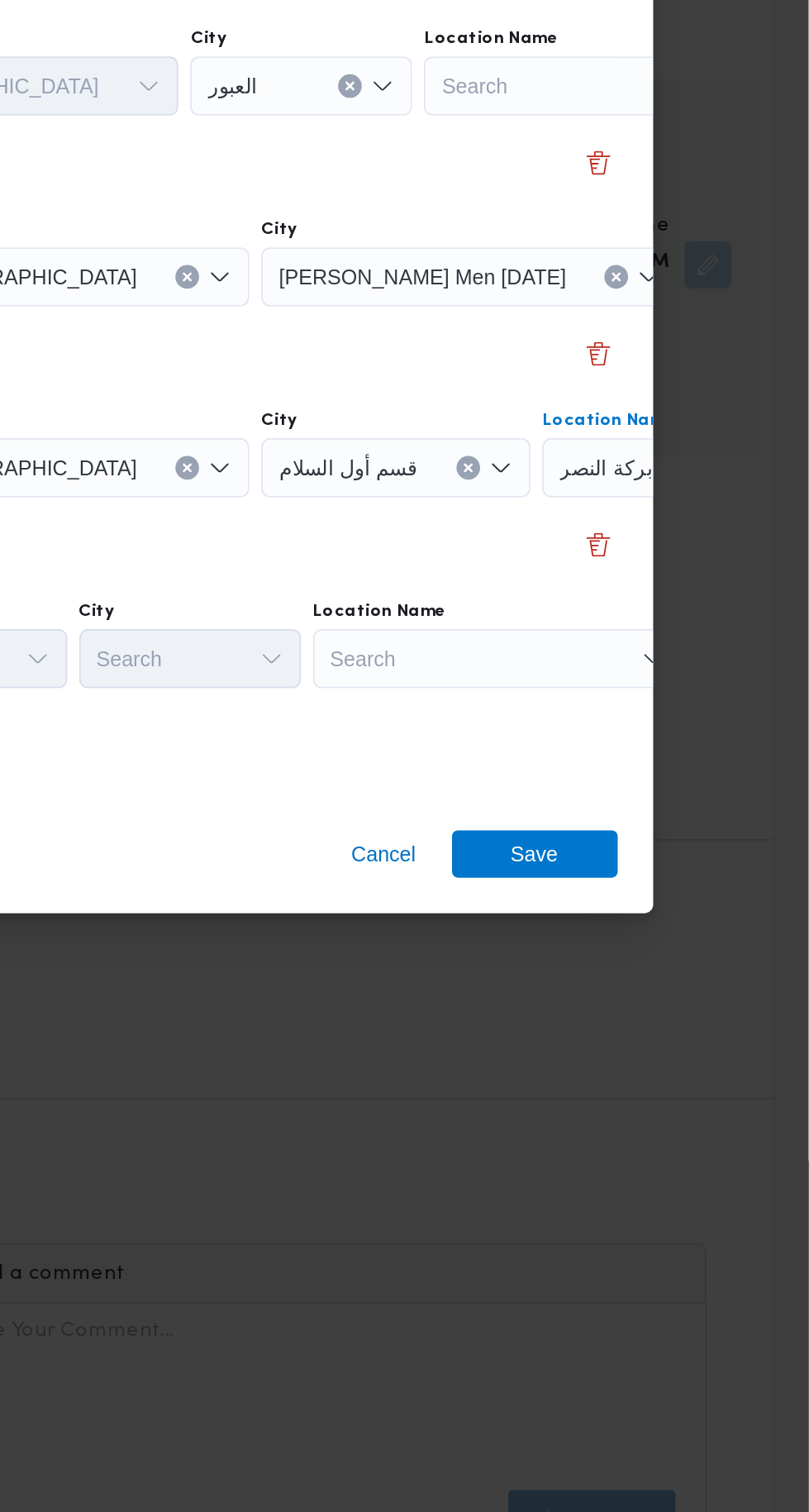
click at [628, 894] on div "Search" at bounding box center [635, 893] width 207 height 33
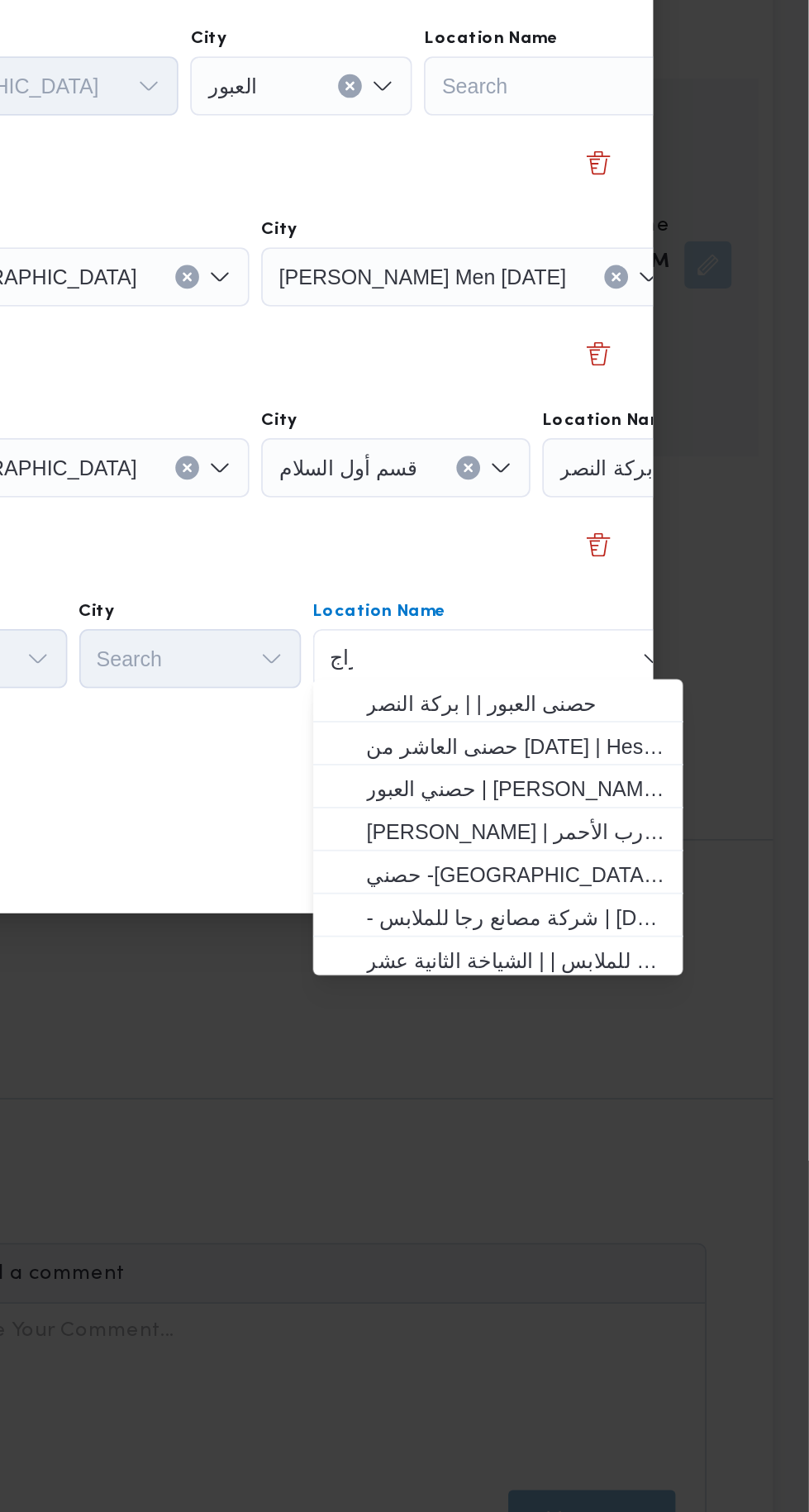
scroll to position [0, 0]
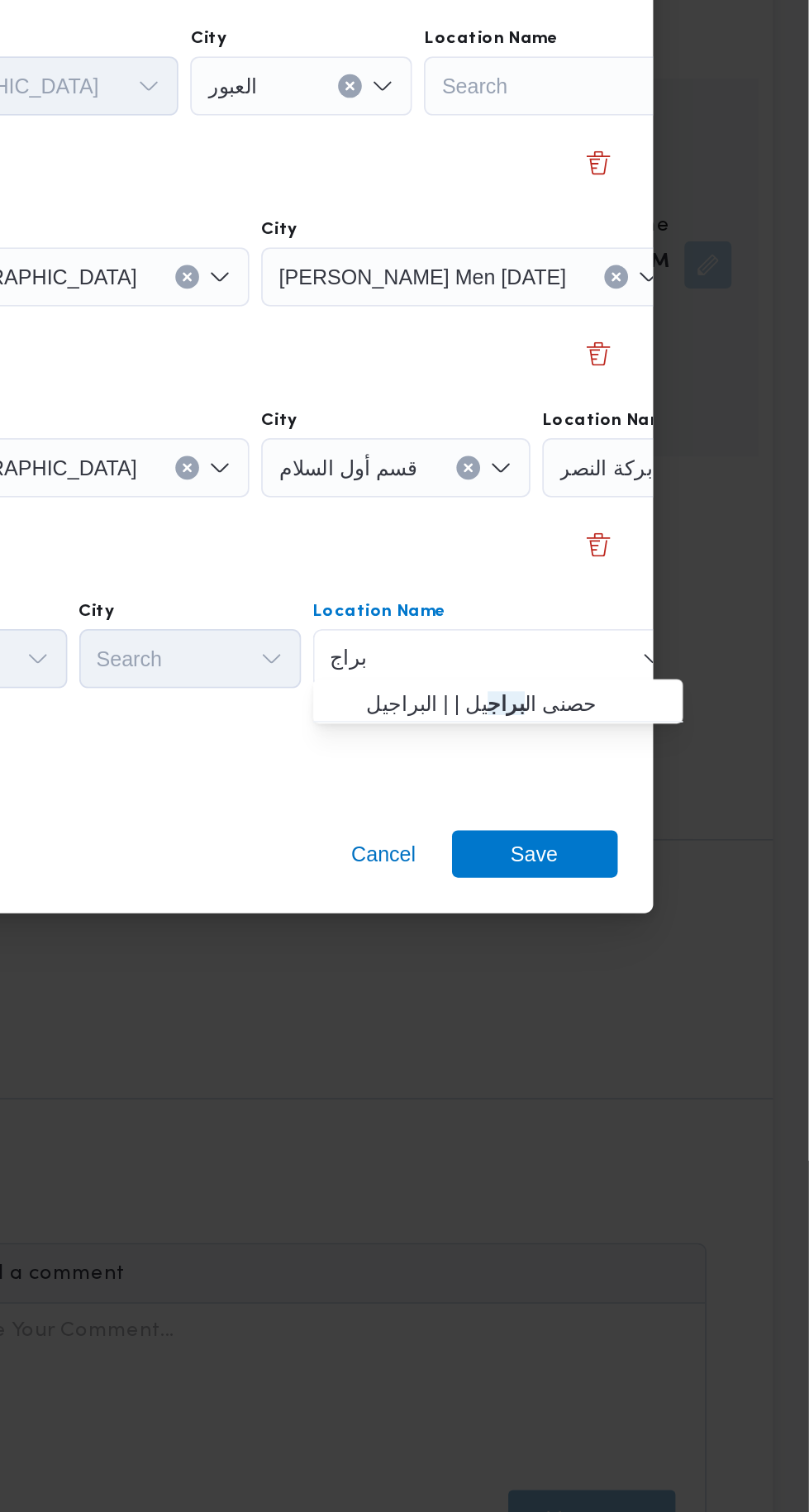
type input "براج"
click at [661, 921] on span "حصنى ال براج يل | | البراجيل" at bounding box center [645, 917] width 167 height 20
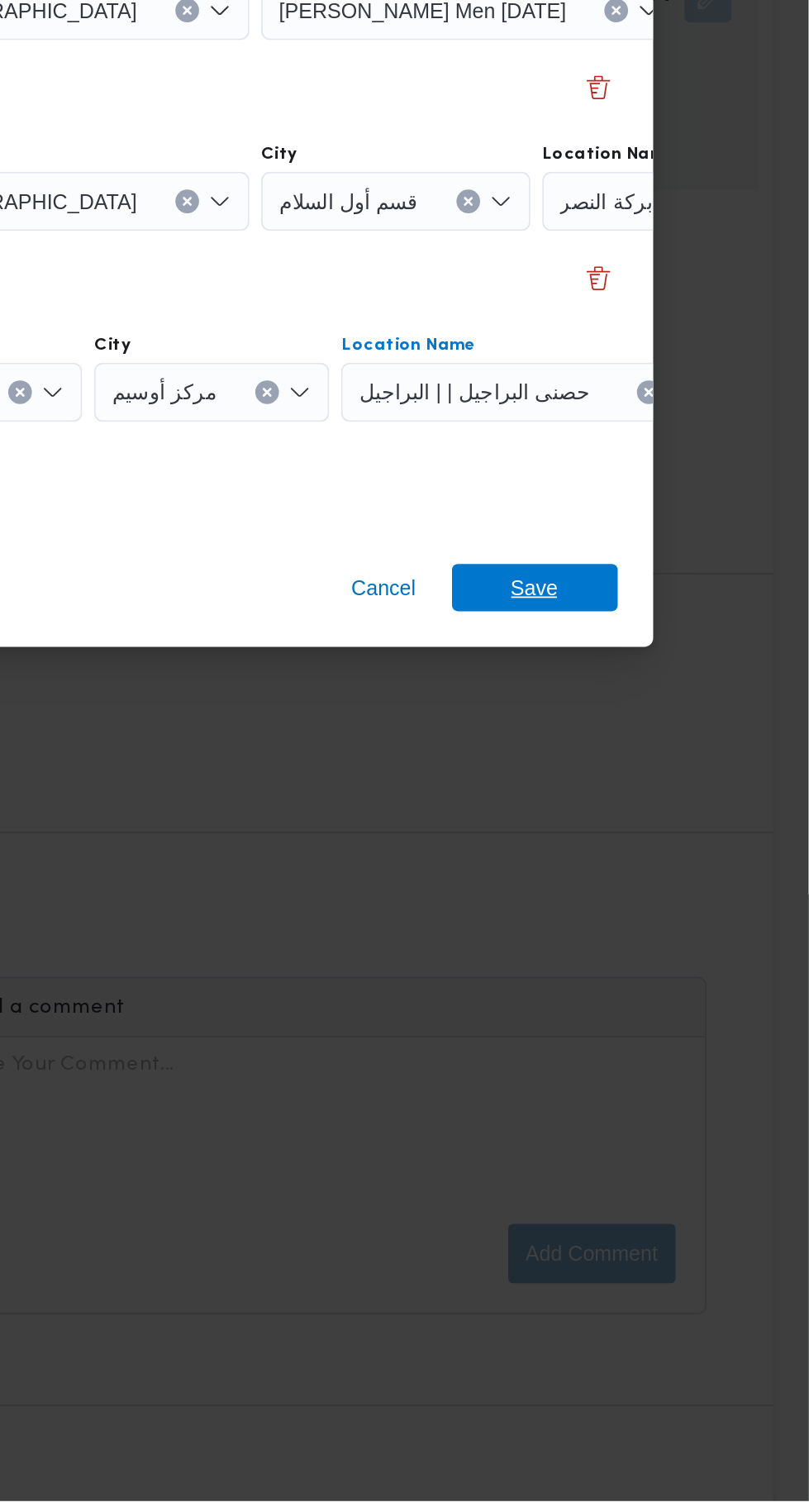
click at [673, 991] on span "Save" at bounding box center [656, 1002] width 93 height 26
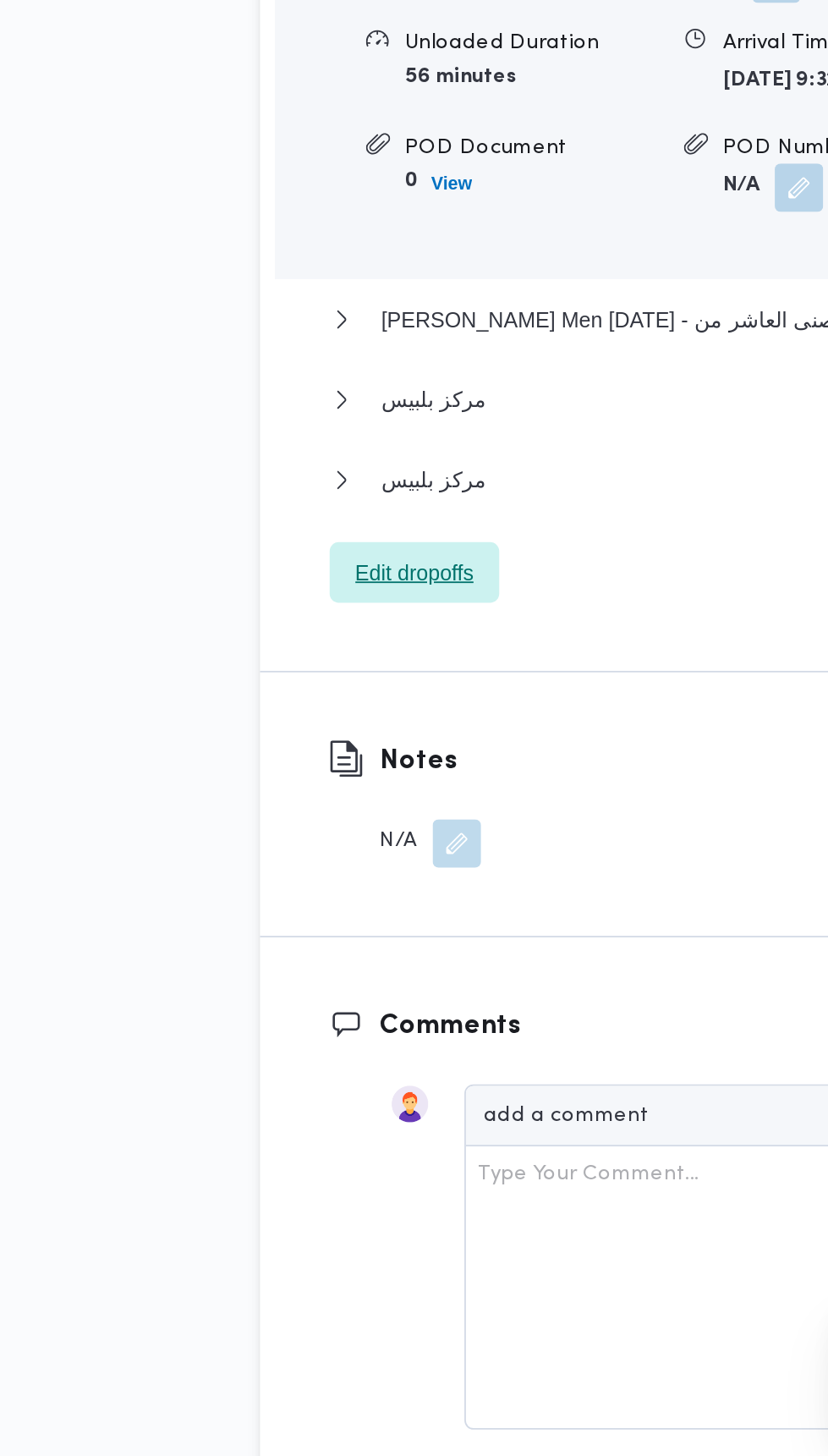
scroll to position [1946, 0]
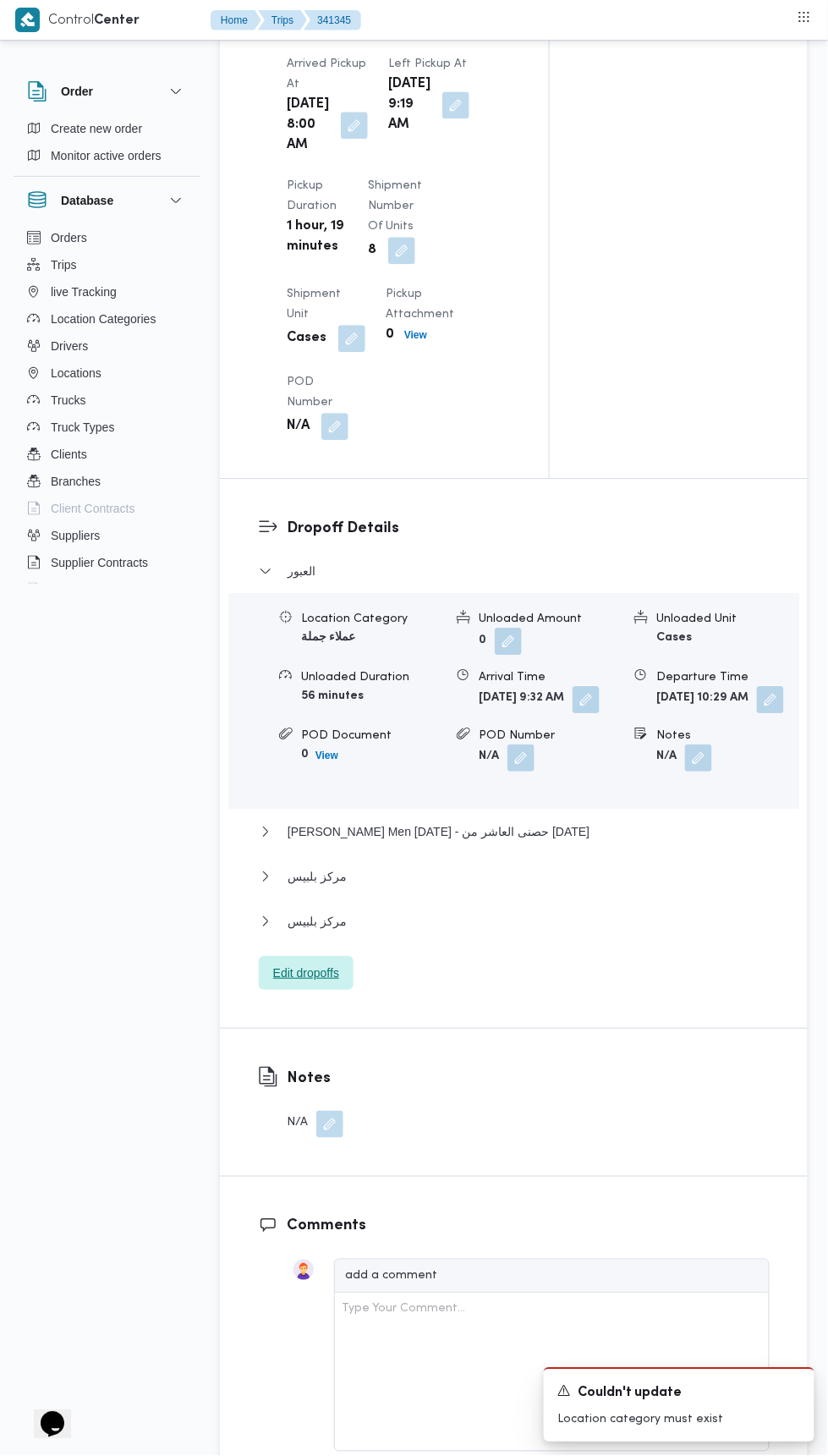
click at [330, 983] on span "Edit dropoffs" at bounding box center [307, 972] width 66 height 20
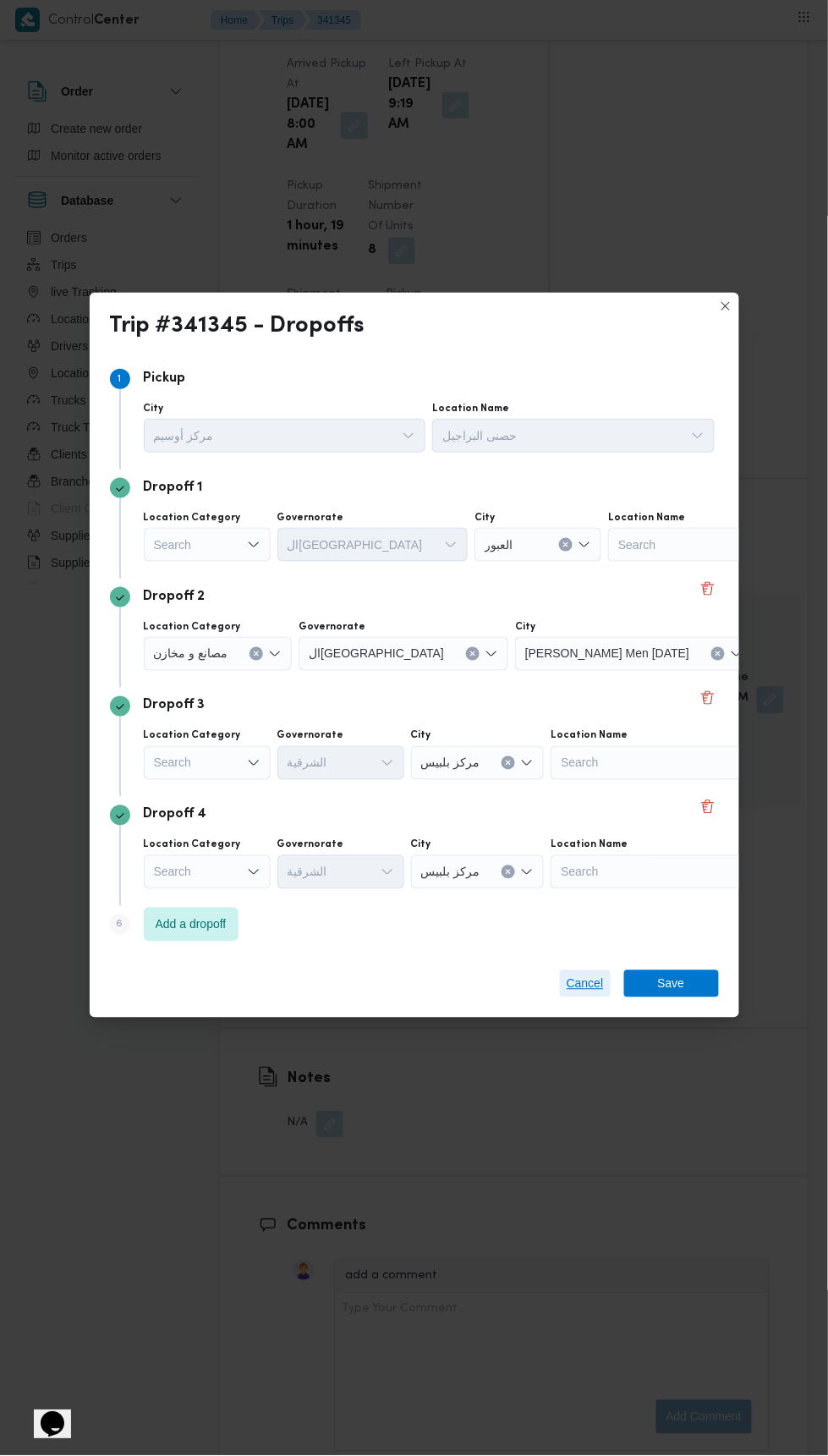
click at [581, 974] on span "Cancel" at bounding box center [585, 983] width 37 height 20
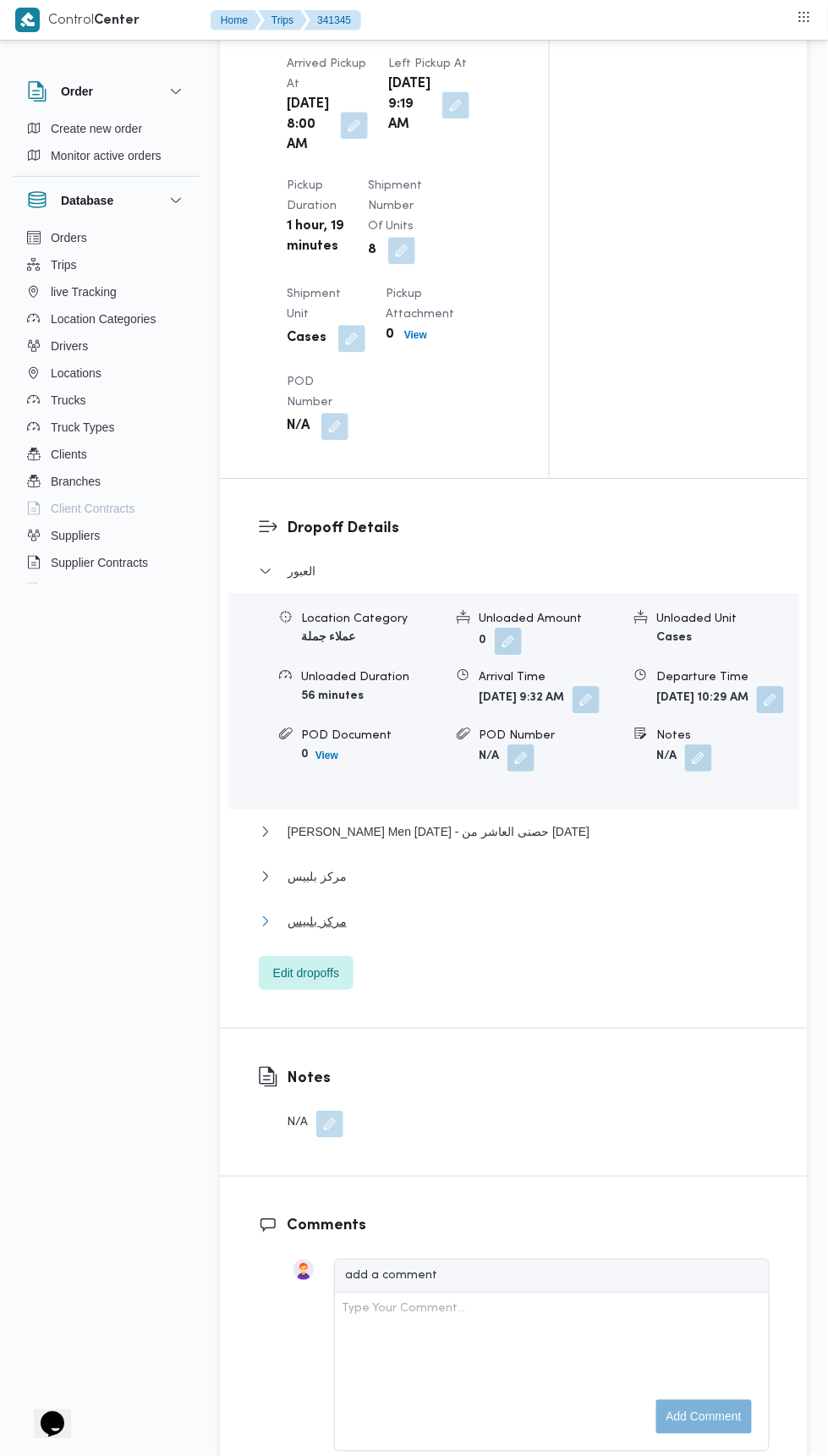
click at [488, 931] on button "مركز بلبيس" at bounding box center [514, 920] width 511 height 20
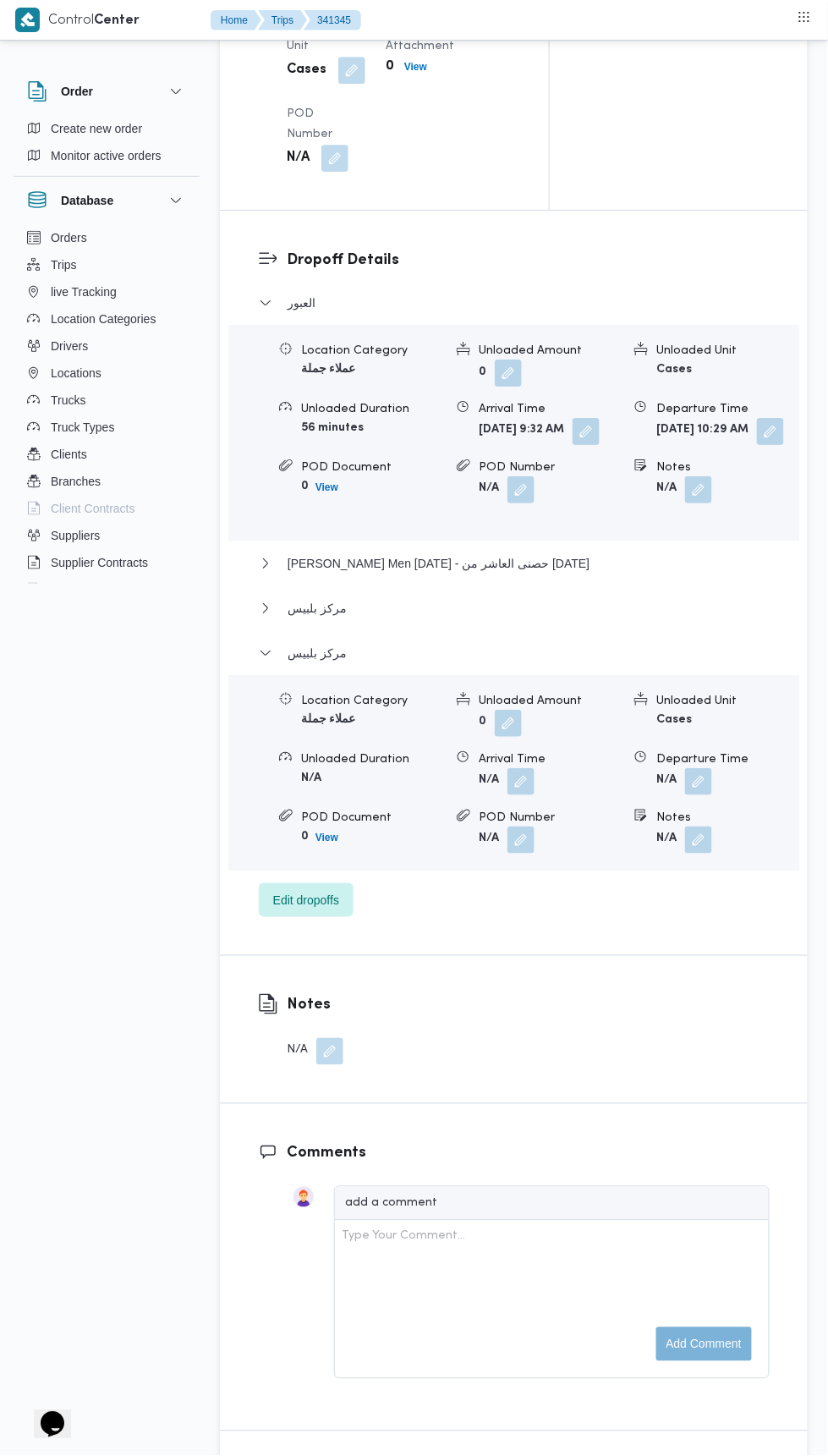
scroll to position [2216, 0]
click at [700, 793] on button "button" at bounding box center [698, 780] width 27 height 27
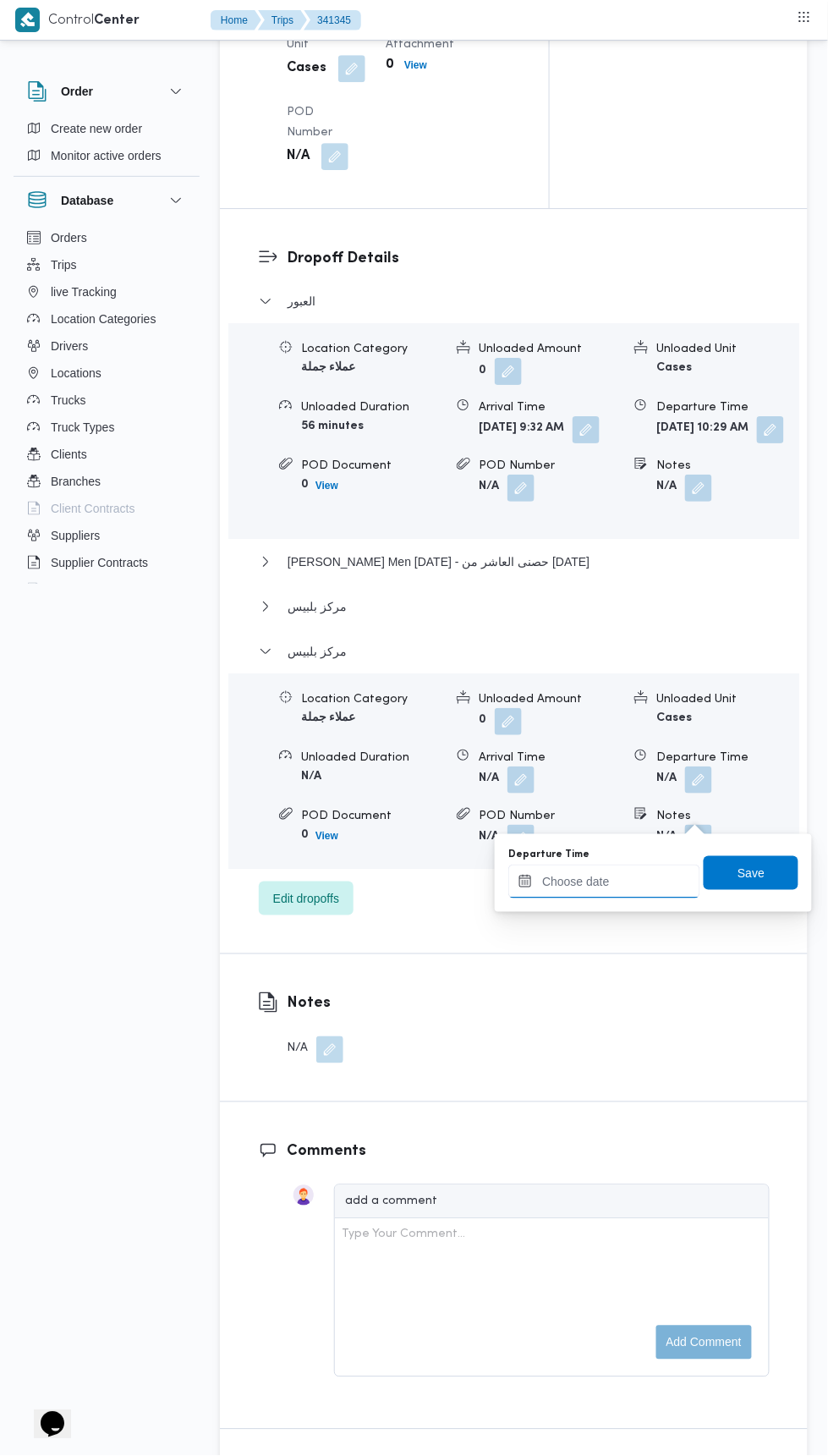
click at [660, 876] on input "Departure Time" at bounding box center [604, 881] width 192 height 34
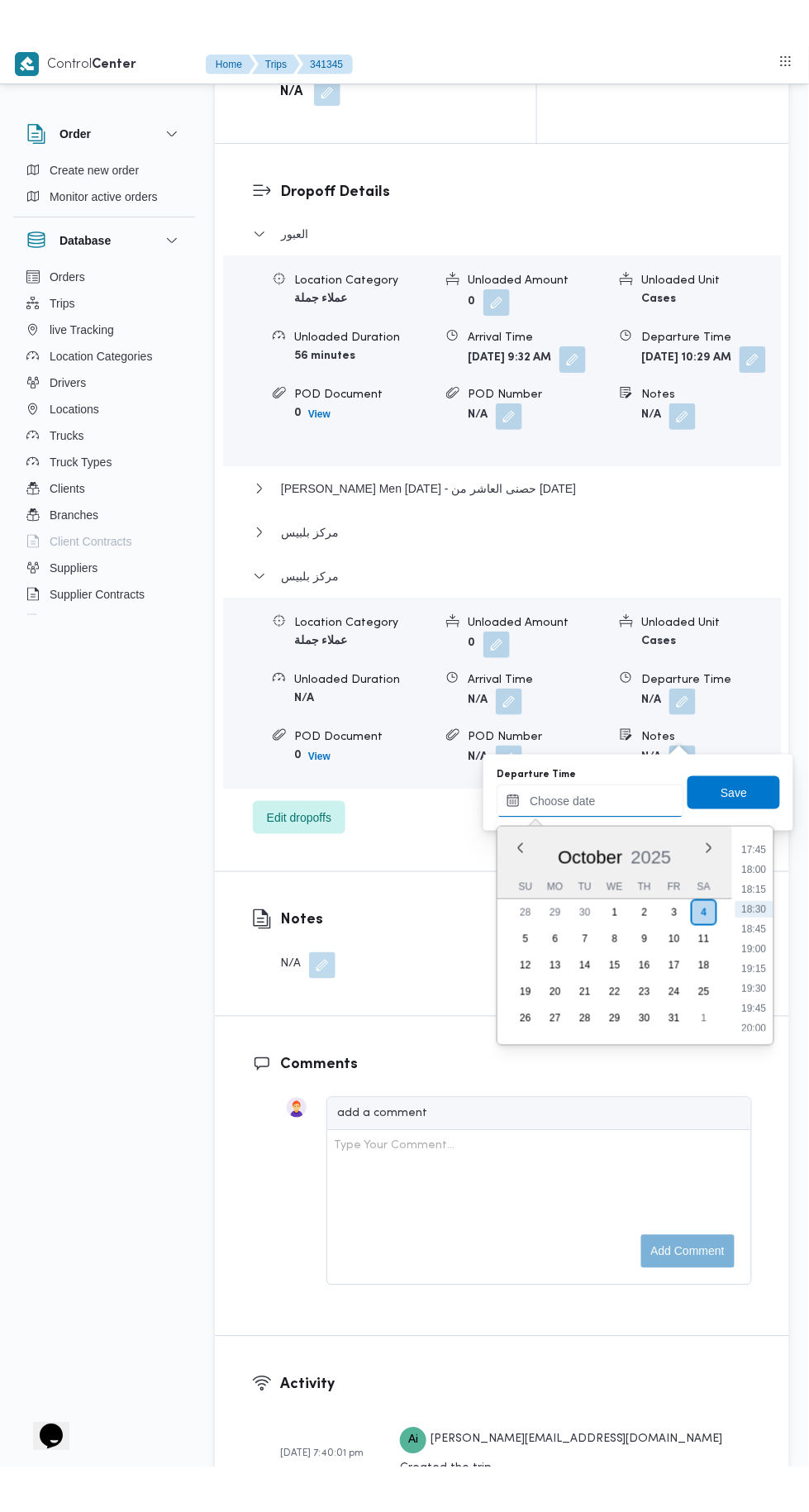
scroll to position [1406, 0]
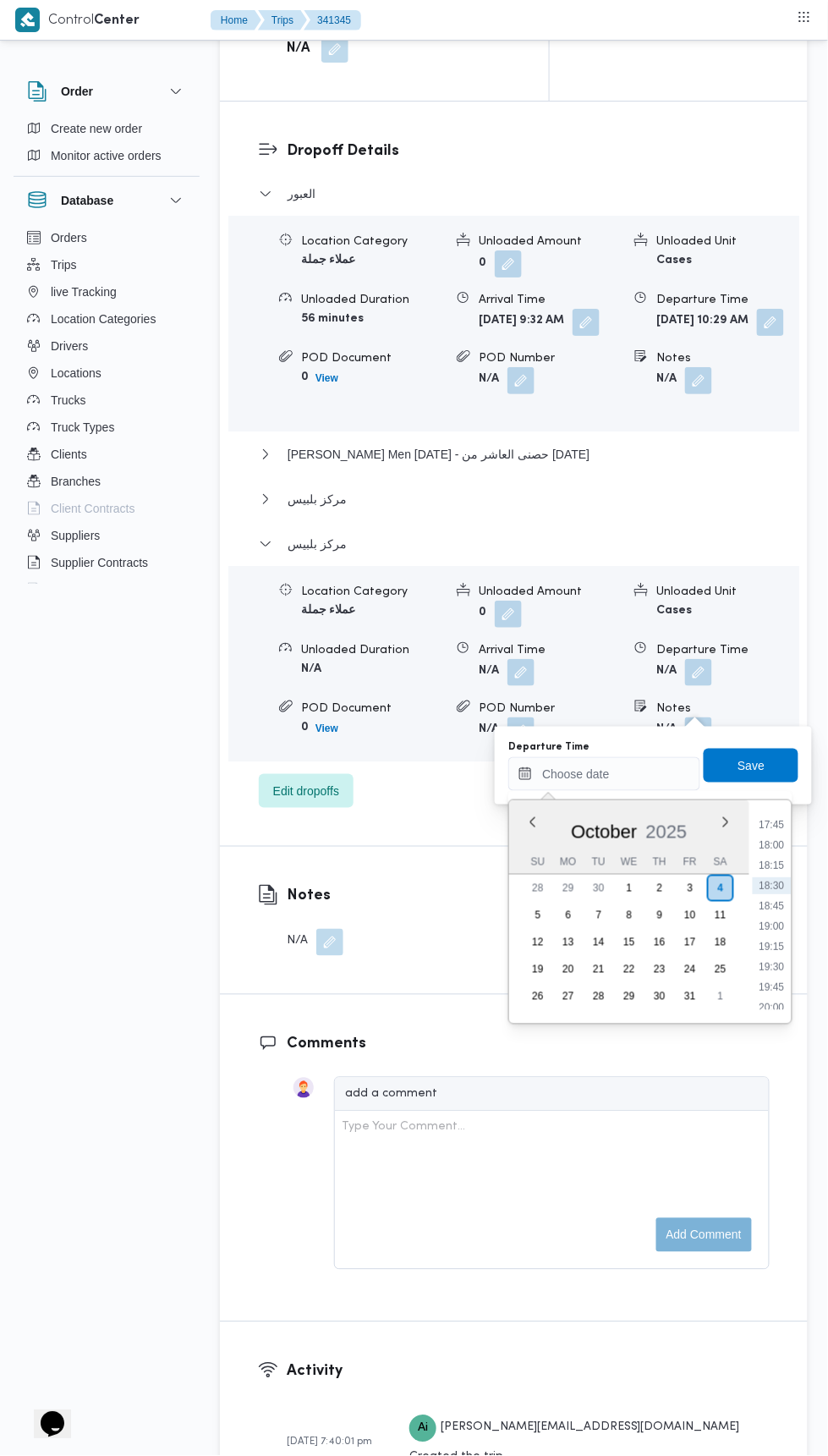
click at [776, 864] on li "18:15" at bounding box center [772, 864] width 39 height 17
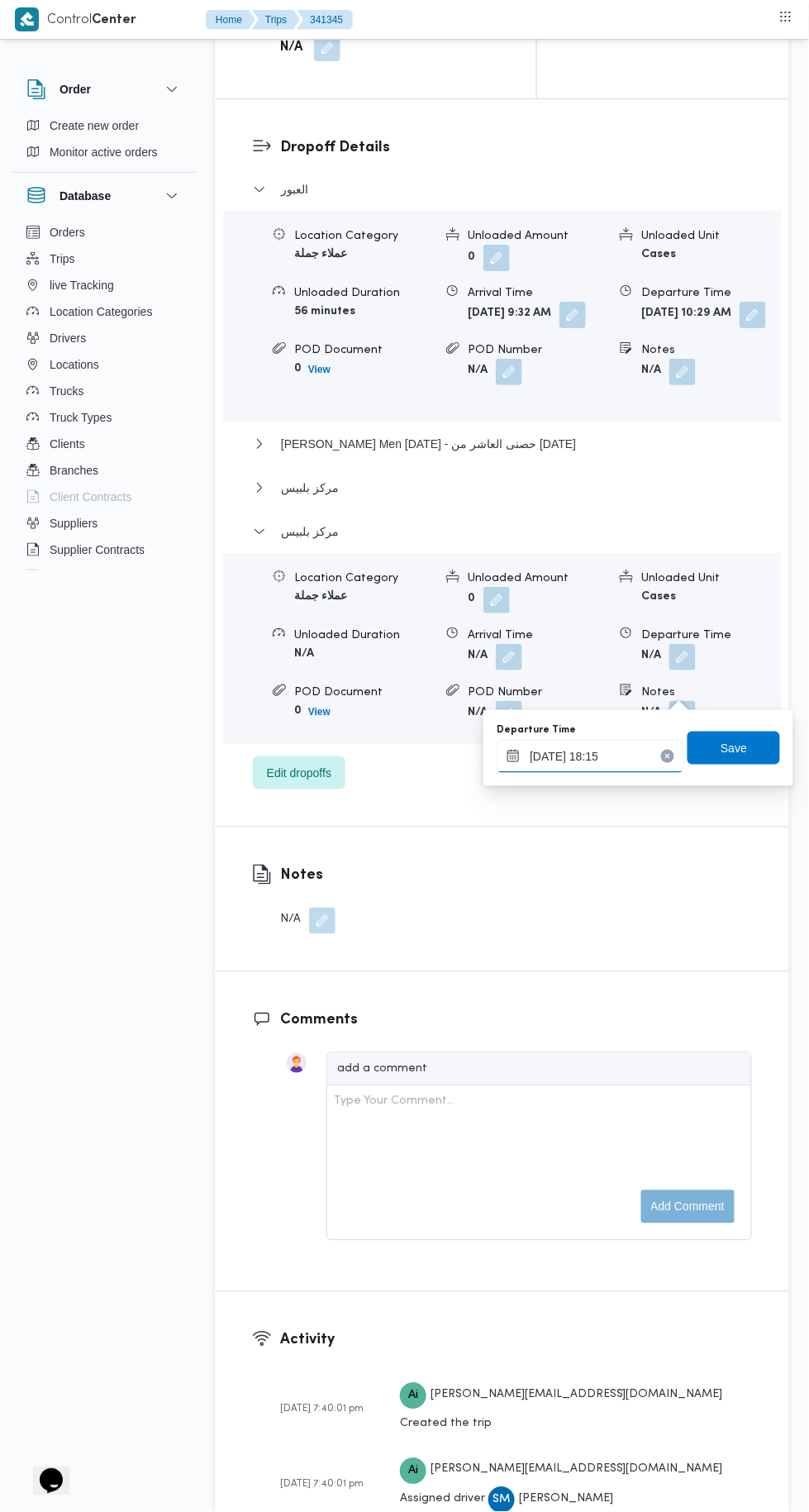
click at [651, 756] on input "04/10/2025 18:15" at bounding box center [590, 756] width 187 height 33
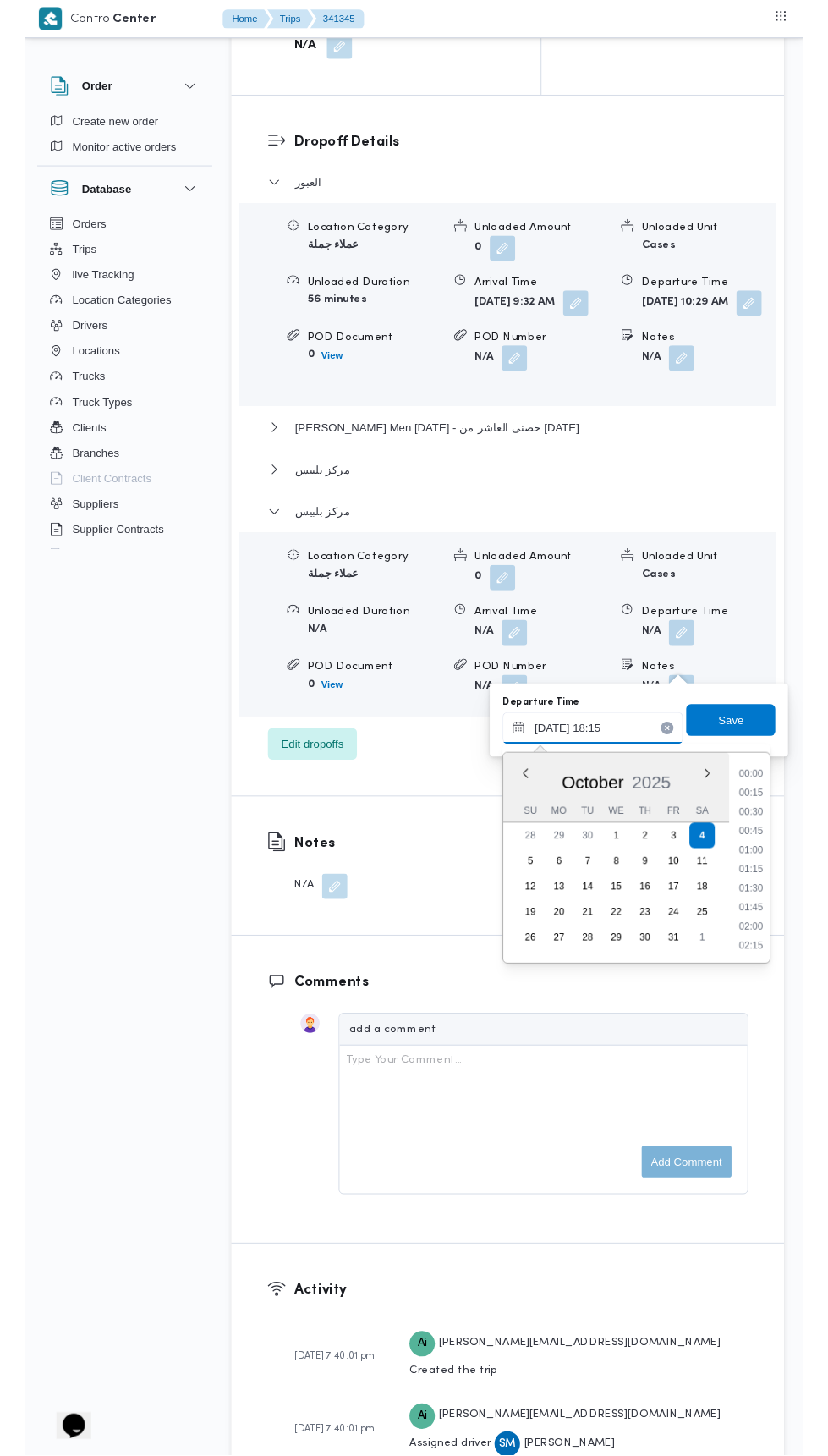
scroll to position [1379, 0]
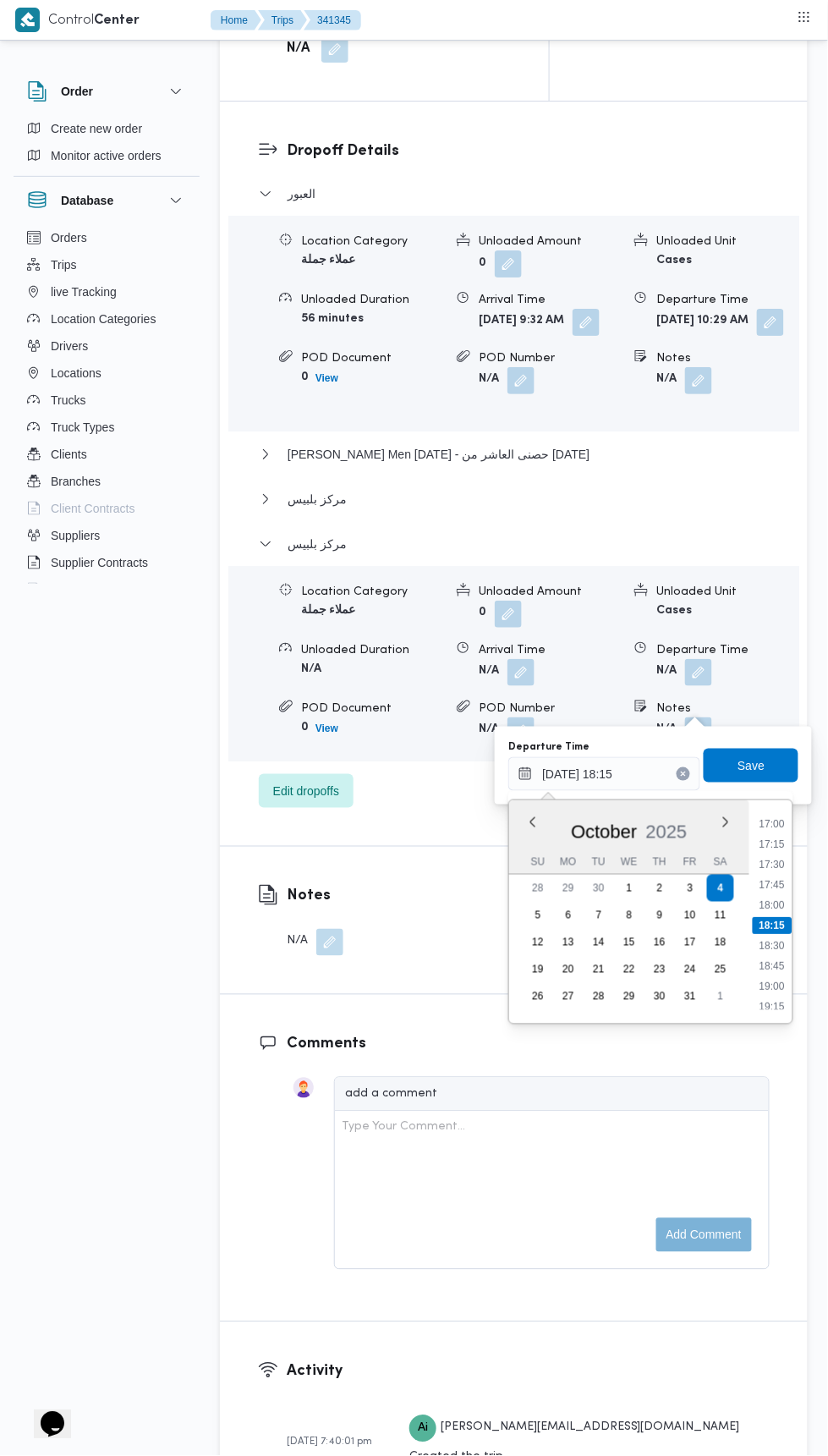
click at [763, 903] on li "18:00" at bounding box center [773, 904] width 39 height 17
type input "04/10/2025 18:00"
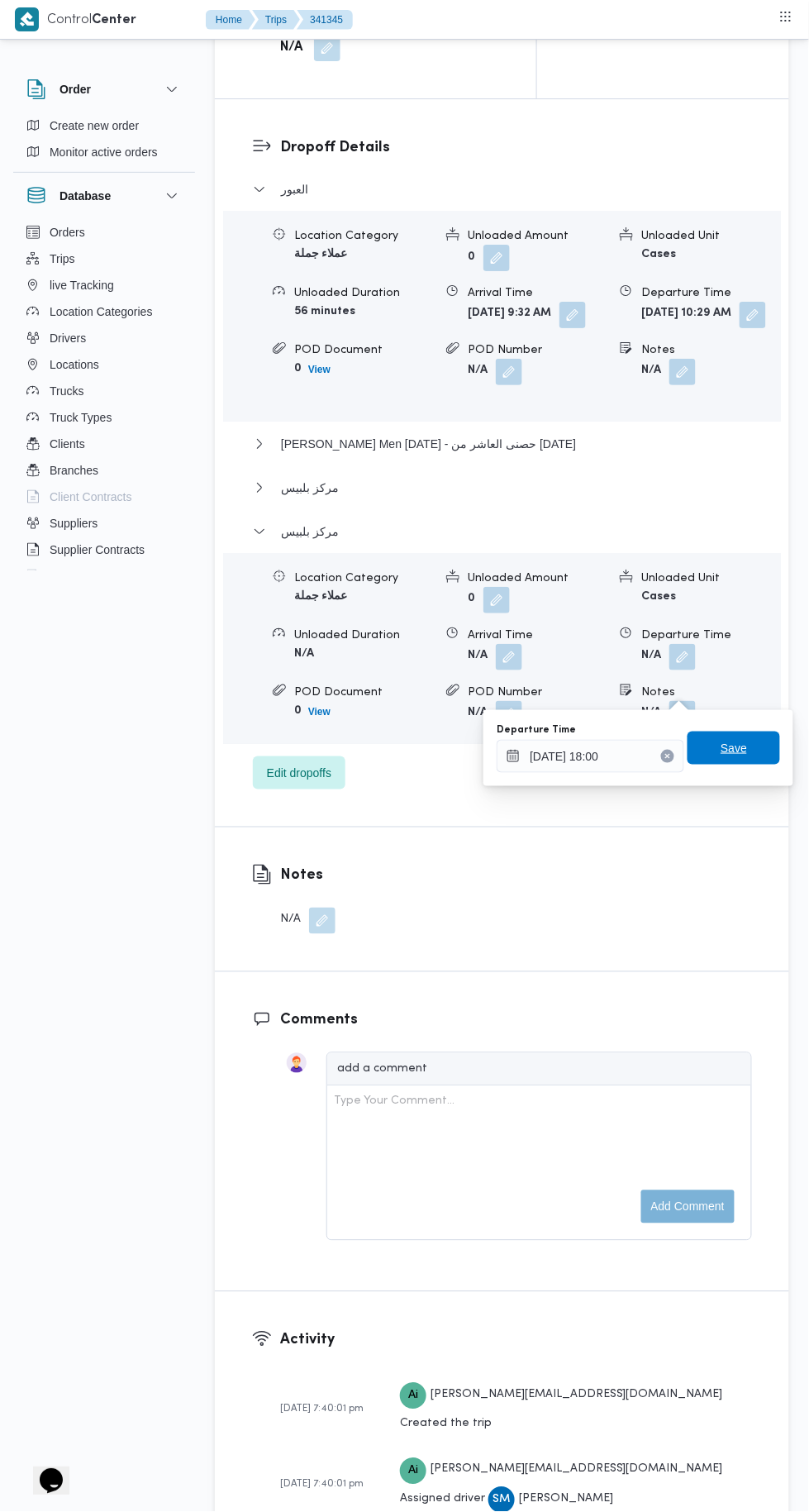
click at [756, 753] on span "Save" at bounding box center [733, 749] width 93 height 33
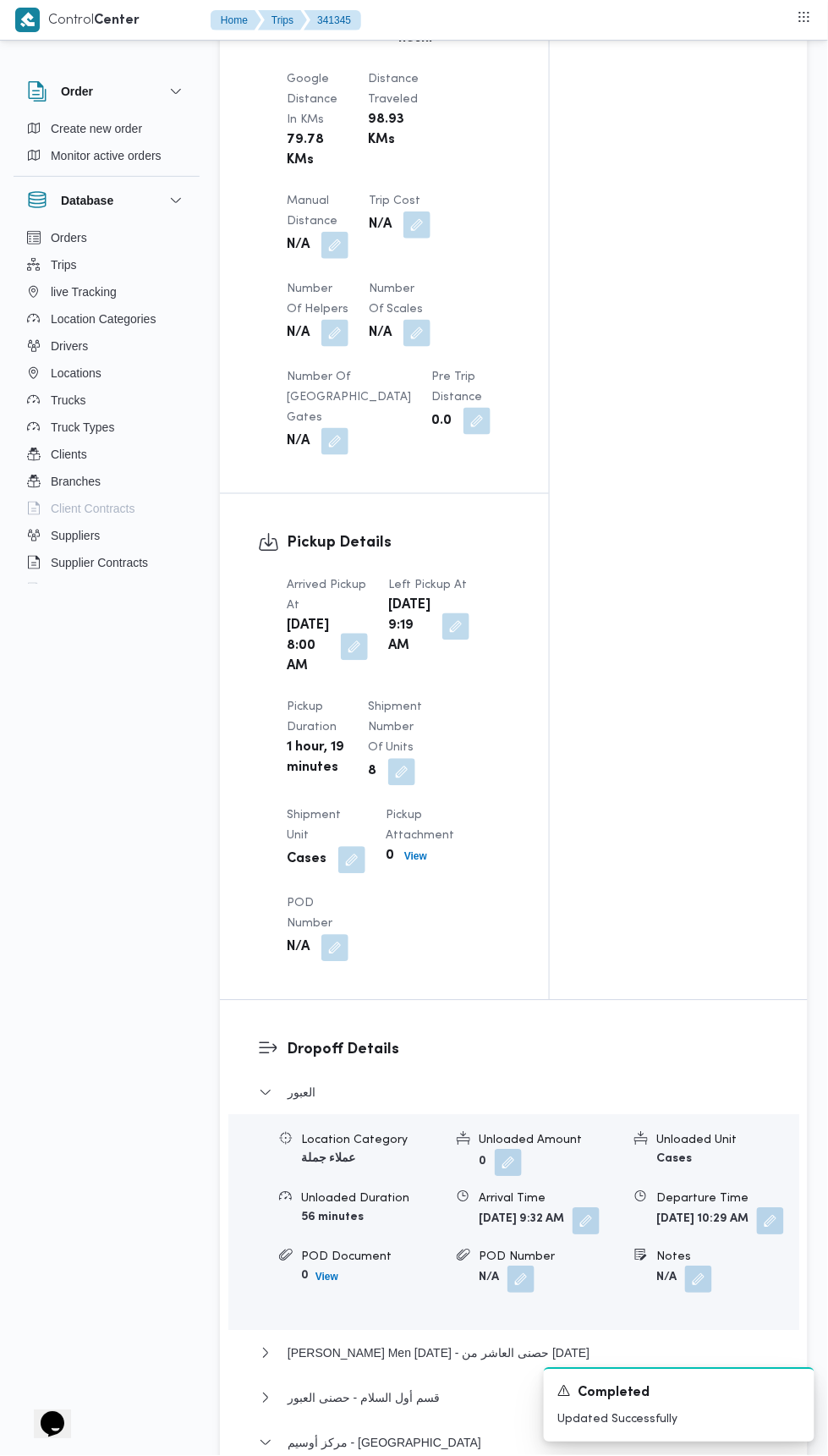
scroll to position [1030, 0]
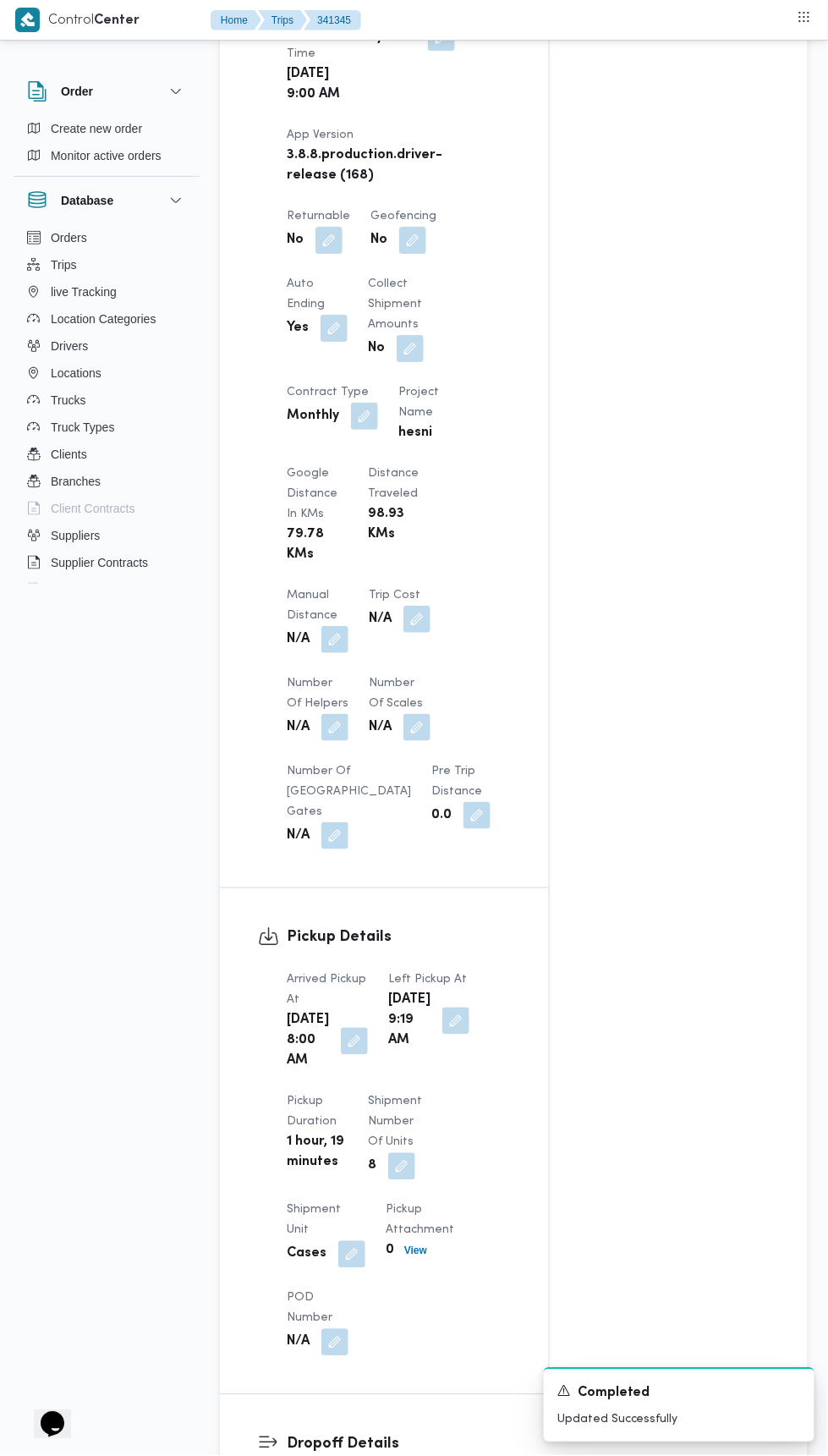
click at [339, 626] on button "button" at bounding box center [335, 640] width 27 height 27
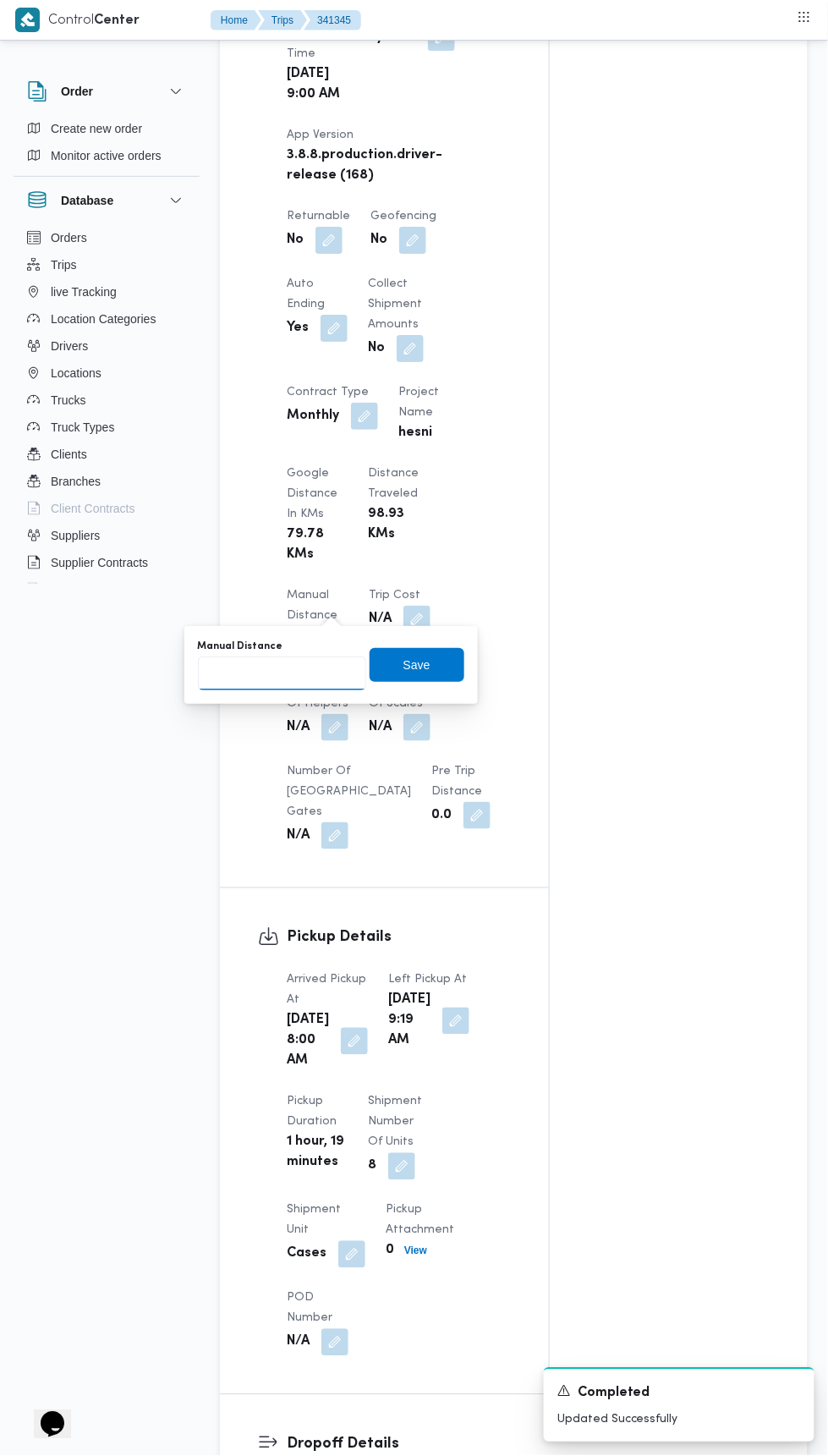
click at [341, 672] on input "Manual Distance" at bounding box center [282, 673] width 168 height 34
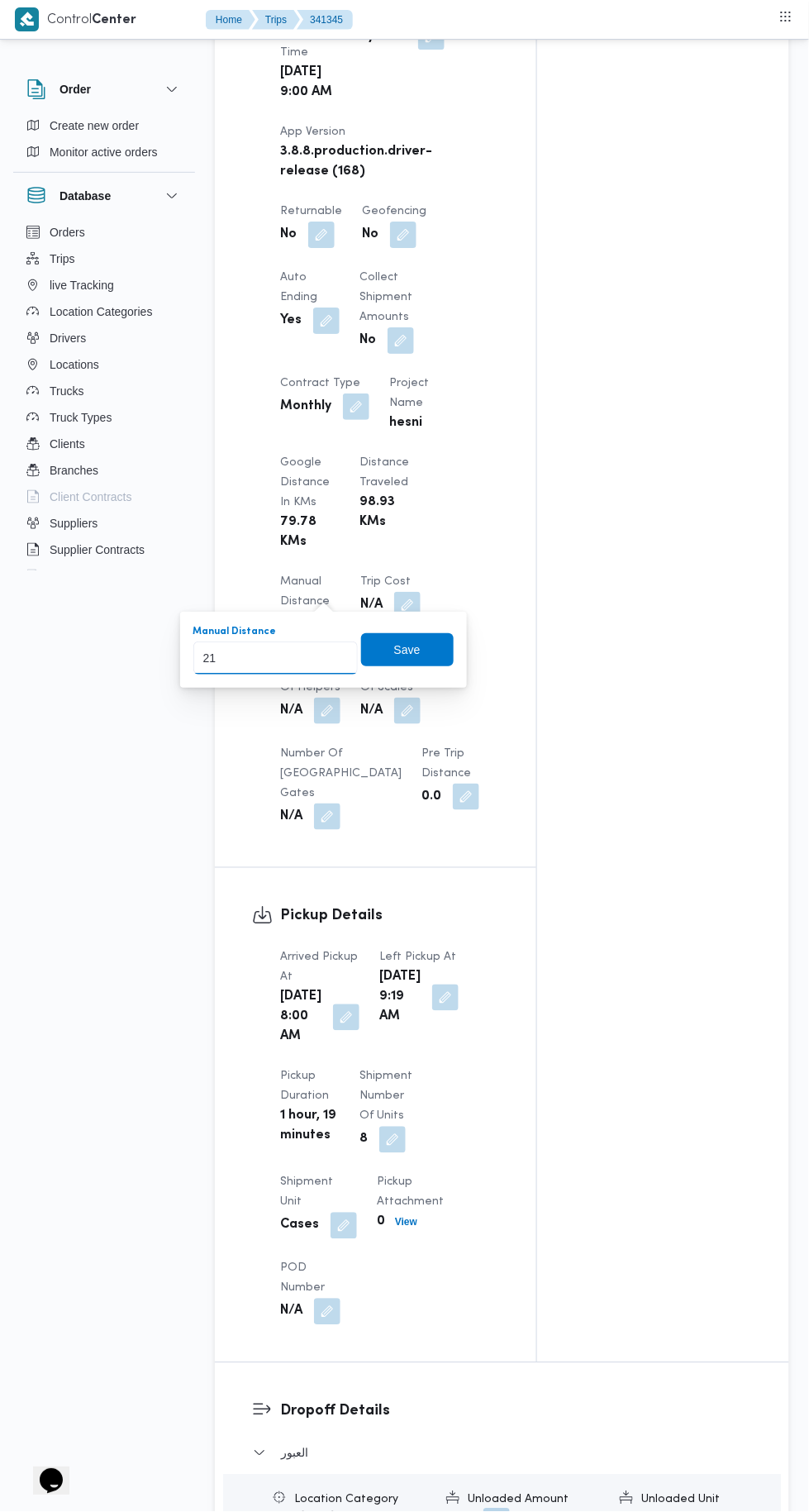
type input "214"
click at [441, 633] on span "Save" at bounding box center [407, 650] width 93 height 33
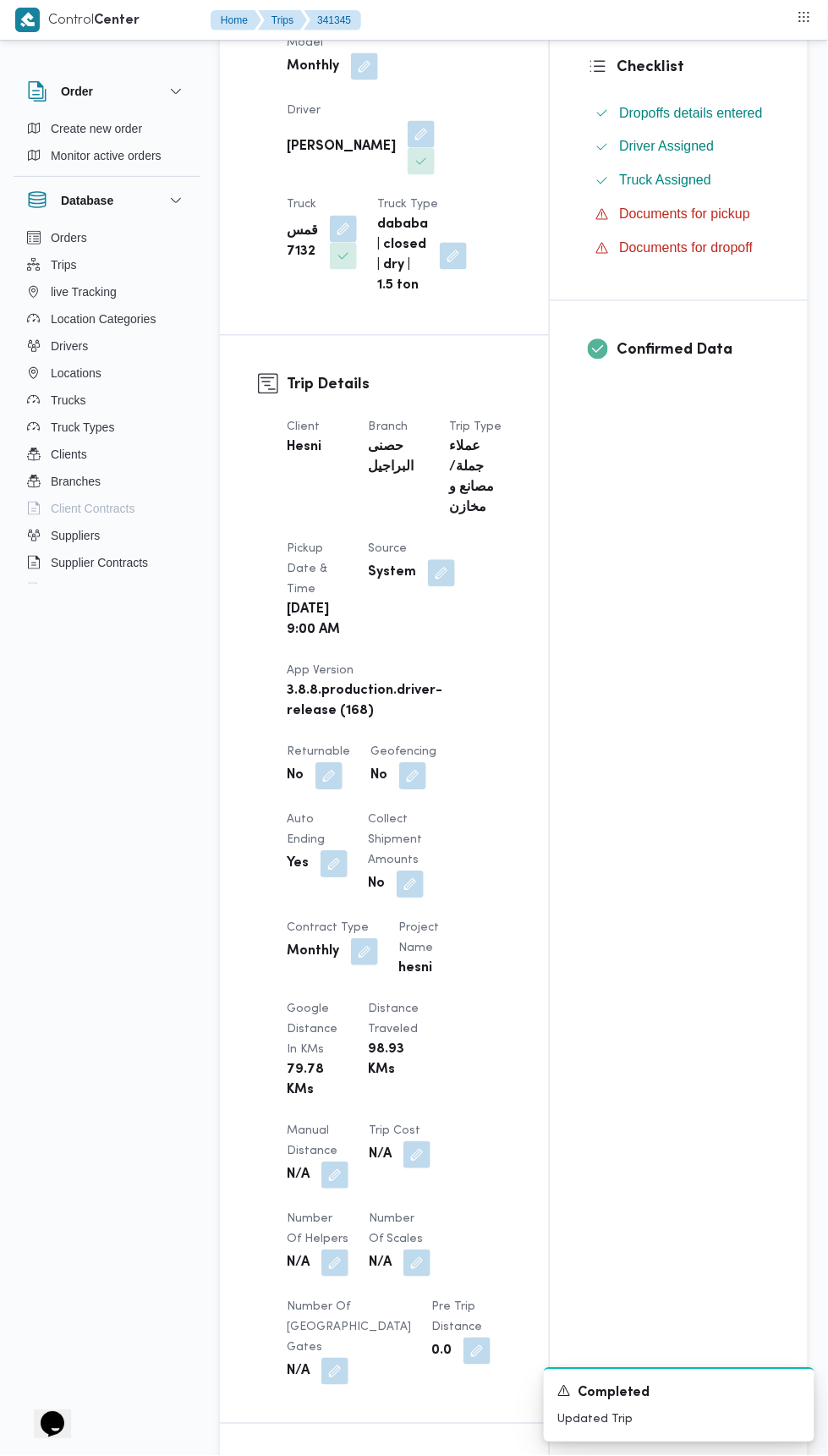
scroll to position [0, 0]
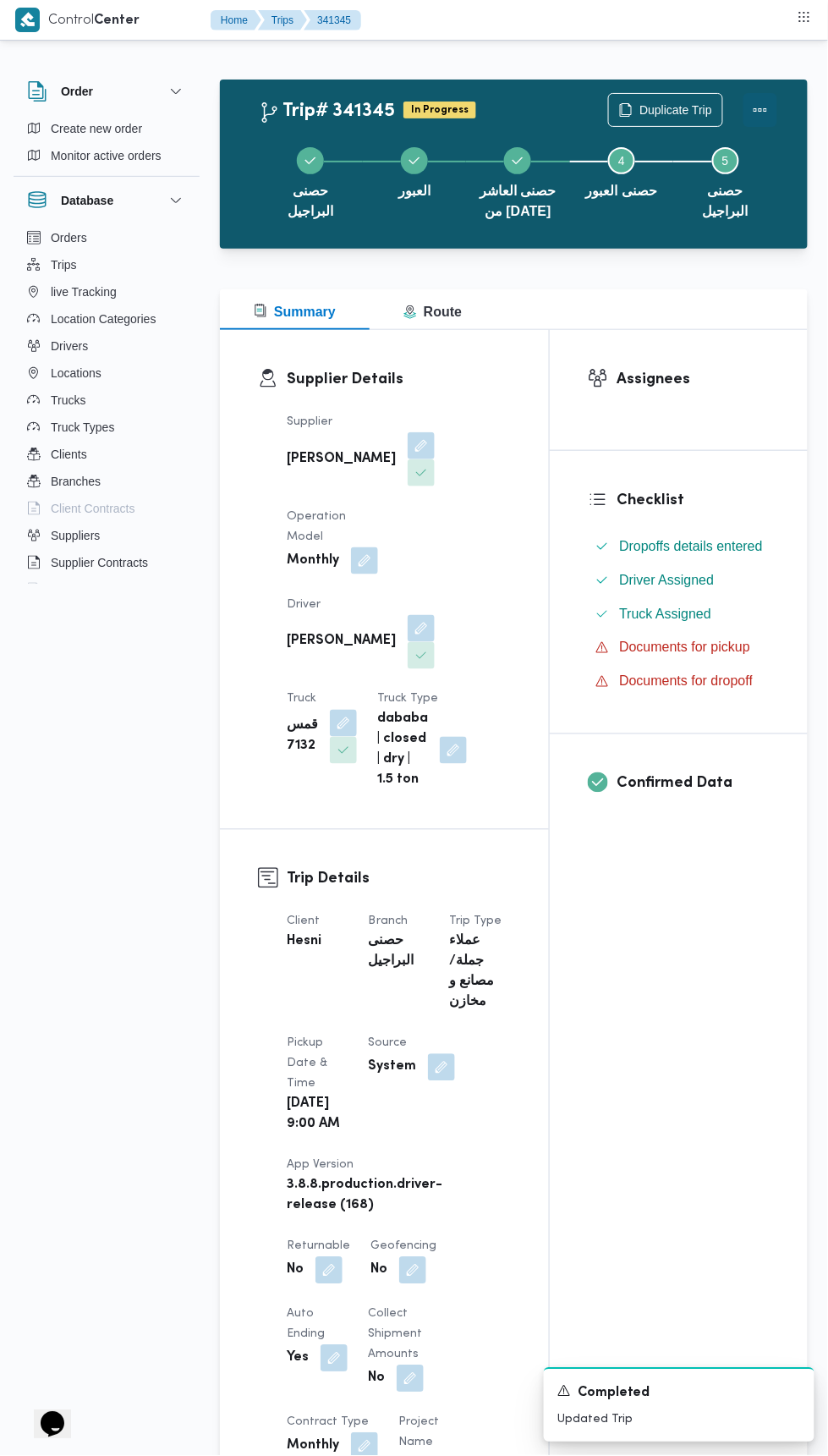
click at [770, 111] on button "Actions" at bounding box center [760, 110] width 34 height 34
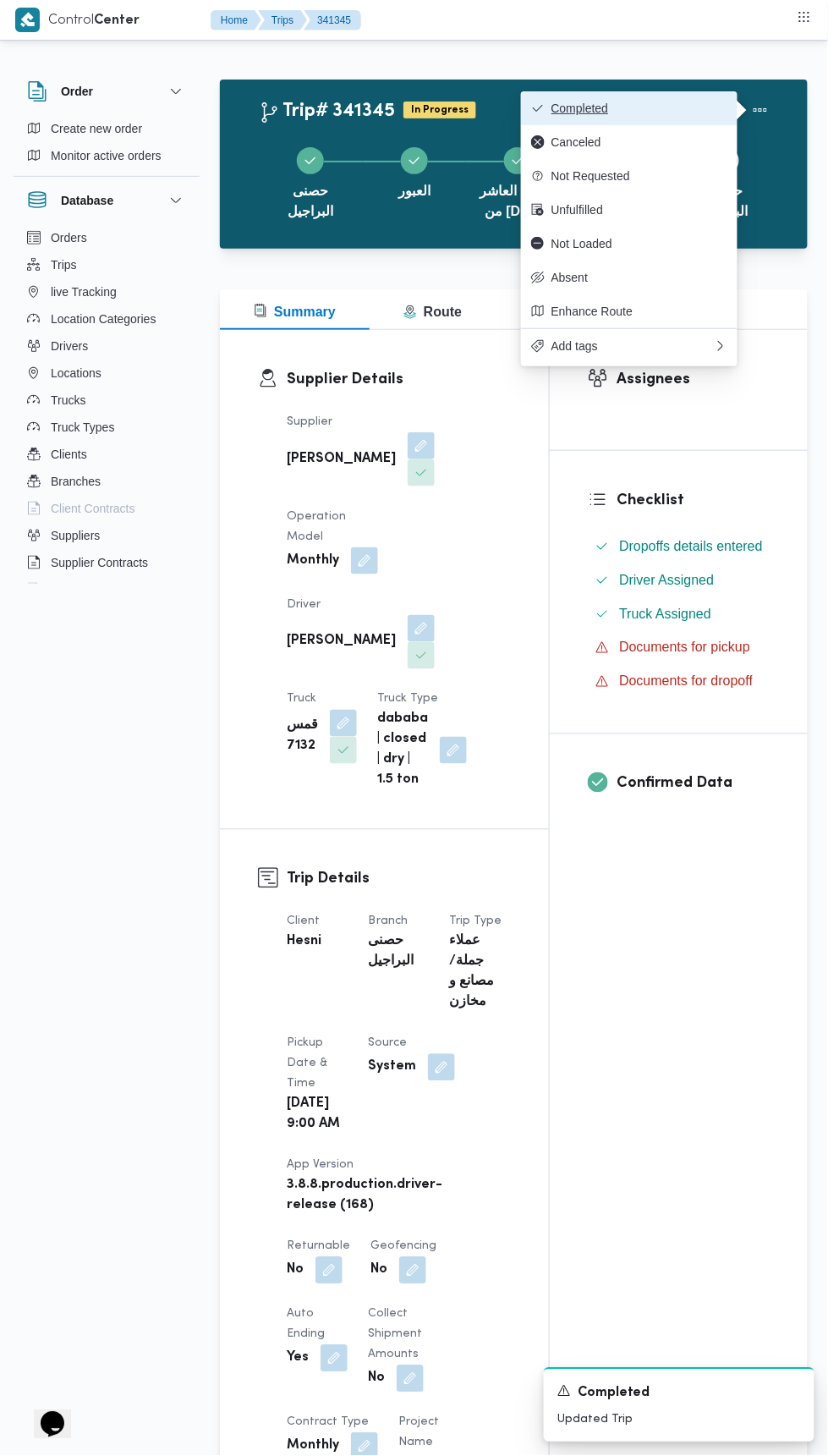
click at [694, 108] on span "Completed" at bounding box center [640, 107] width 176 height 13
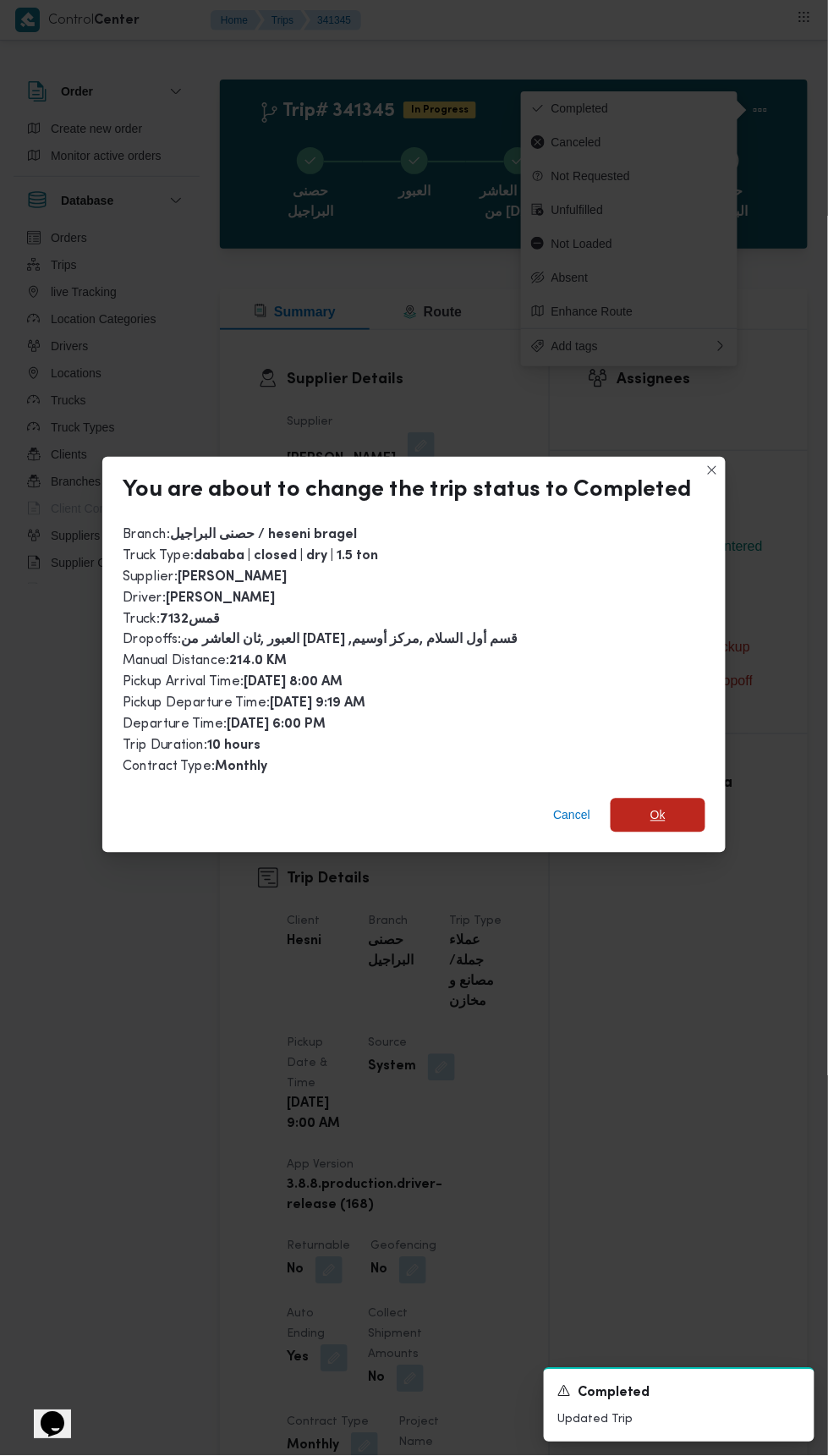
click at [671, 813] on span "Ok" at bounding box center [657, 816] width 95 height 34
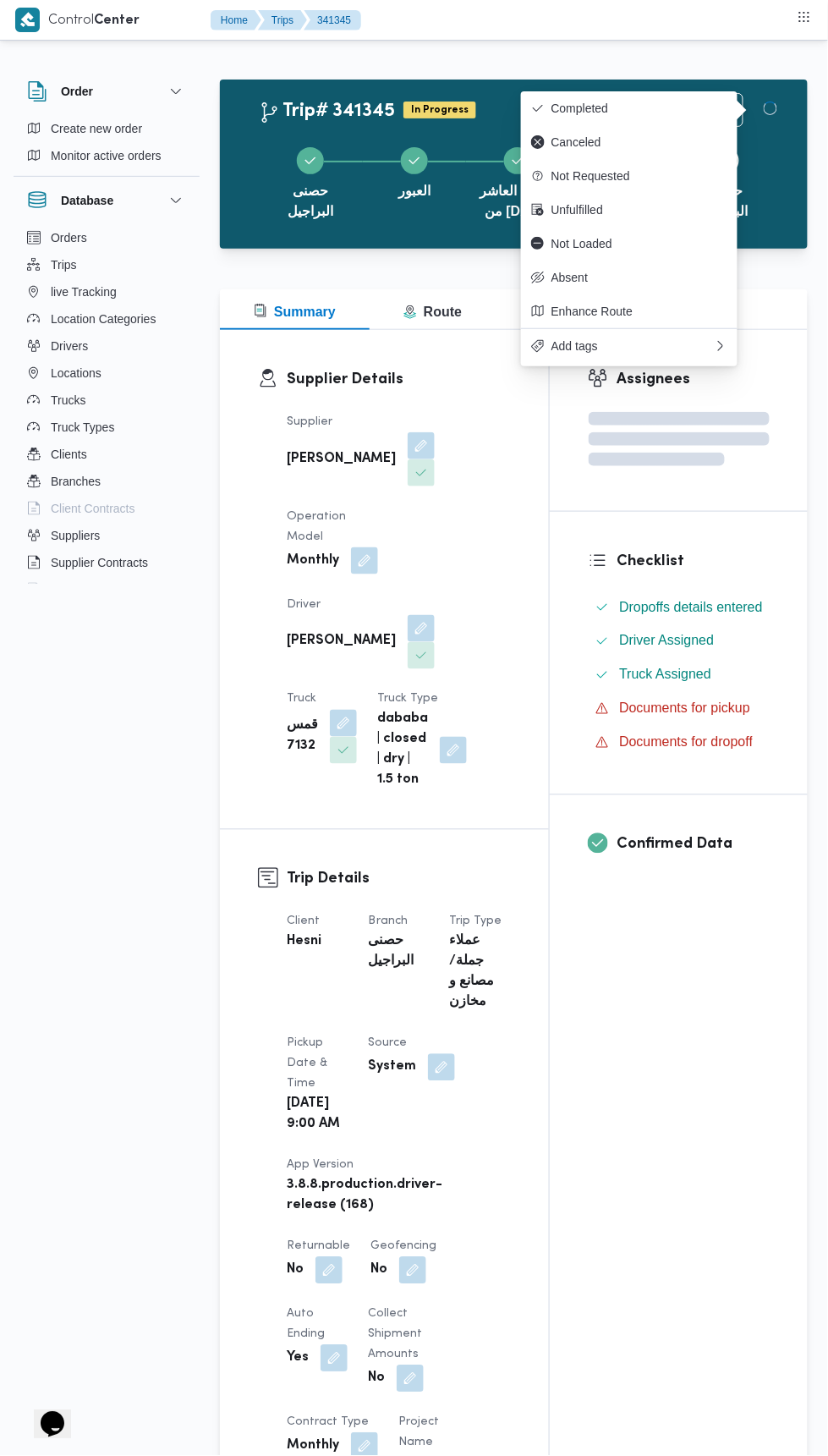
click at [632, 1091] on div "Assignees Checklist Dropoffs details entered Driver Assigned Truck Assigned Doc…" at bounding box center [679, 1376] width 258 height 2094
